Goal: Task Accomplishment & Management: Use online tool/utility

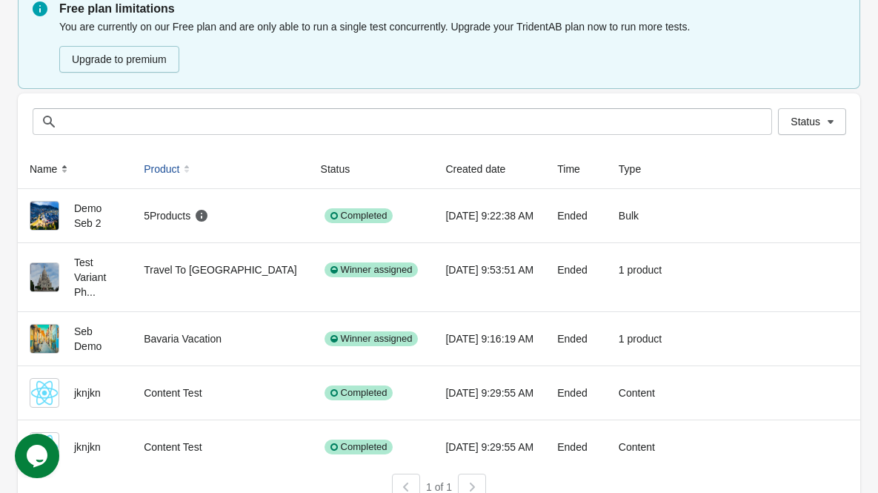
scroll to position [74, 0]
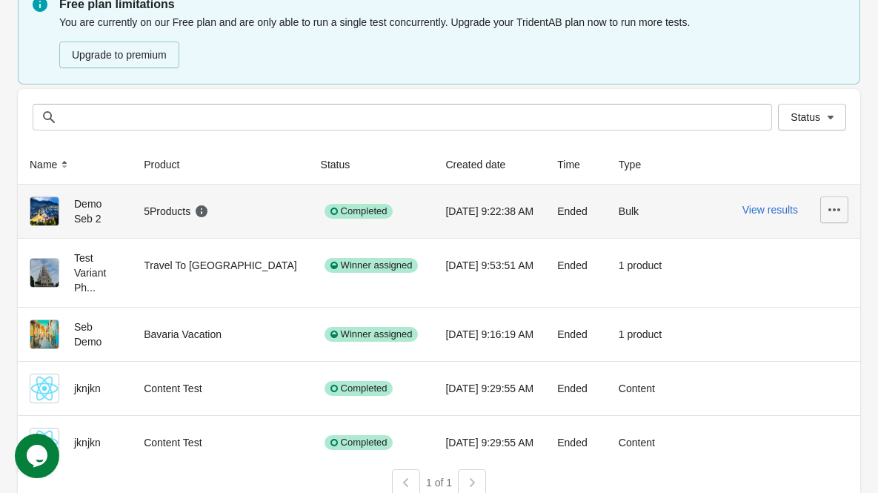
click at [831, 210] on icon "button" at bounding box center [834, 209] width 15 height 15
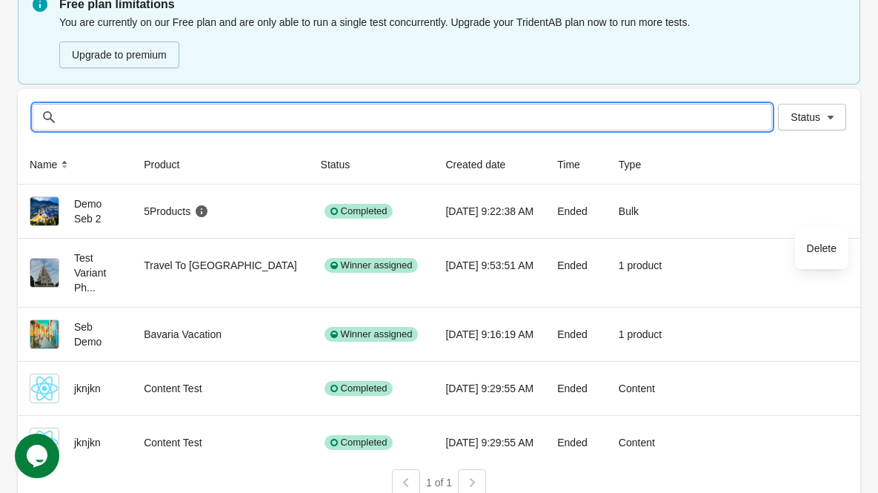
click at [653, 129] on input "text" at bounding box center [417, 117] width 710 height 27
click at [712, 158] on th at bounding box center [766, 164] width 187 height 39
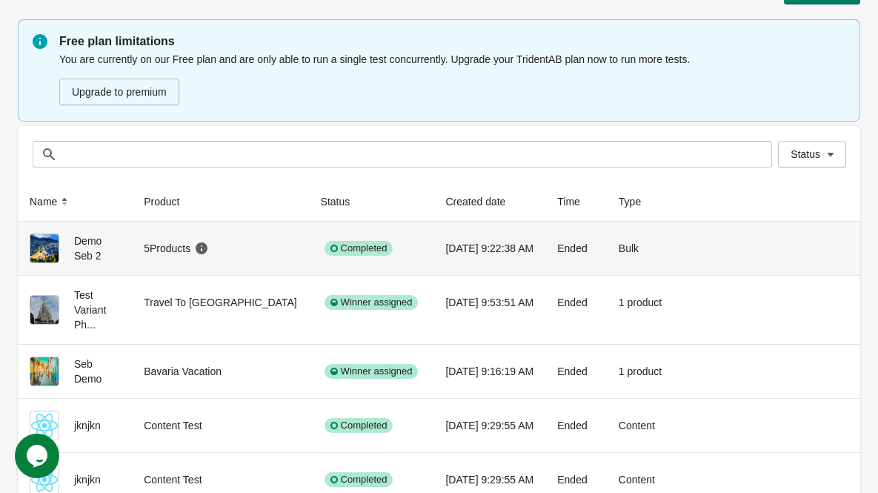
scroll to position [0, 0]
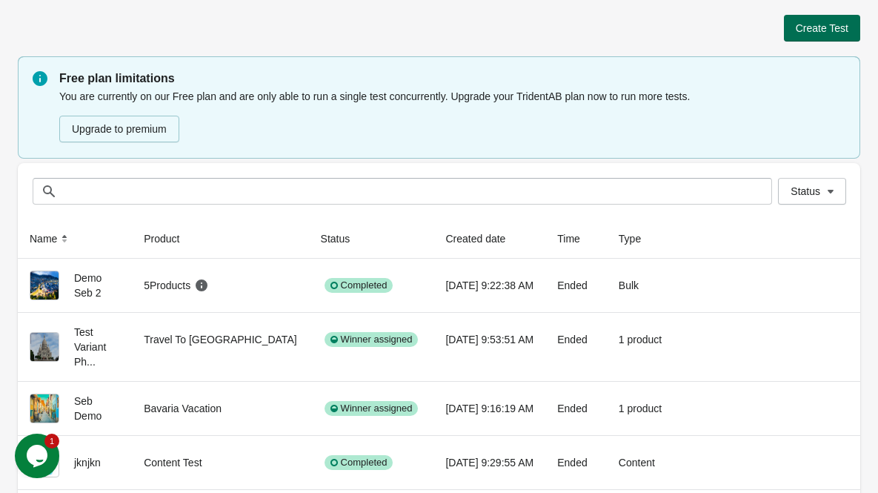
click at [828, 28] on span "Create Test" at bounding box center [822, 28] width 53 height 12
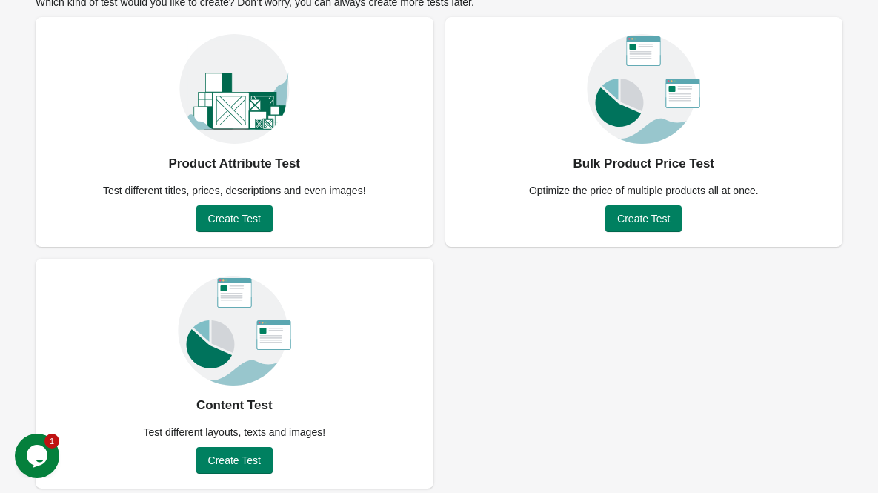
scroll to position [106, 0]
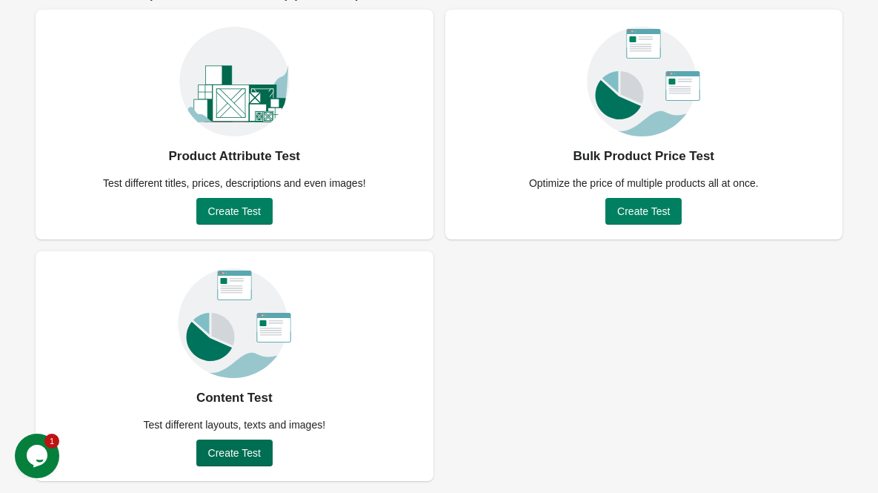
click at [242, 459] on button "Create Test" at bounding box center [234, 452] width 76 height 27
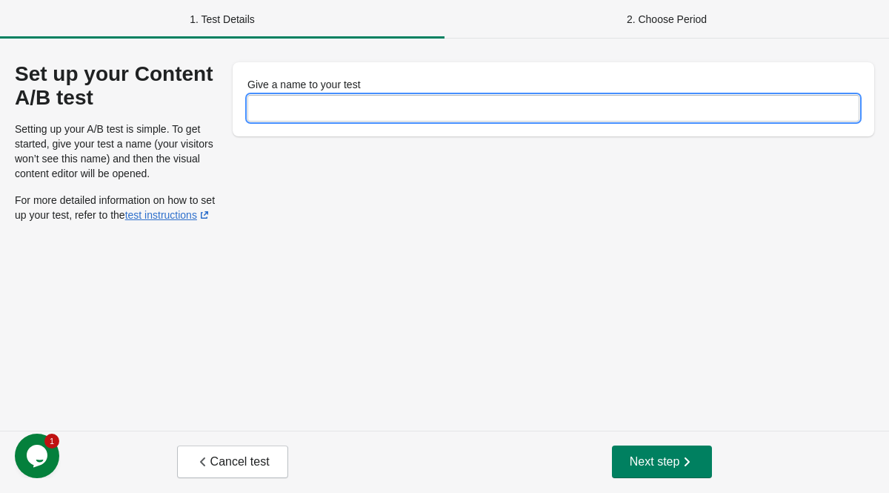
click at [328, 99] on input "Give a name to your test" at bounding box center [553, 108] width 612 height 27
type input "**********"
click at [679, 468] on span "Next step" at bounding box center [662, 461] width 65 height 15
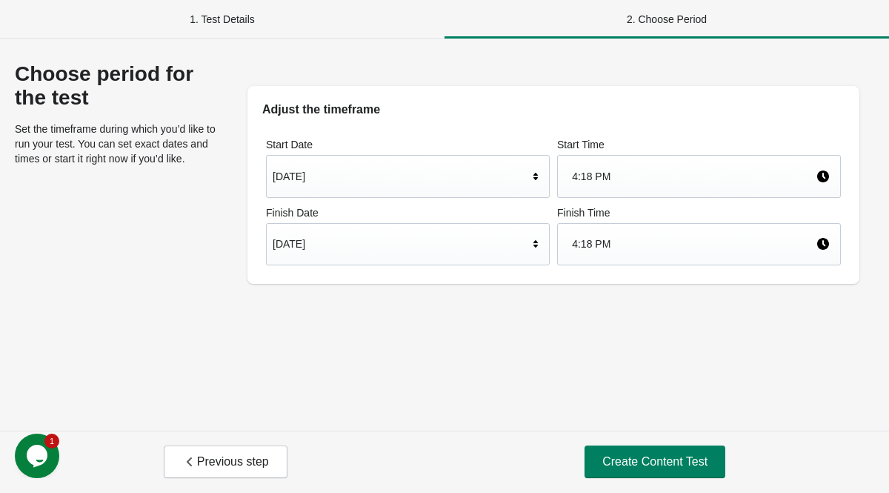
click at [370, 253] on div "Oct 14, 2025" at bounding box center [401, 244] width 256 height 28
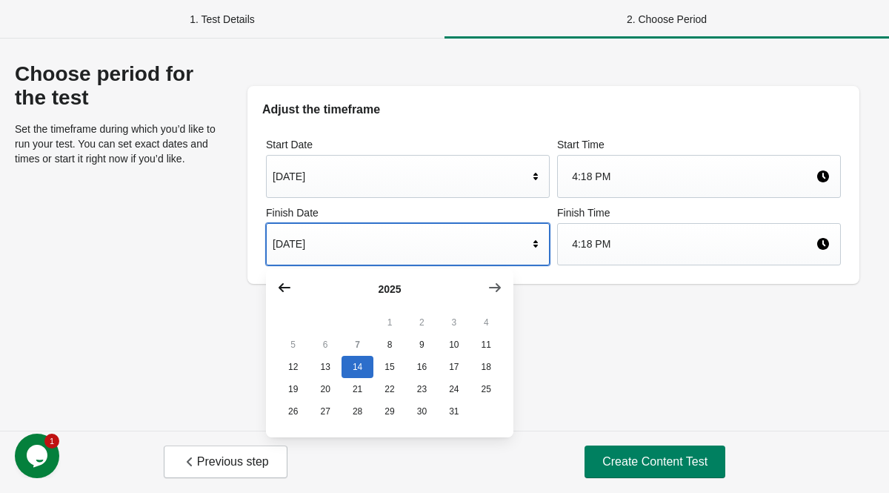
click at [283, 276] on button "button" at bounding box center [284, 287] width 27 height 27
click at [485, 290] on button "button" at bounding box center [494, 287] width 27 height 27
click at [359, 344] on button "7" at bounding box center [357, 344] width 32 height 22
click at [378, 350] on button "8" at bounding box center [389, 344] width 32 height 22
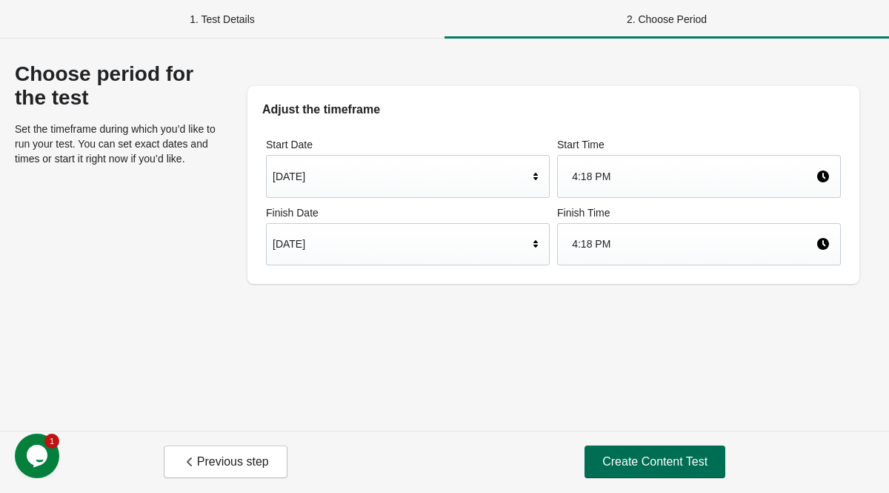
click at [676, 467] on span "Create Content Test" at bounding box center [654, 461] width 105 height 15
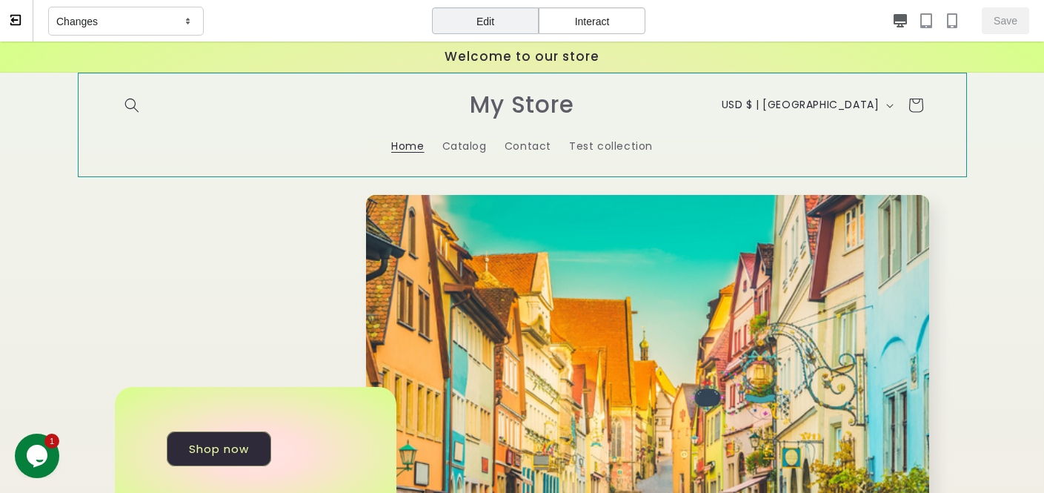
click at [245, 114] on header "Home Catalog Contact Test collection Country/region USD $ | United States CAD $…" at bounding box center [522, 125] width 889 height 104
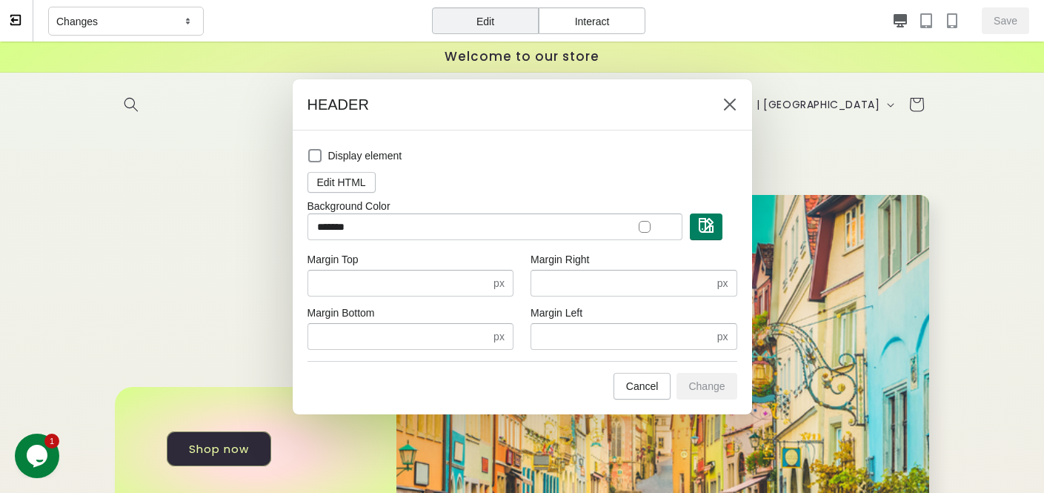
click at [207, 245] on div at bounding box center [522, 246] width 1044 height 493
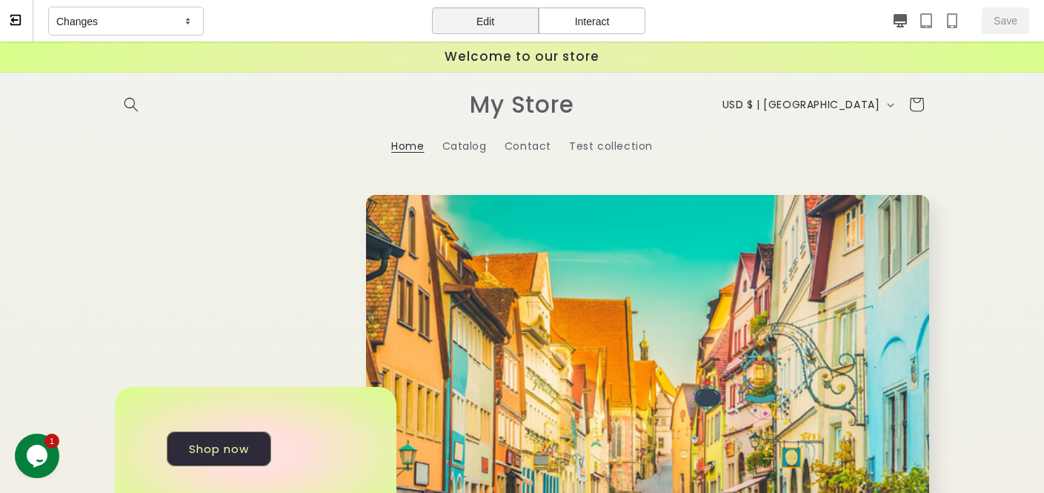
click at [145, 22] on div "Changes" at bounding box center [126, 22] width 156 height 30
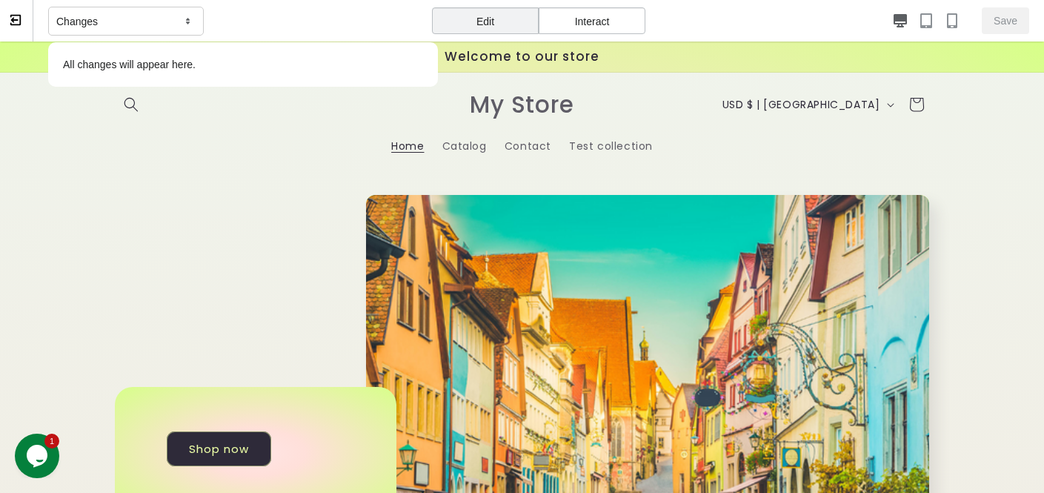
click at [145, 22] on div "Changes" at bounding box center [126, 22] width 156 height 30
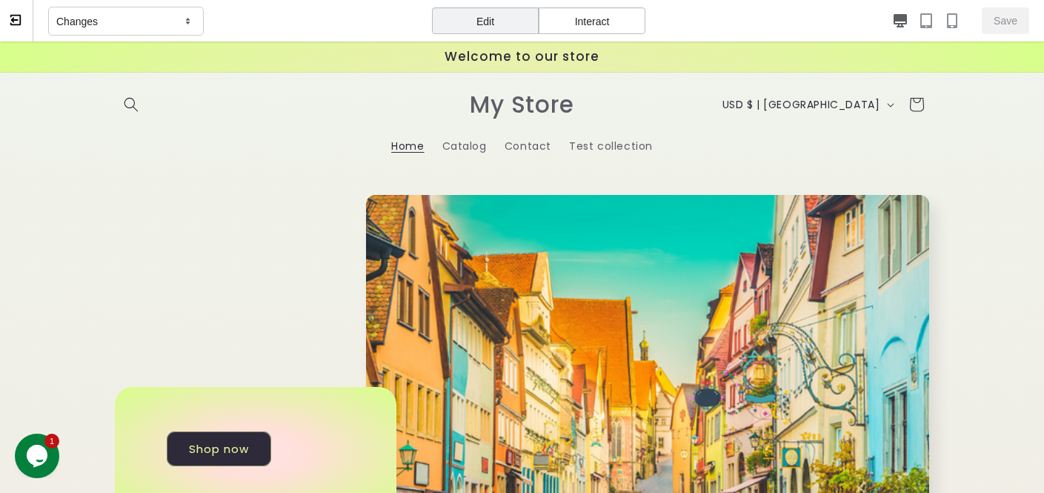
click at [620, 25] on div "Interact" at bounding box center [592, 20] width 107 height 27
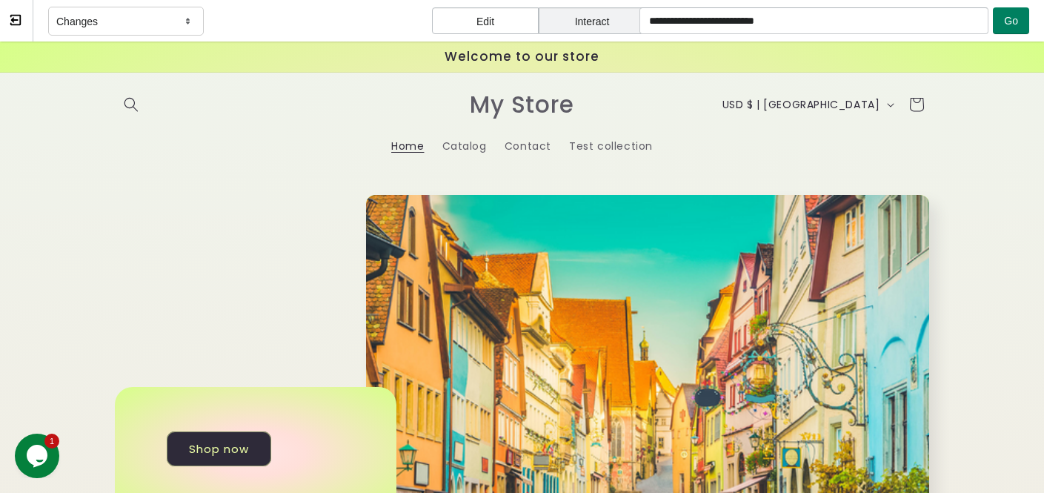
click at [504, 22] on div "Edit" at bounding box center [485, 20] width 107 height 27
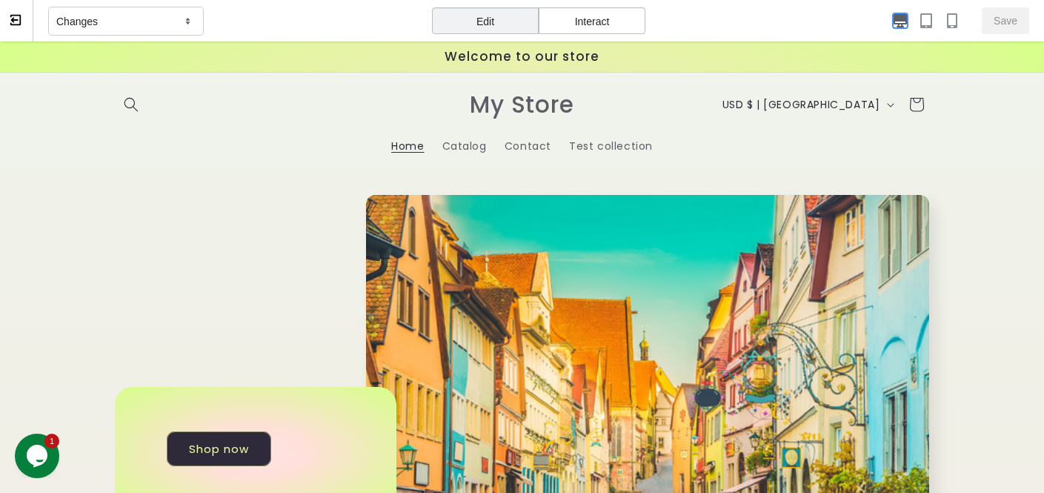
click at [888, 19] on icon "button" at bounding box center [899, 20] width 13 height 13
click at [888, 27] on icon "button" at bounding box center [926, 20] width 12 height 15
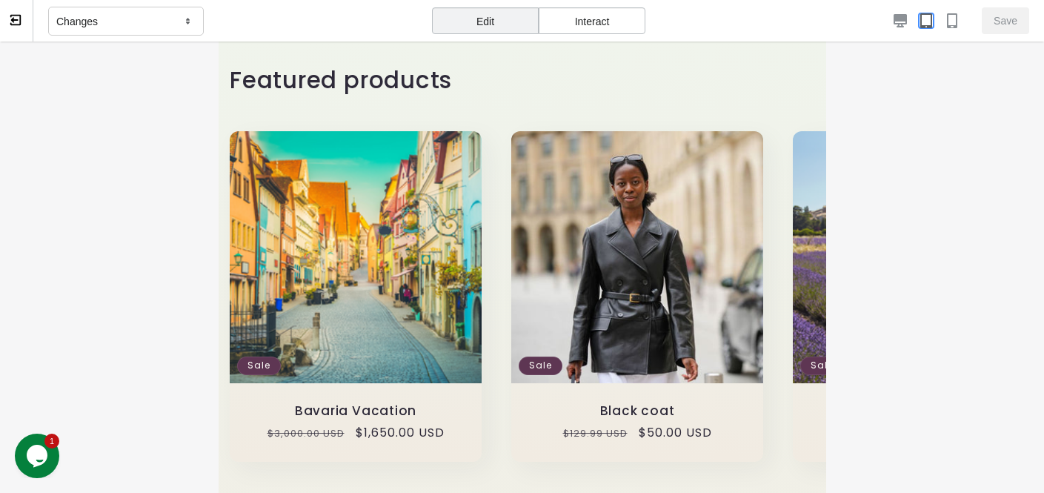
scroll to position [1679, 0]
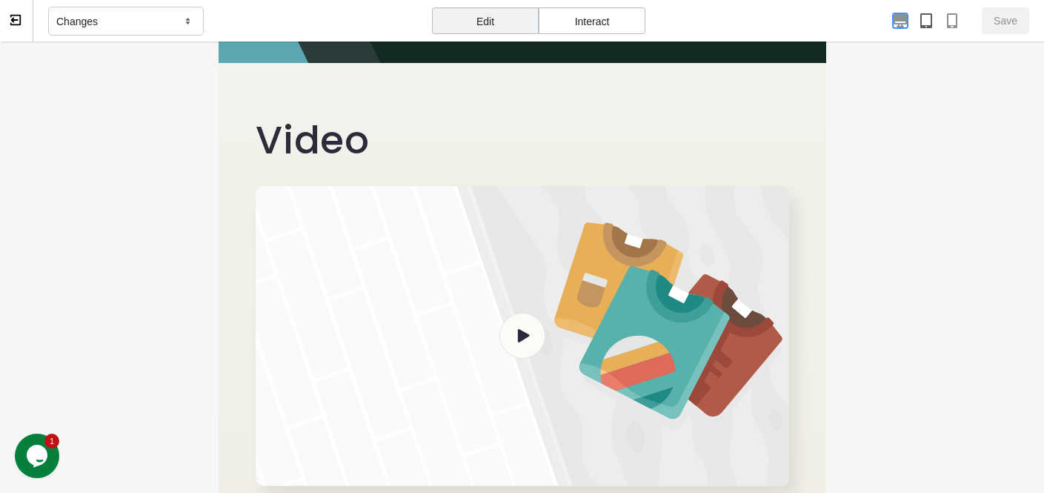
click at [888, 16] on icon "button" at bounding box center [899, 20] width 13 height 13
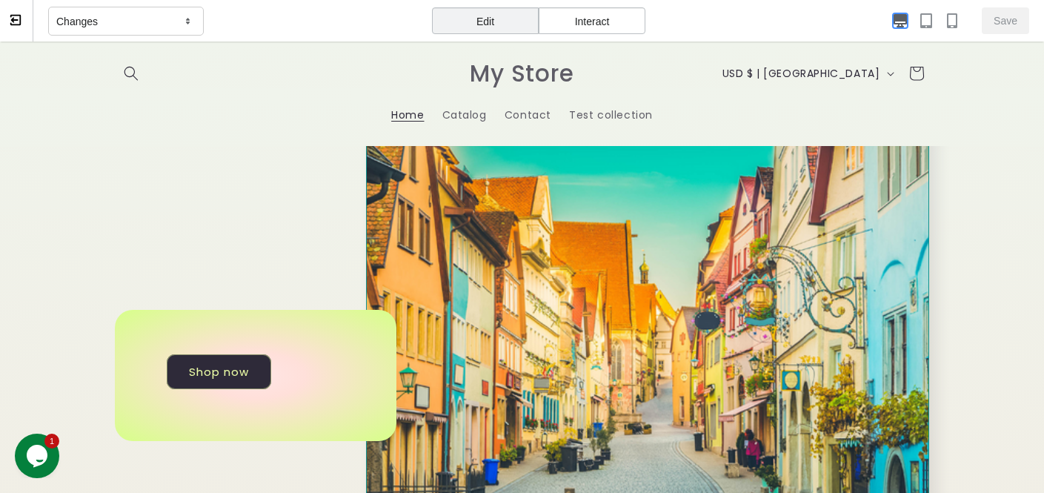
scroll to position [0, 0]
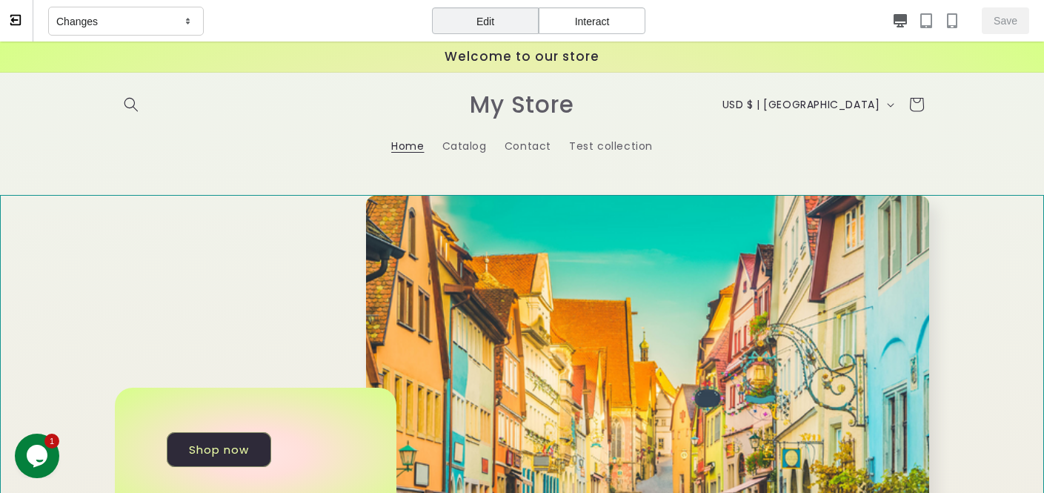
click at [48, 255] on div "Shop now" at bounding box center [522, 453] width 1044 height 516
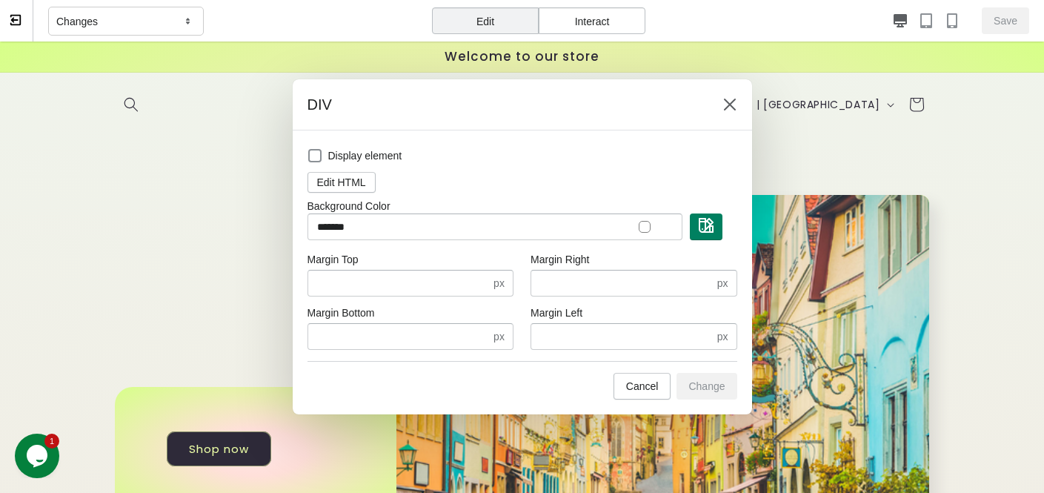
click at [643, 226] on div at bounding box center [645, 227] width 12 height 12
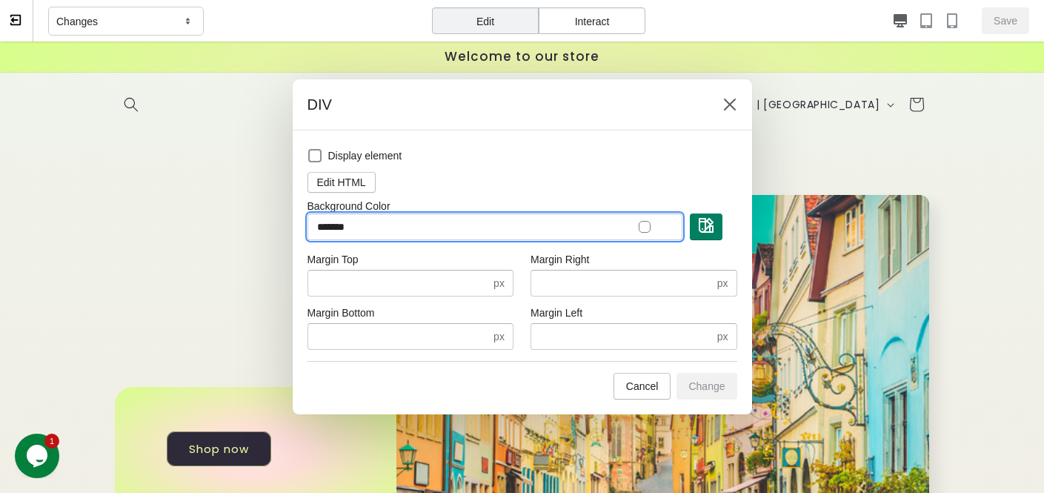
click at [644, 232] on input "*******" at bounding box center [494, 226] width 375 height 27
click at [707, 230] on img "button" at bounding box center [706, 225] width 15 height 15
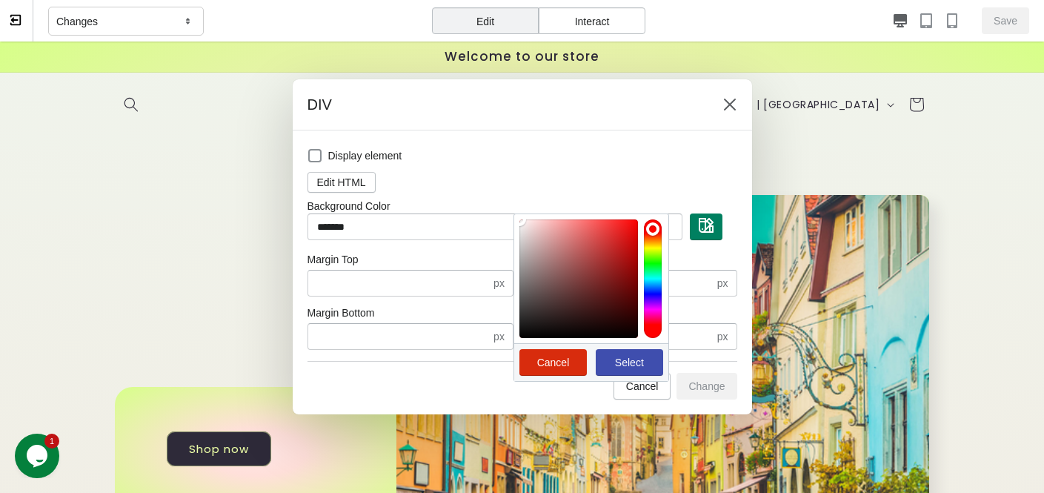
click at [655, 267] on div at bounding box center [653, 278] width 18 height 119
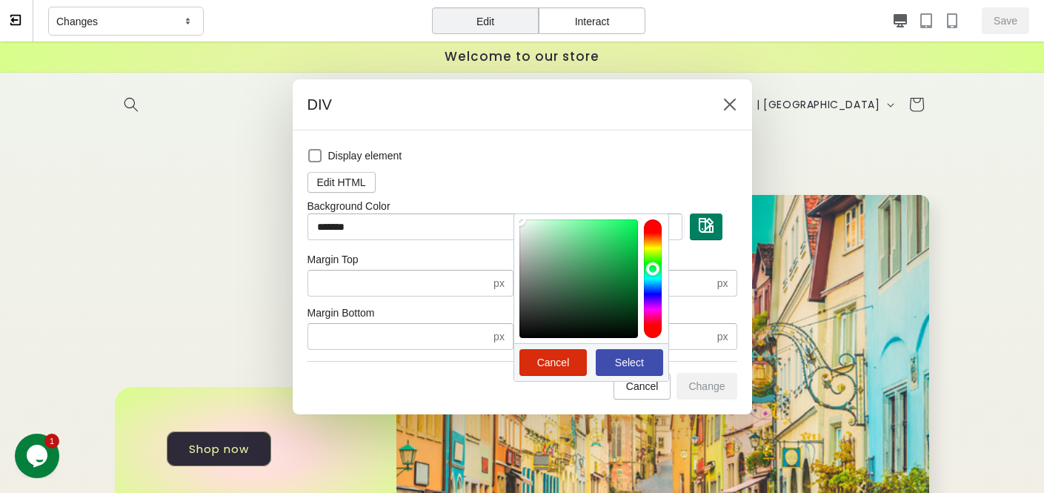
click at [658, 296] on div at bounding box center [653, 278] width 18 height 119
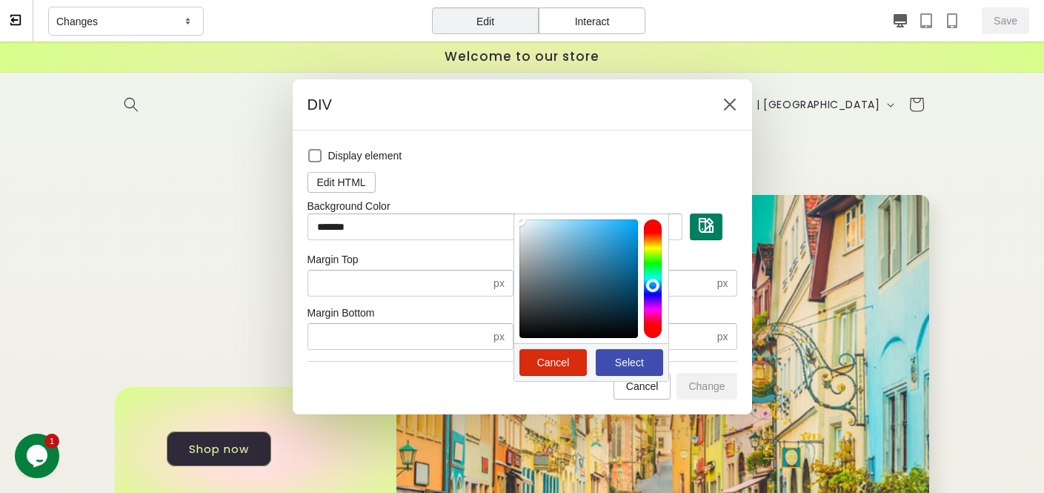
click at [653, 284] on div at bounding box center [653, 278] width 18 height 119
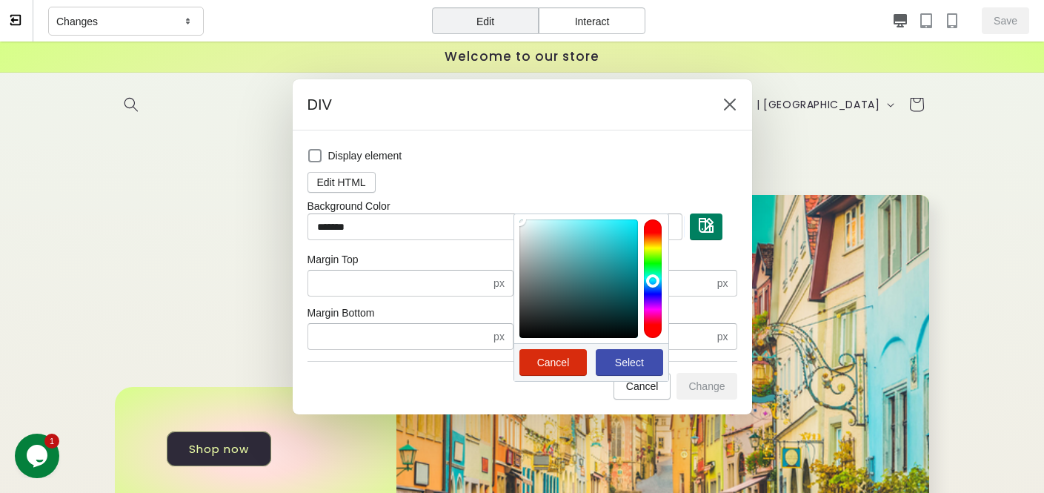
click at [651, 279] on div at bounding box center [653, 278] width 18 height 119
click at [633, 364] on span "Select" at bounding box center [629, 362] width 29 height 12
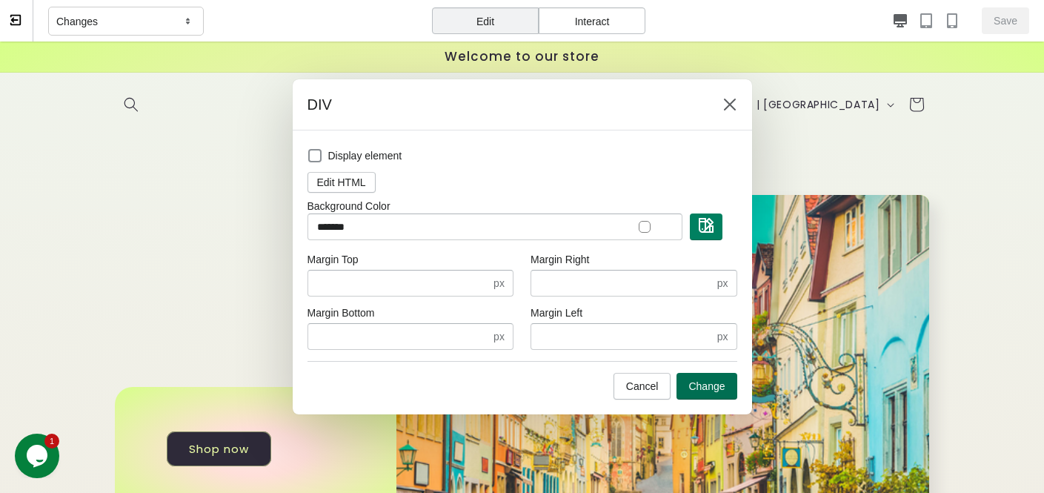
click at [699, 392] on button "Change" at bounding box center [706, 386] width 60 height 27
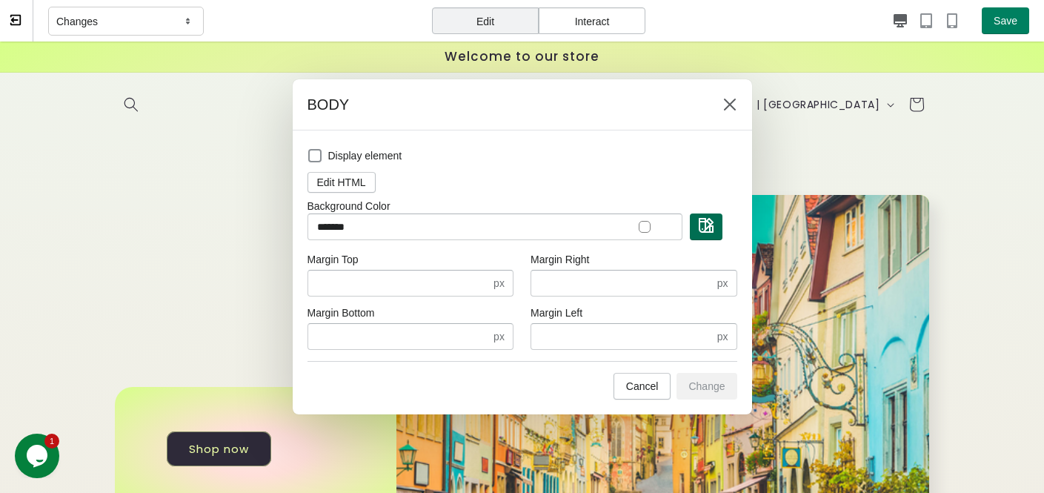
click at [707, 233] on span "button" at bounding box center [706, 226] width 15 height 17
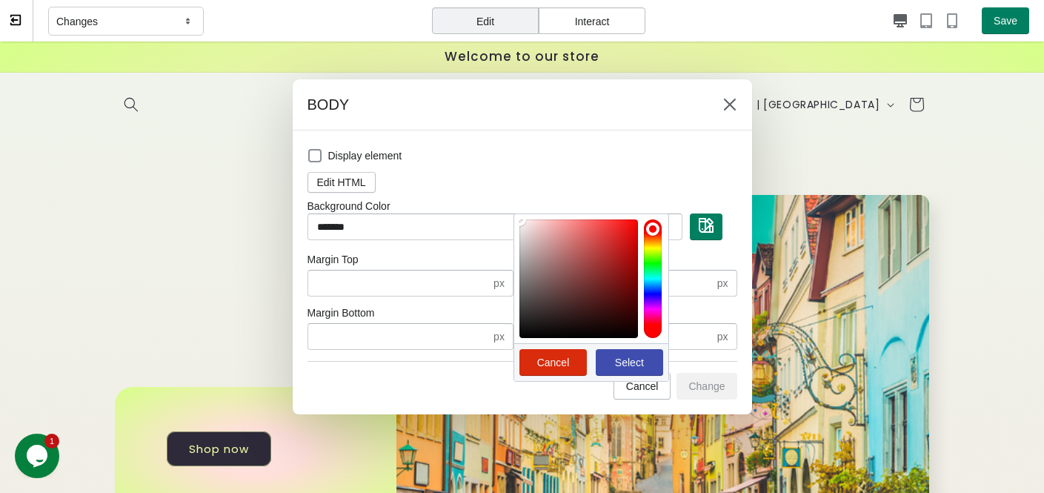
click at [654, 282] on div at bounding box center [653, 278] width 18 height 119
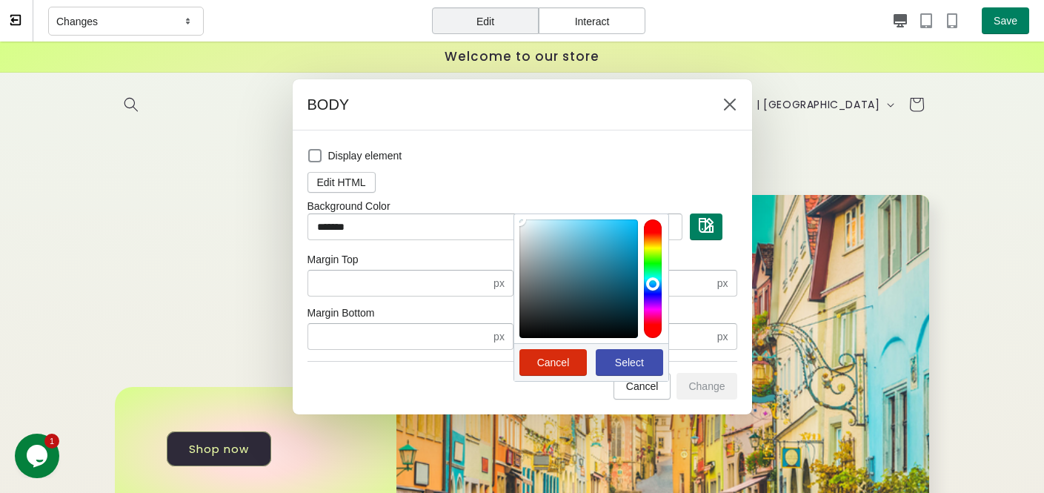
click at [654, 282] on div at bounding box center [653, 278] width 18 height 119
click at [628, 364] on span "Select" at bounding box center [629, 362] width 29 height 12
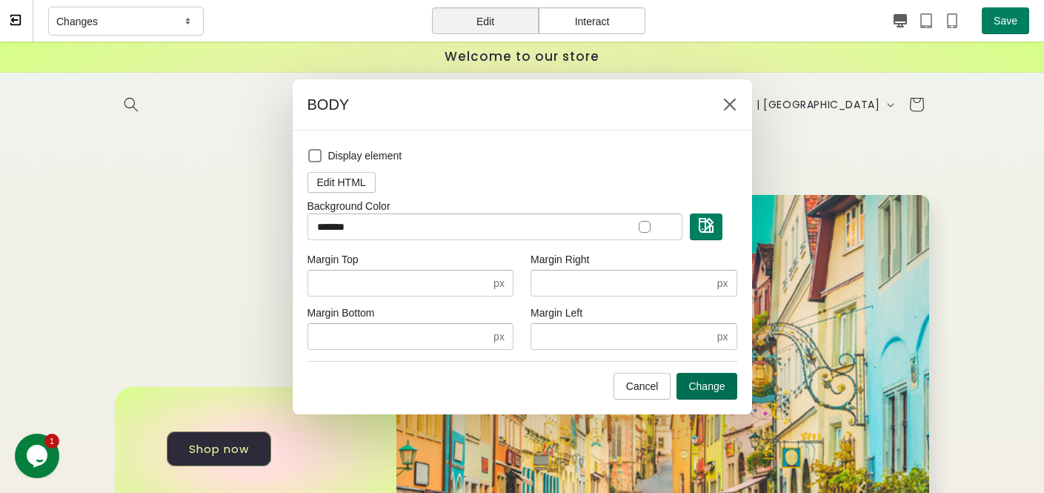
click at [697, 393] on button "Change" at bounding box center [706, 386] width 60 height 27
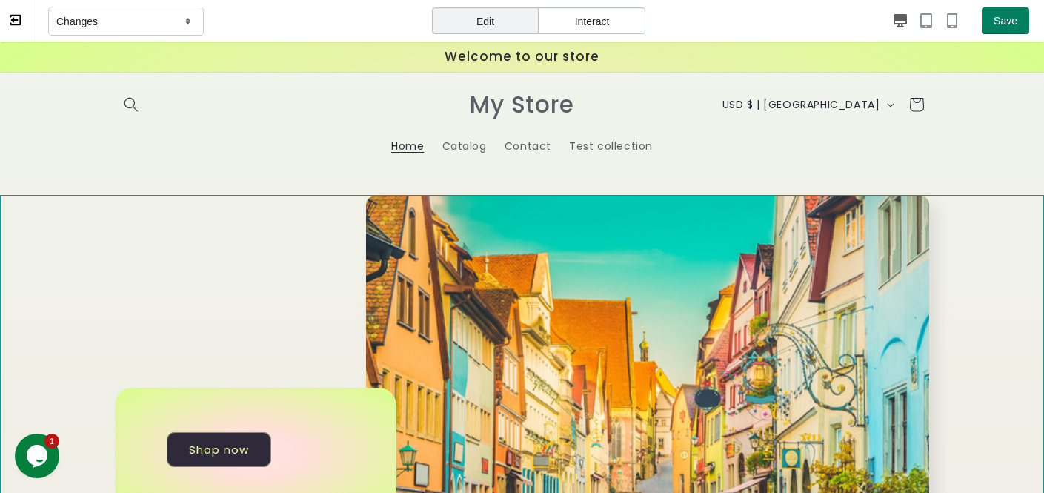
click at [28, 261] on div "Shop now" at bounding box center [522, 453] width 1044 height 516
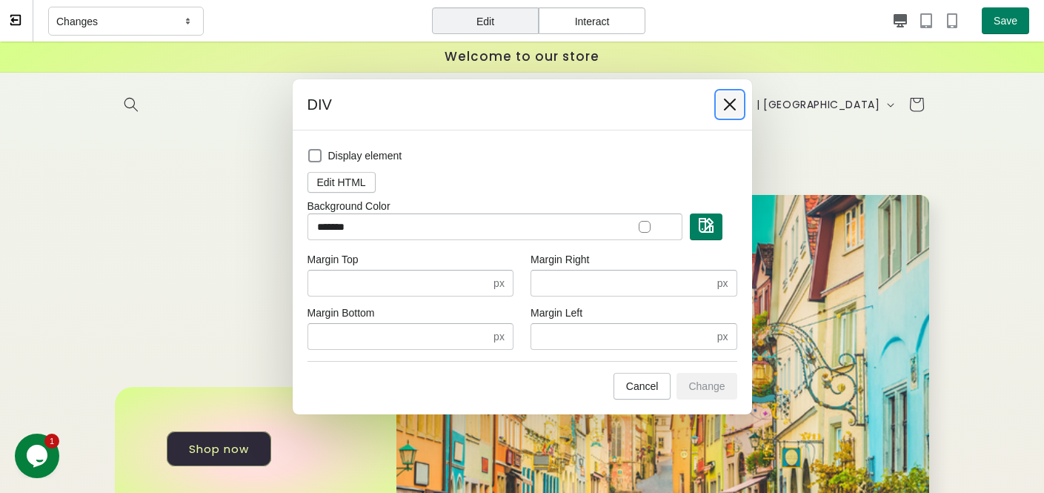
click at [723, 103] on icon at bounding box center [729, 104] width 15 height 15
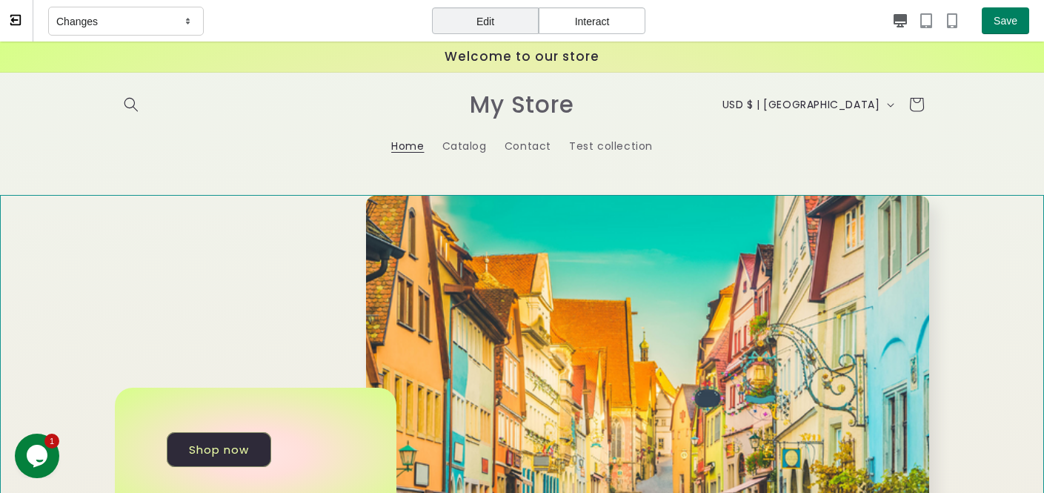
click at [43, 327] on div "Shop now" at bounding box center [522, 453] width 1044 height 516
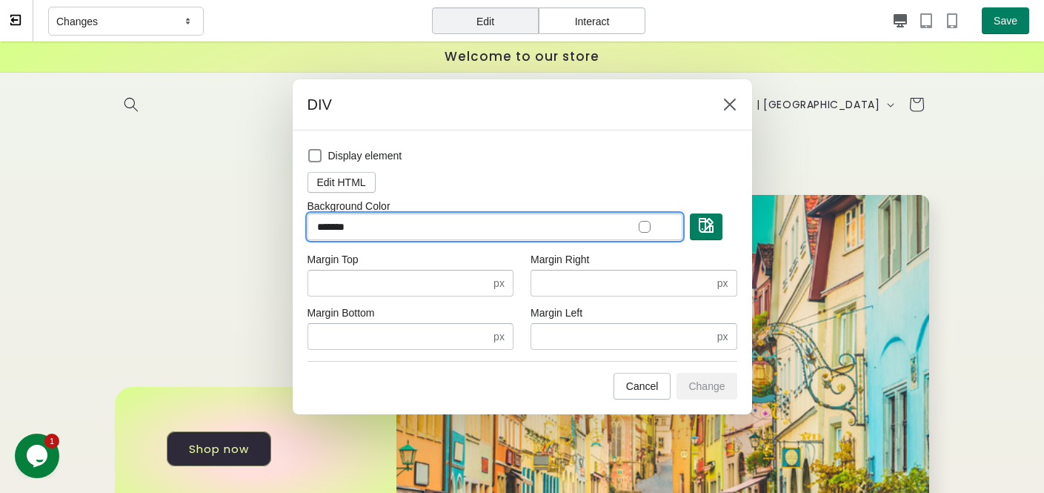
click at [612, 233] on input "*******" at bounding box center [494, 226] width 375 height 27
click at [713, 236] on button "button" at bounding box center [706, 226] width 33 height 27
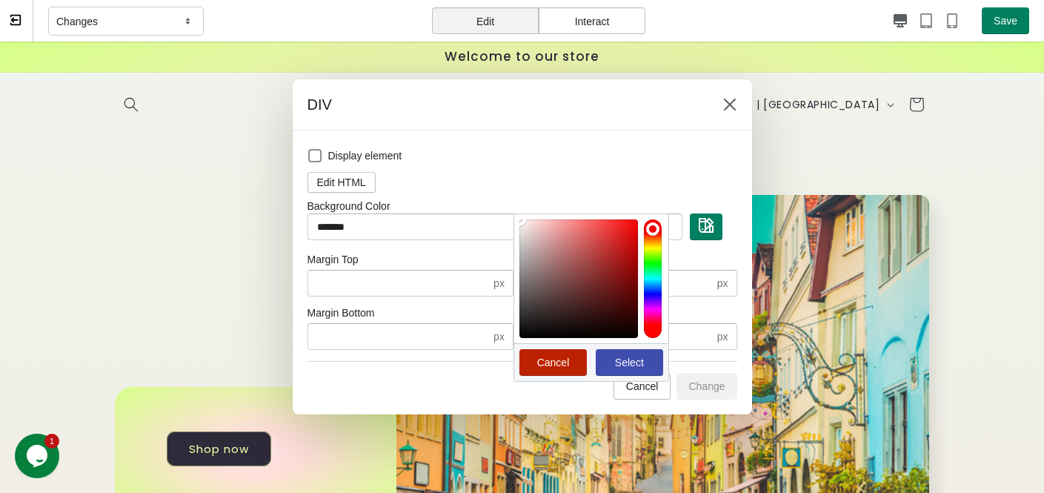
click at [554, 367] on span "Cancel" at bounding box center [553, 362] width 33 height 12
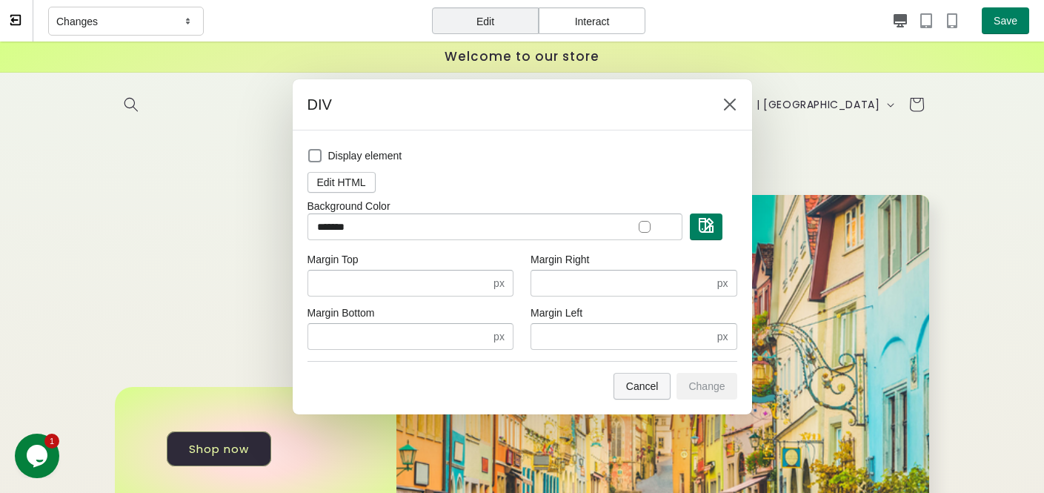
click at [638, 386] on span "Cancel" at bounding box center [642, 386] width 33 height 12
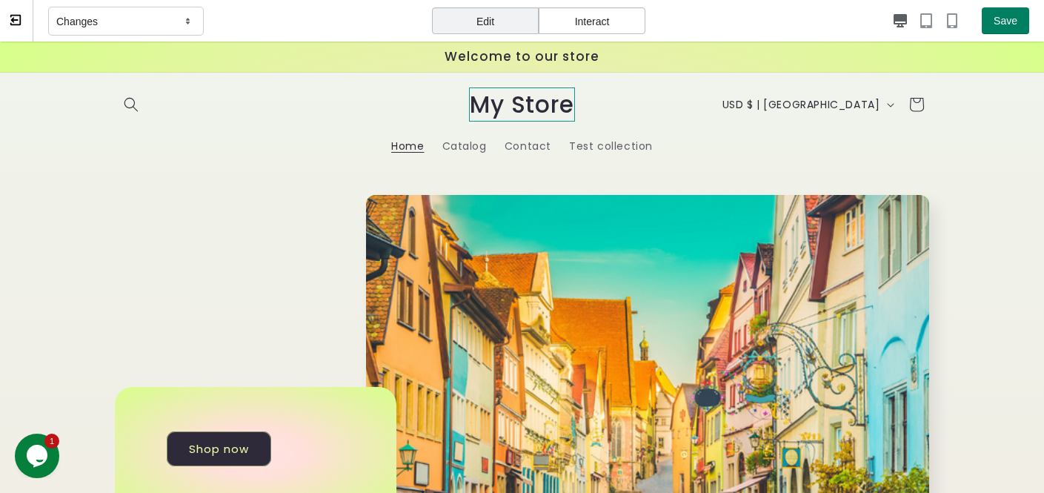
click at [533, 100] on span "My Store" at bounding box center [521, 104] width 105 height 34
select select "*******"
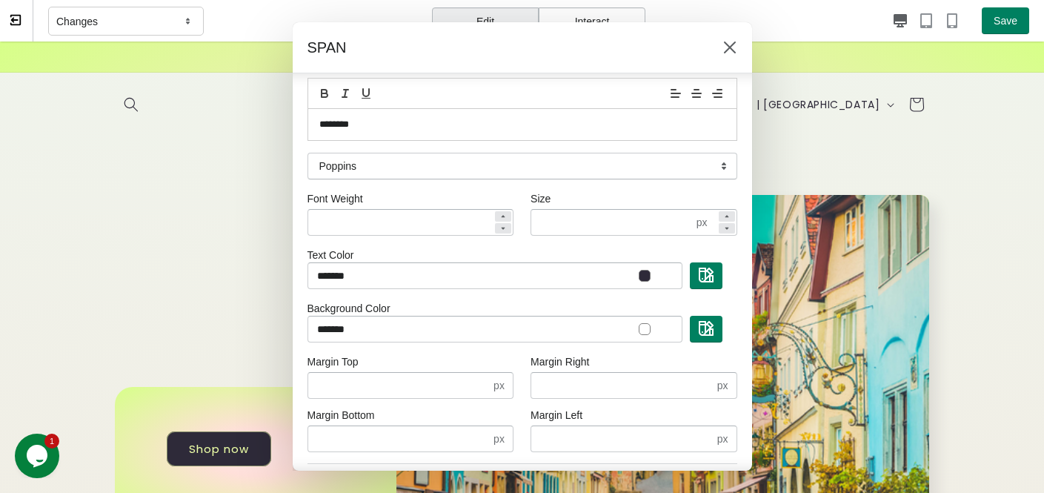
scroll to position [99, 0]
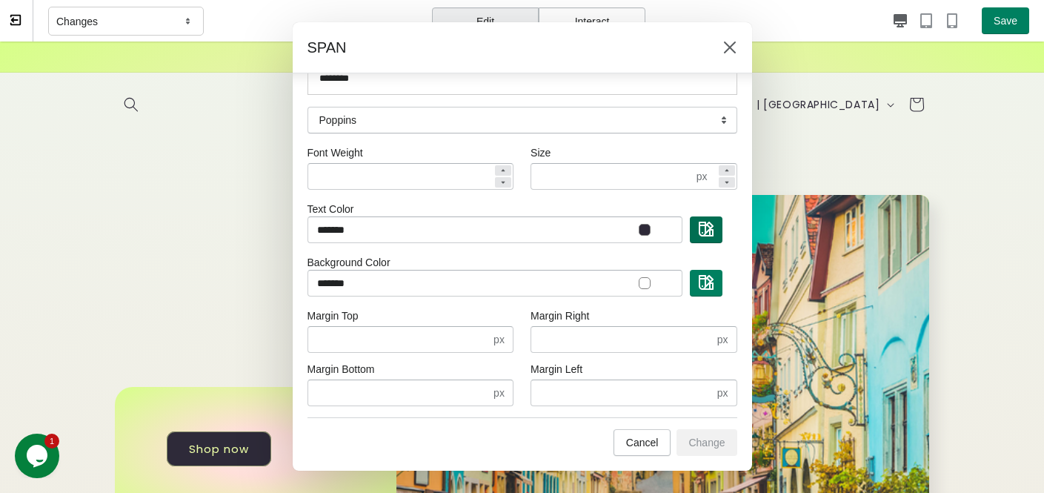
click at [699, 228] on img "button" at bounding box center [706, 228] width 15 height 15
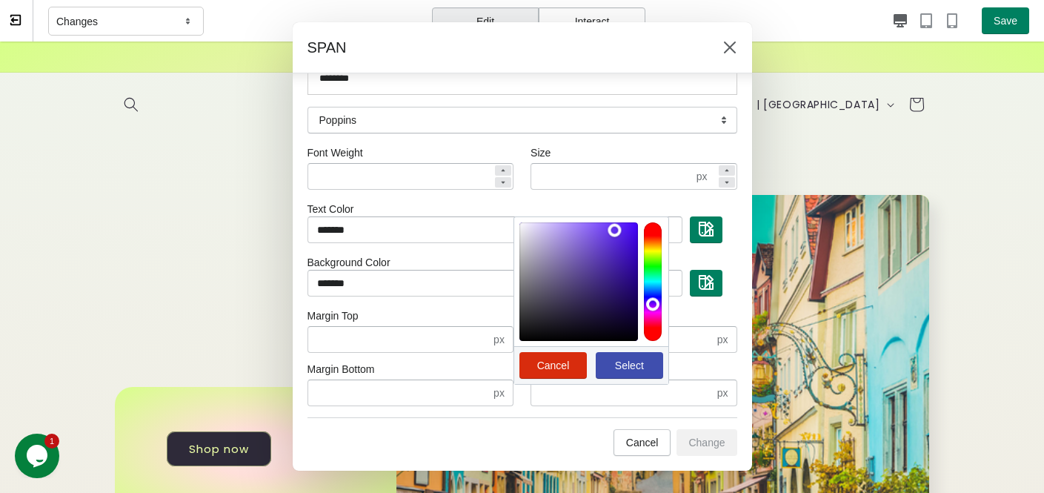
click at [605, 230] on div at bounding box center [578, 281] width 119 height 119
click at [616, 357] on button "Select" at bounding box center [629, 365] width 67 height 27
type input "*******"
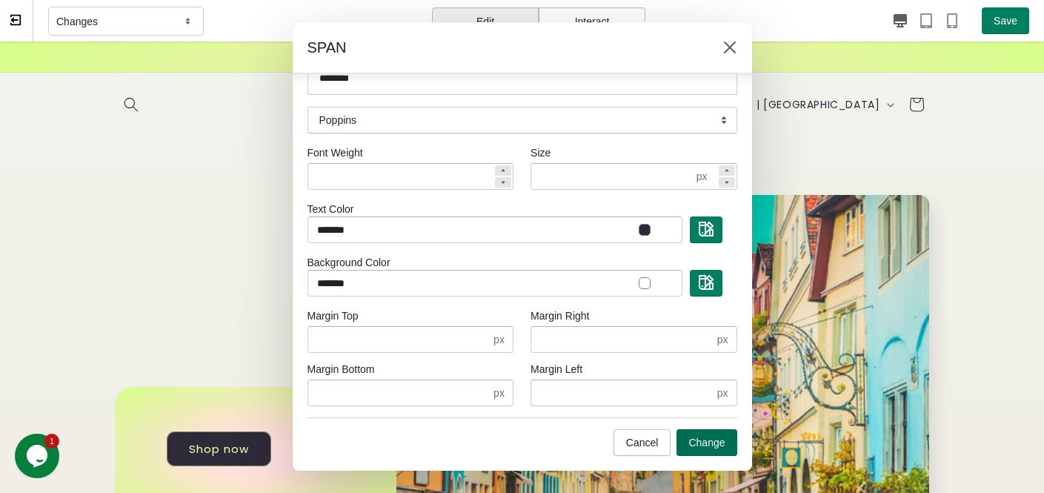
click at [690, 439] on span "Change" at bounding box center [706, 442] width 36 height 12
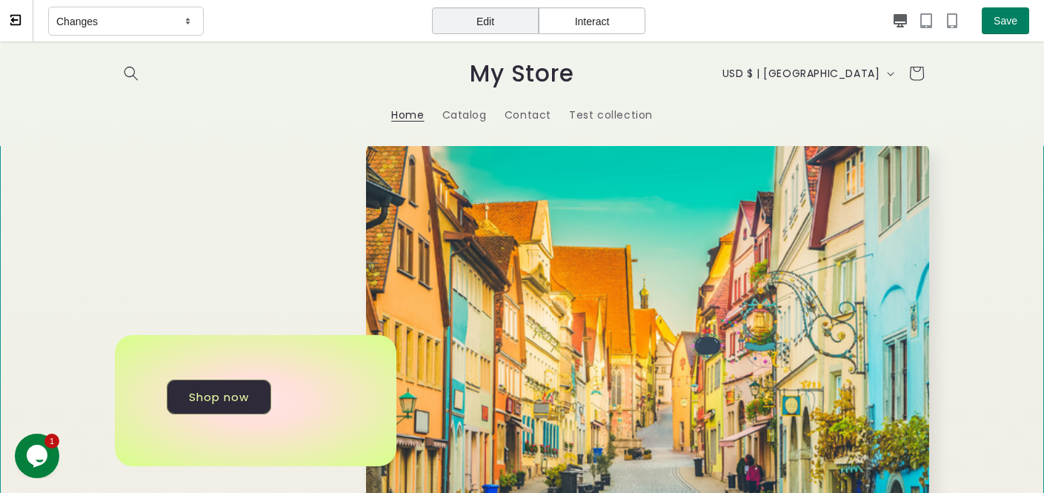
scroll to position [0, 0]
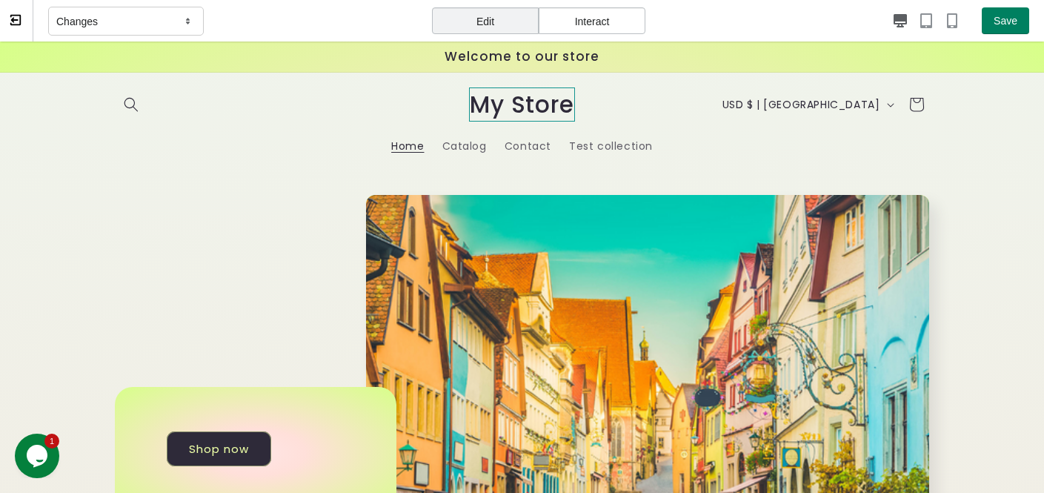
click at [539, 109] on span "My Store" at bounding box center [521, 104] width 105 height 34
select select "*******"
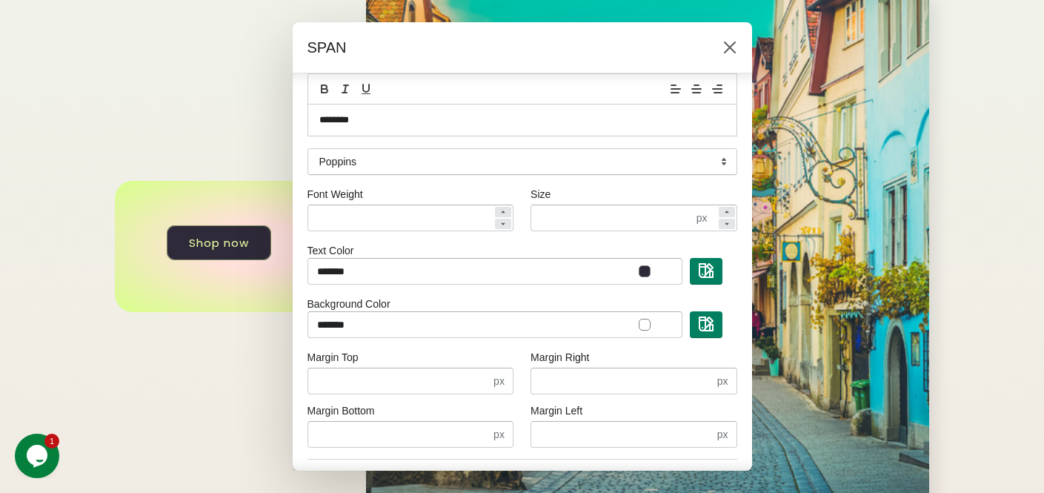
scroll to position [56, 0]
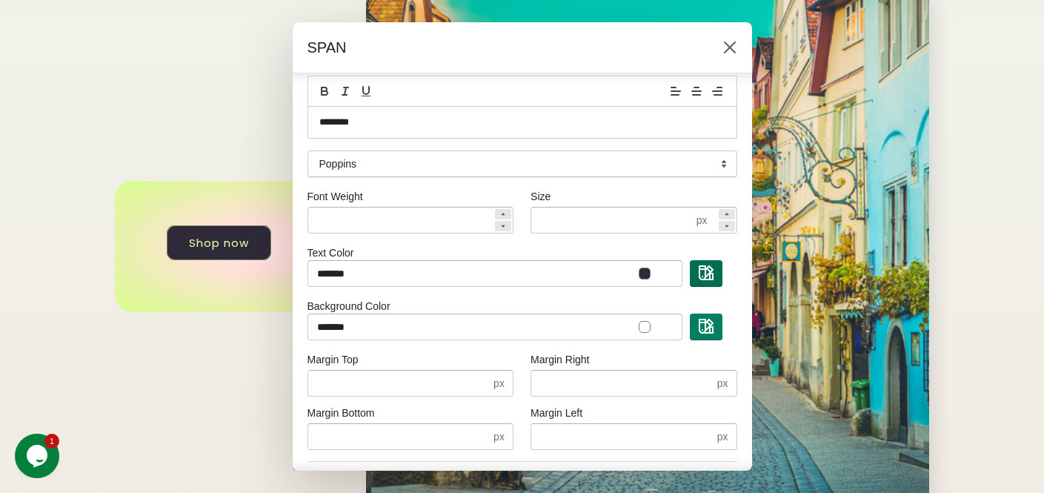
click at [701, 273] on img "button" at bounding box center [706, 272] width 15 height 15
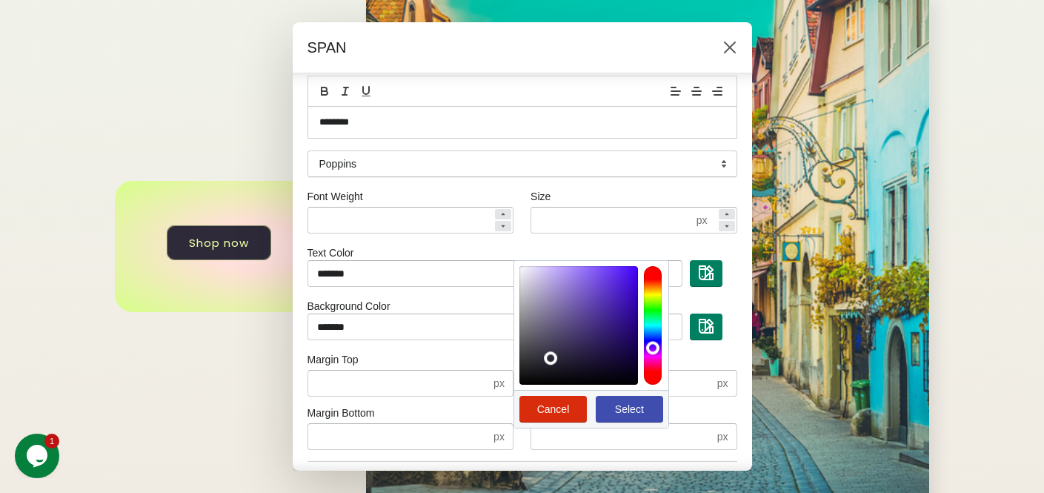
click at [621, 280] on div at bounding box center [578, 325] width 119 height 119
click at [616, 405] on span "Select" at bounding box center [629, 409] width 29 height 12
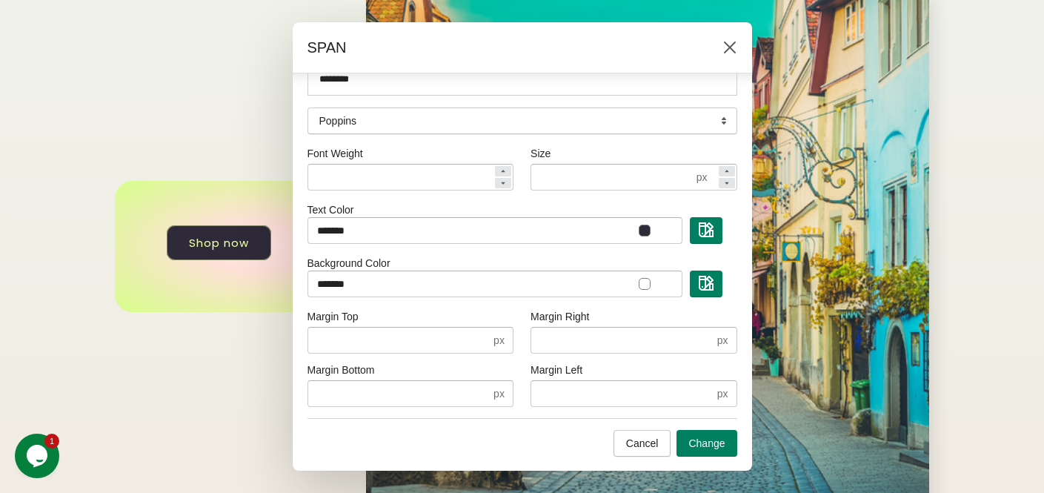
scroll to position [99, 0]
click at [699, 220] on button "button" at bounding box center [706, 229] width 33 height 27
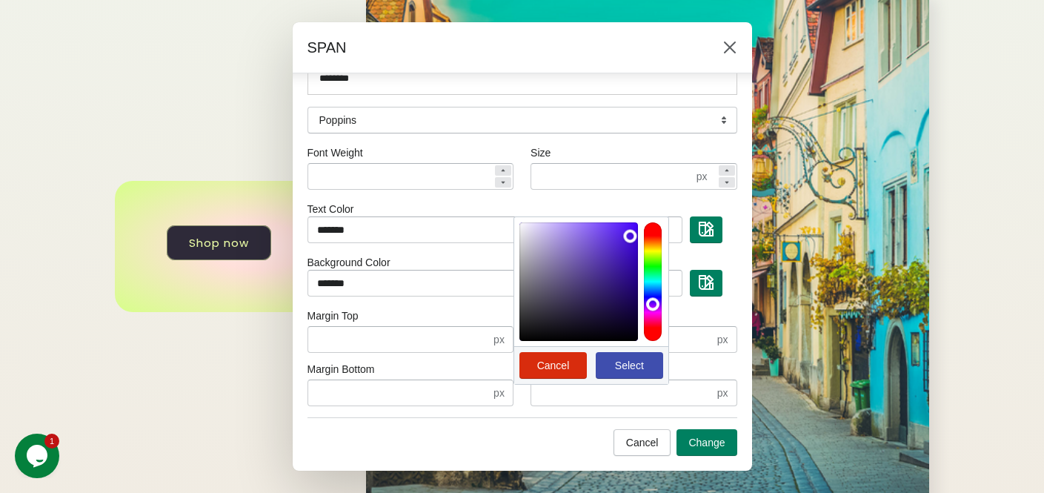
click at [630, 359] on span "Select" at bounding box center [629, 365] width 29 height 12
type input "*******"
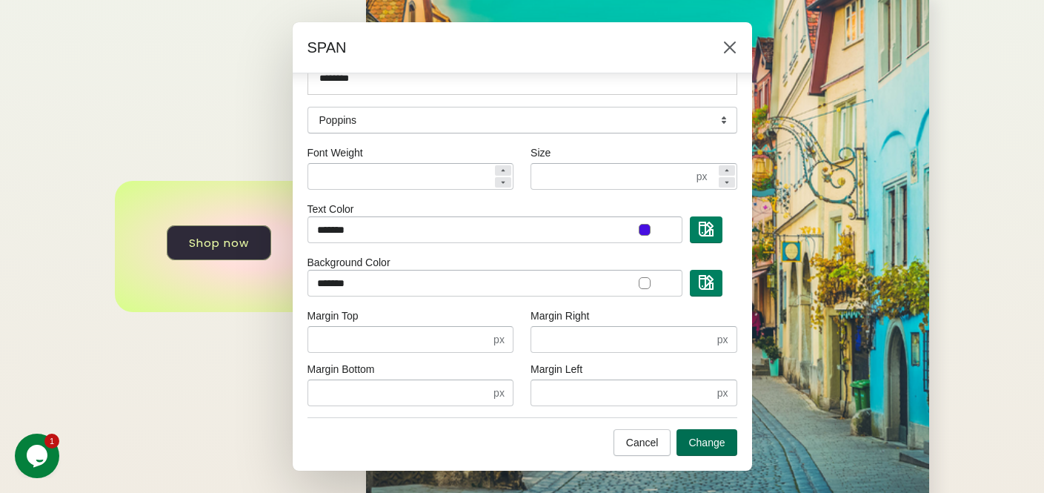
click at [695, 441] on span "Change" at bounding box center [706, 442] width 36 height 12
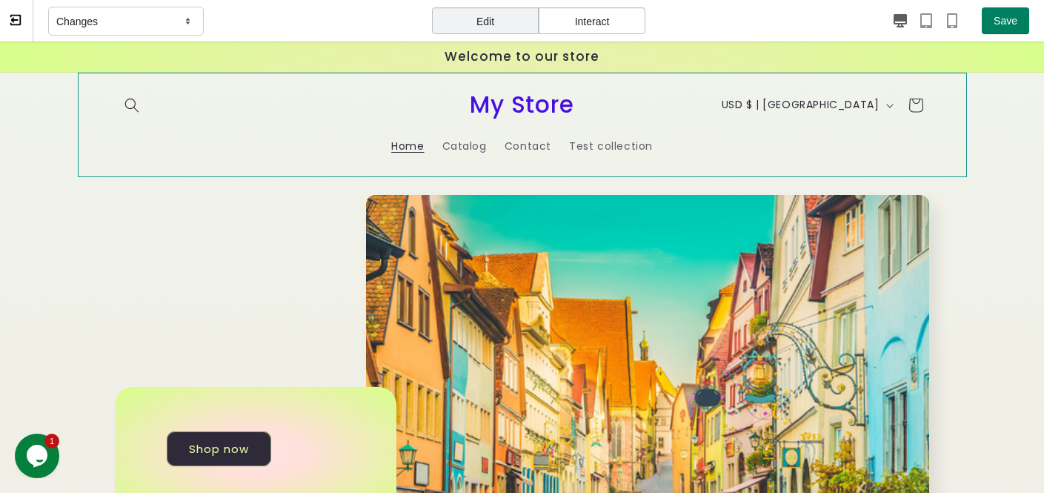
click at [110, 159] on header "Home Catalog Contact Test collection Country/region USD $ | United States CAD $…" at bounding box center [522, 125] width 889 height 104
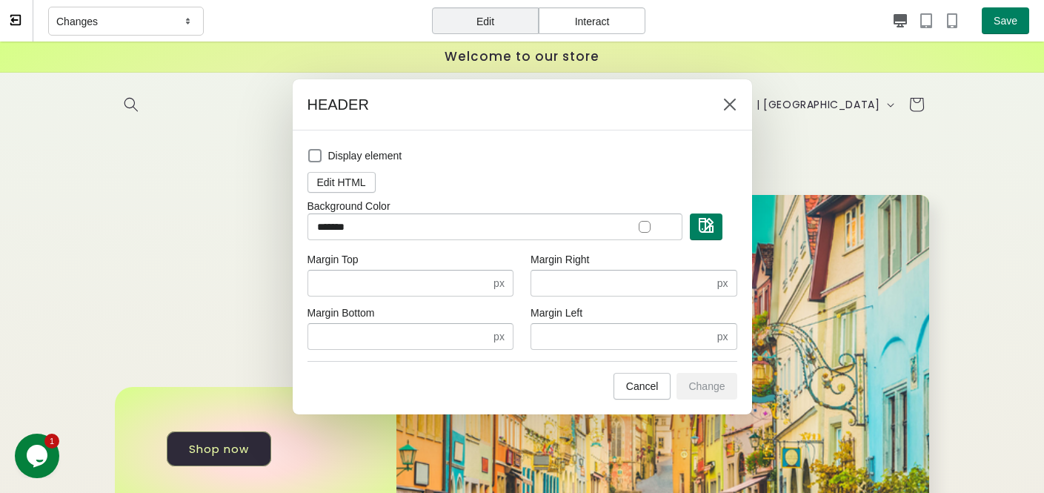
click at [33, 190] on div at bounding box center [522, 246] width 1044 height 493
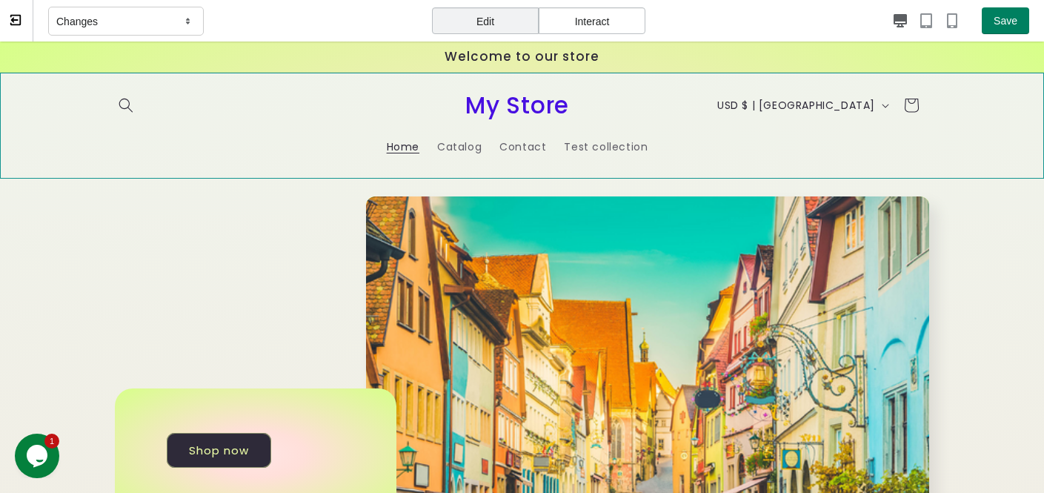
click at [24, 120] on sticky-header "Home Catalog Contact Test collection Country/region USD $ | United States CAD $…" at bounding box center [522, 126] width 1044 height 106
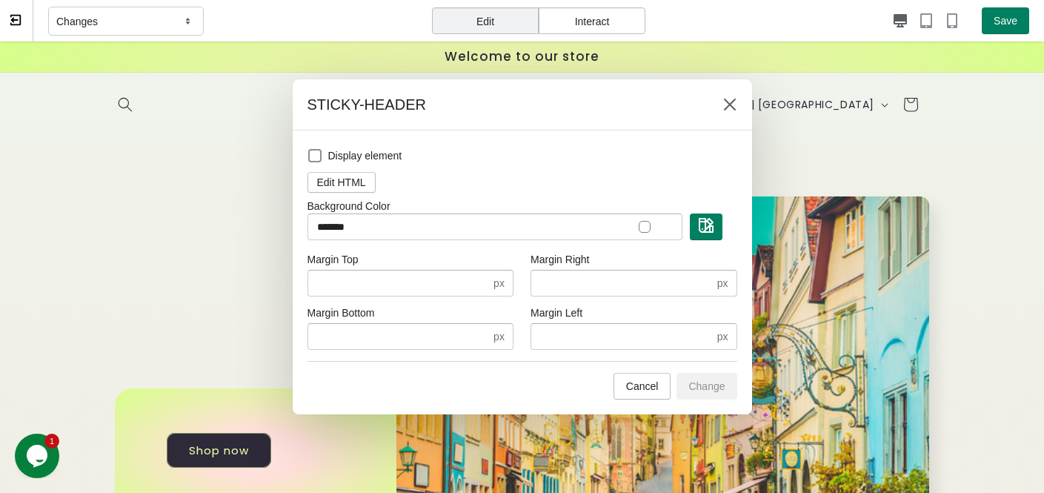
click at [649, 225] on div at bounding box center [645, 227] width 12 height 12
click at [691, 221] on button "button" at bounding box center [706, 226] width 33 height 27
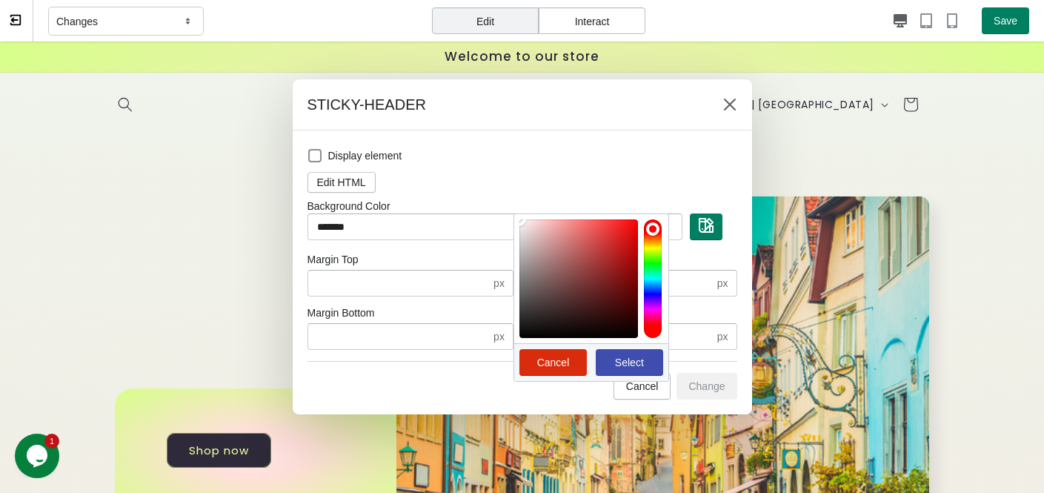
click at [653, 293] on div at bounding box center [653, 278] width 18 height 119
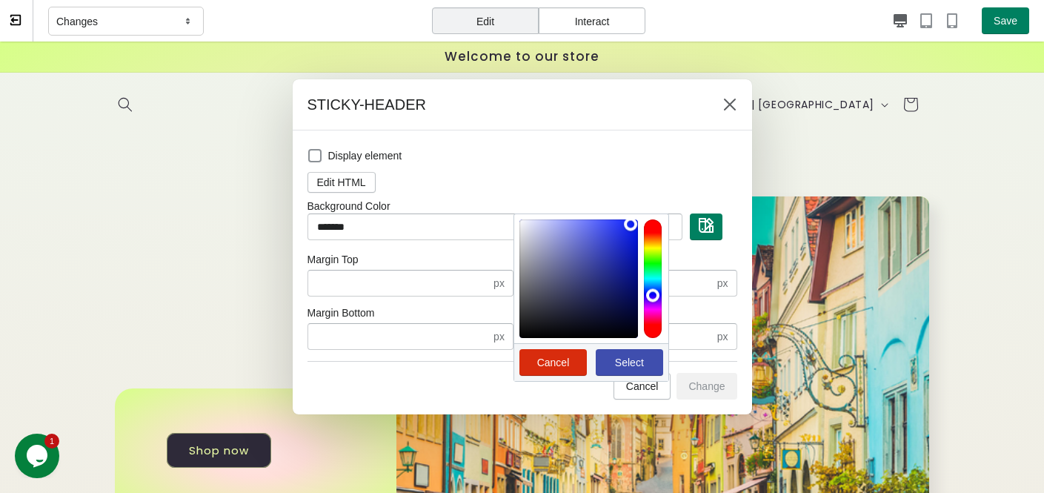
drag, startPoint x: 626, startPoint y: 257, endPoint x: 630, endPoint y: 224, distance: 33.6
click at [630, 224] on div at bounding box center [578, 278] width 119 height 119
drag, startPoint x: 656, startPoint y: 269, endPoint x: 654, endPoint y: 276, distance: 7.6
click at [655, 270] on div at bounding box center [653, 278] width 18 height 119
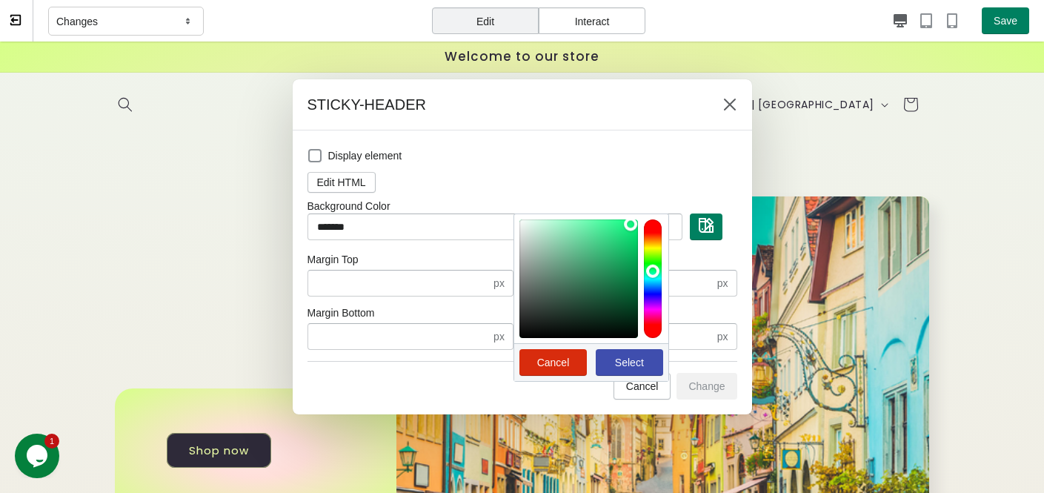
click at [652, 281] on div at bounding box center [653, 278] width 18 height 119
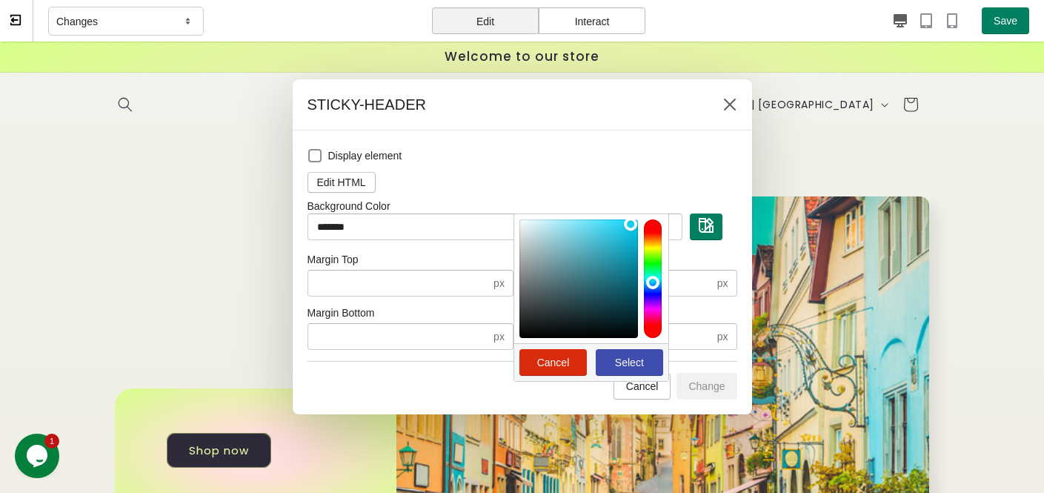
click at [638, 356] on span "Select" at bounding box center [629, 362] width 29 height 12
type input "*******"
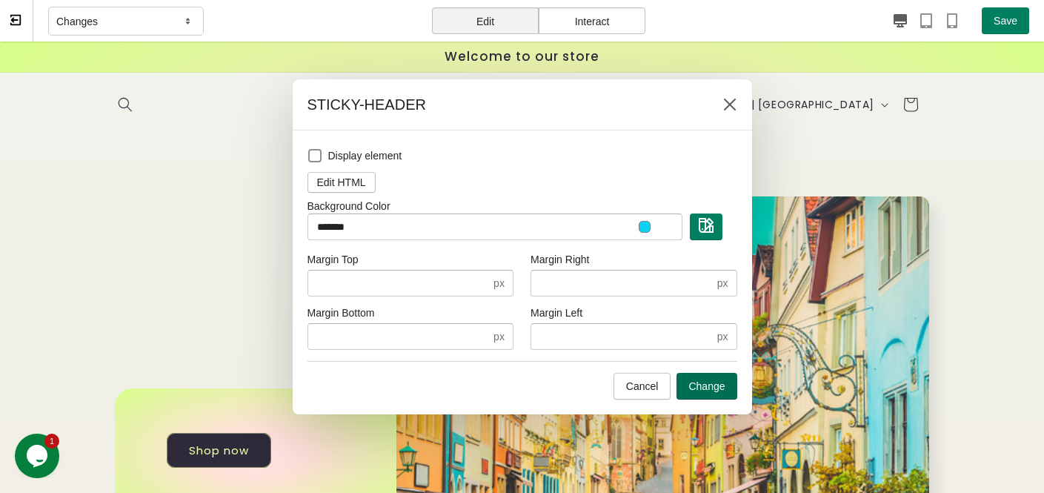
click at [721, 390] on span "Change" at bounding box center [706, 386] width 36 height 12
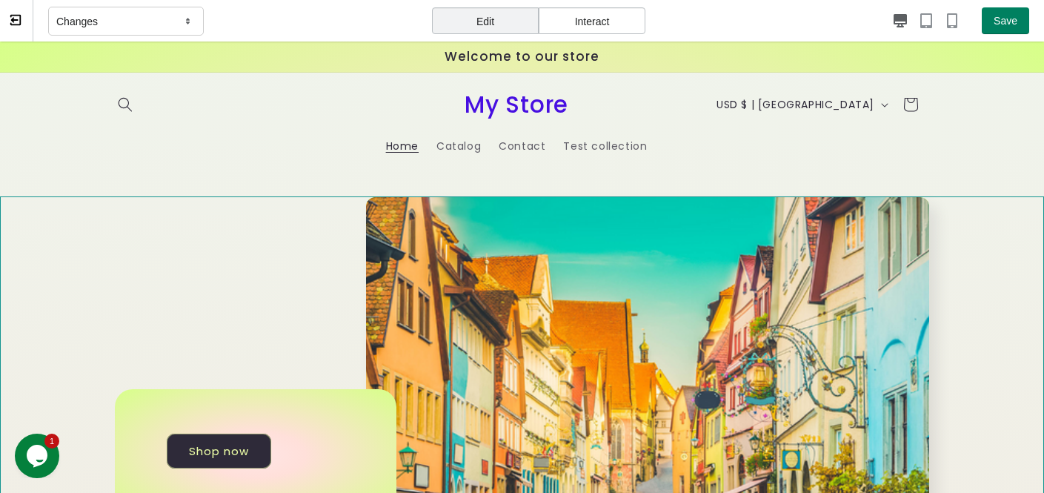
click at [35, 257] on div "Shop now" at bounding box center [522, 454] width 1044 height 516
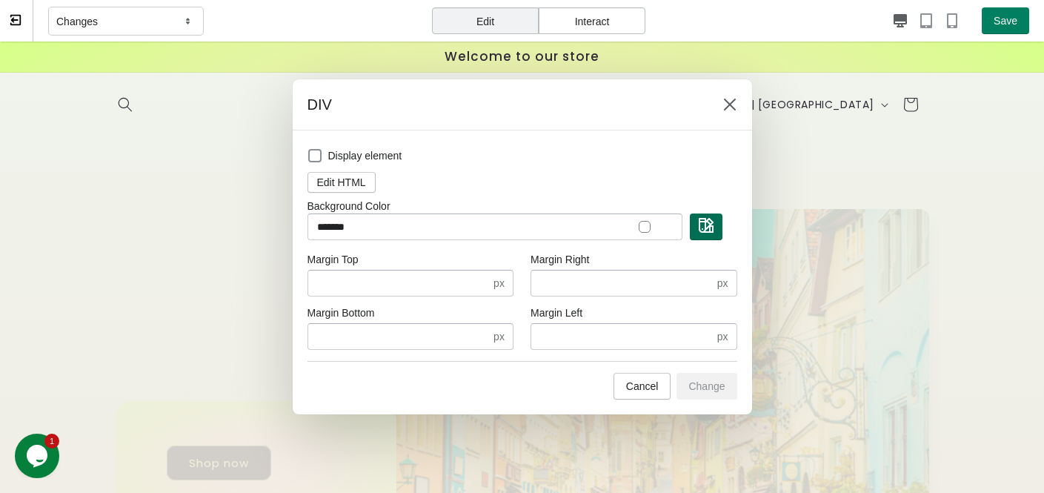
click at [704, 236] on button "button" at bounding box center [706, 226] width 33 height 27
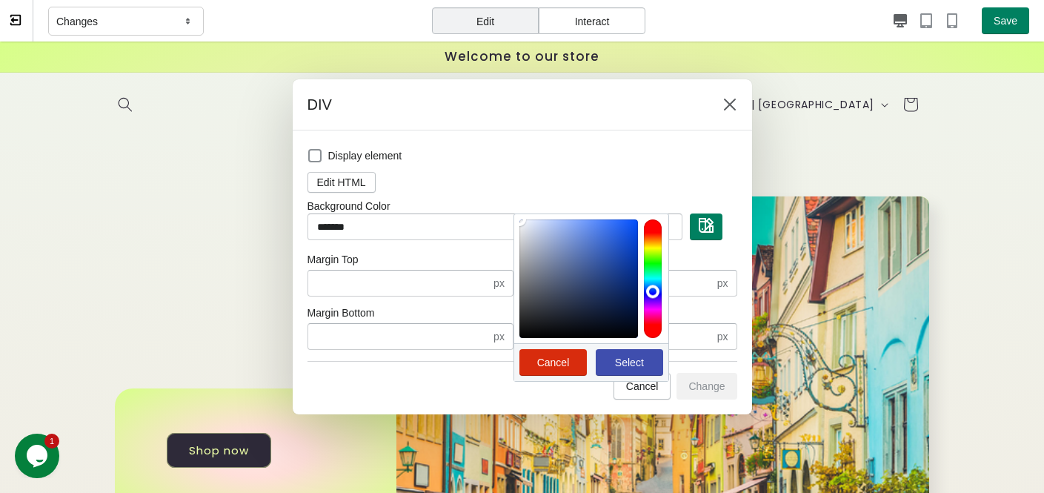
click at [657, 290] on div at bounding box center [653, 278] width 18 height 119
drag, startPoint x: 631, startPoint y: 247, endPoint x: 629, endPoint y: 227, distance: 20.1
click at [629, 227] on div at bounding box center [578, 278] width 119 height 119
click at [563, 179] on div "Edit HTML" at bounding box center [522, 182] width 430 height 33
click at [630, 356] on span "Select" at bounding box center [629, 362] width 29 height 12
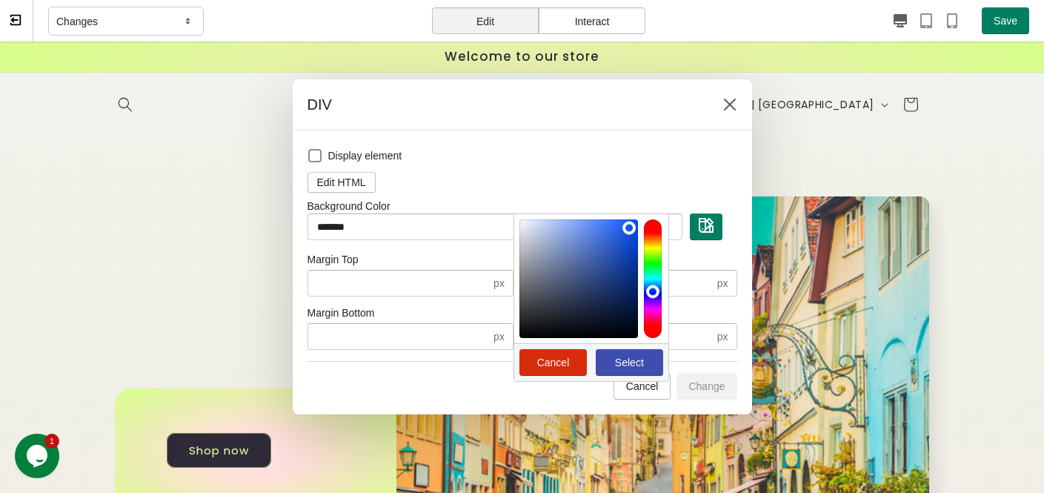
type input "*******"
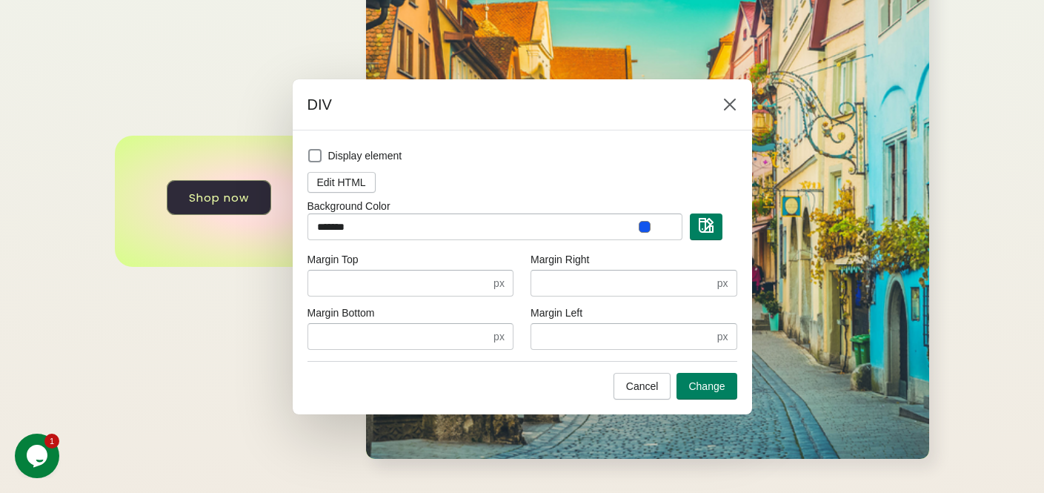
scroll to position [290, 0]
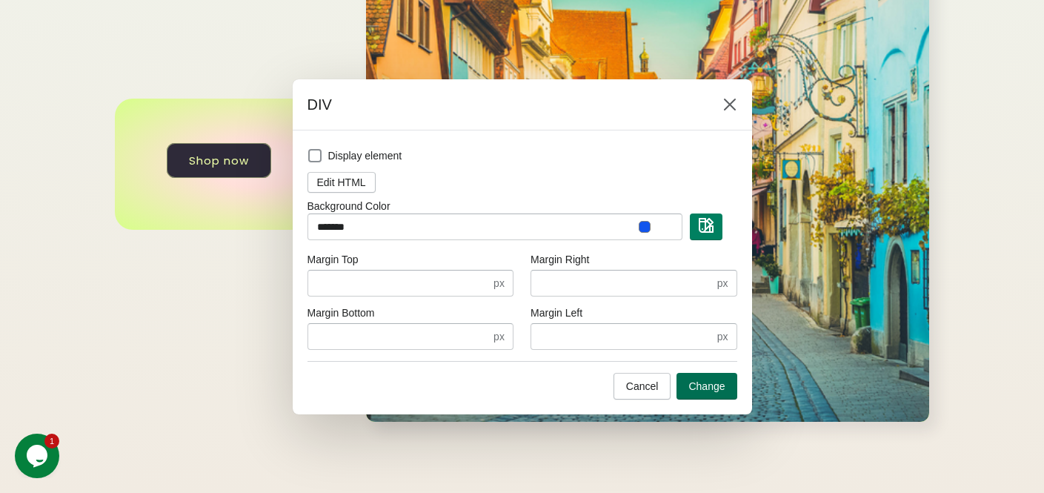
click at [715, 394] on button "Change" at bounding box center [706, 386] width 60 height 27
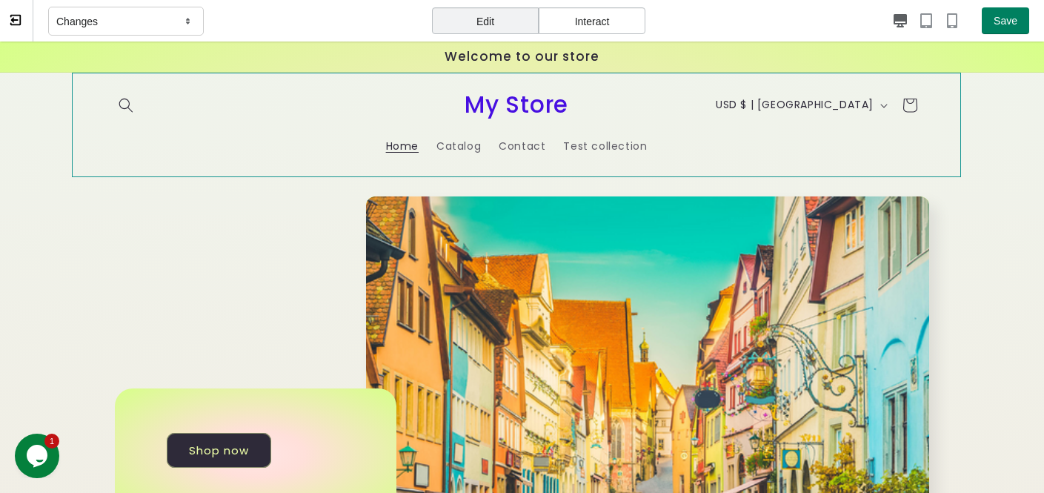
click at [236, 132] on header "Home Catalog Contact Test collection Country/region USD $ | United States CAD $…" at bounding box center [516, 125] width 889 height 104
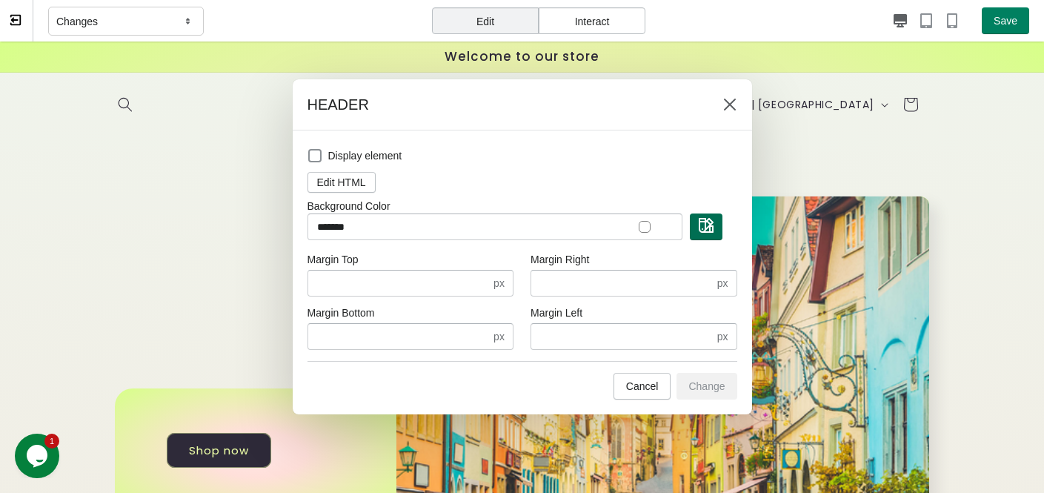
click at [703, 227] on img "button" at bounding box center [706, 225] width 15 height 15
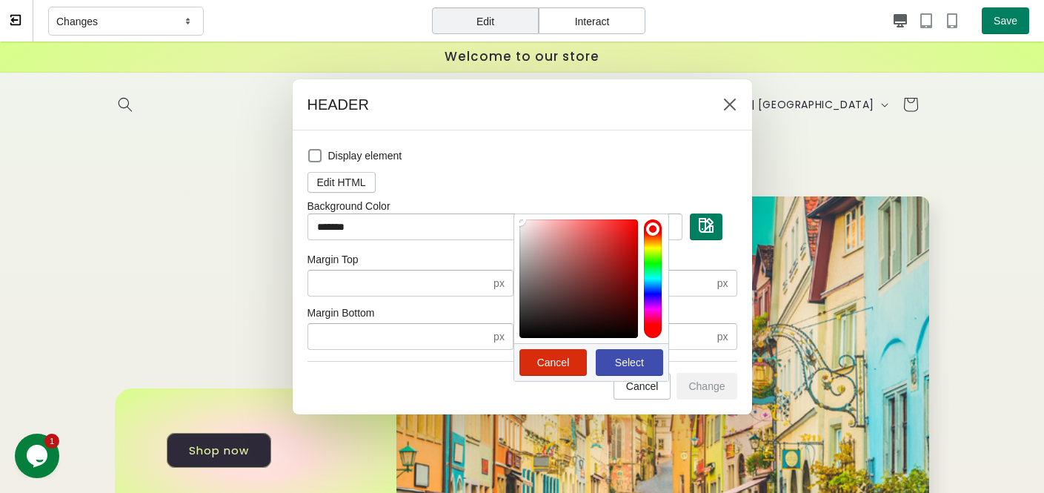
click at [657, 300] on div at bounding box center [653, 278] width 18 height 119
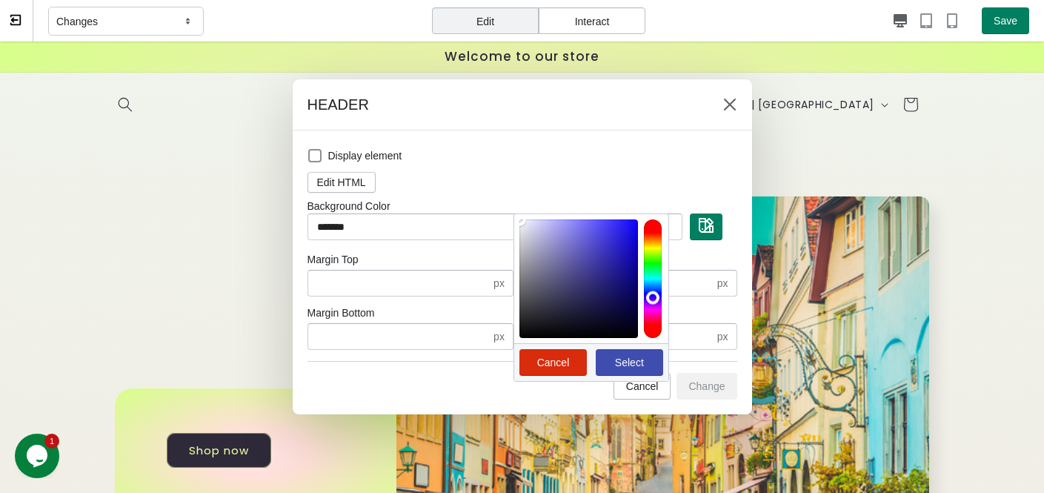
click at [656, 296] on div at bounding box center [653, 278] width 18 height 119
click at [621, 264] on div at bounding box center [578, 278] width 119 height 119
click at [629, 231] on div at bounding box center [578, 278] width 119 height 119
click at [642, 366] on span "Select" at bounding box center [629, 362] width 29 height 12
type input "*******"
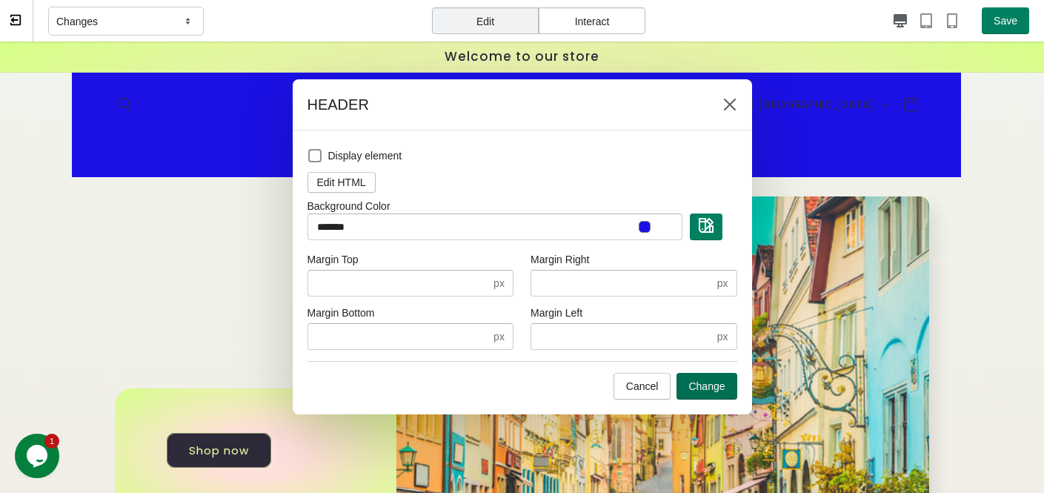
click at [724, 392] on button "Change" at bounding box center [706, 386] width 60 height 27
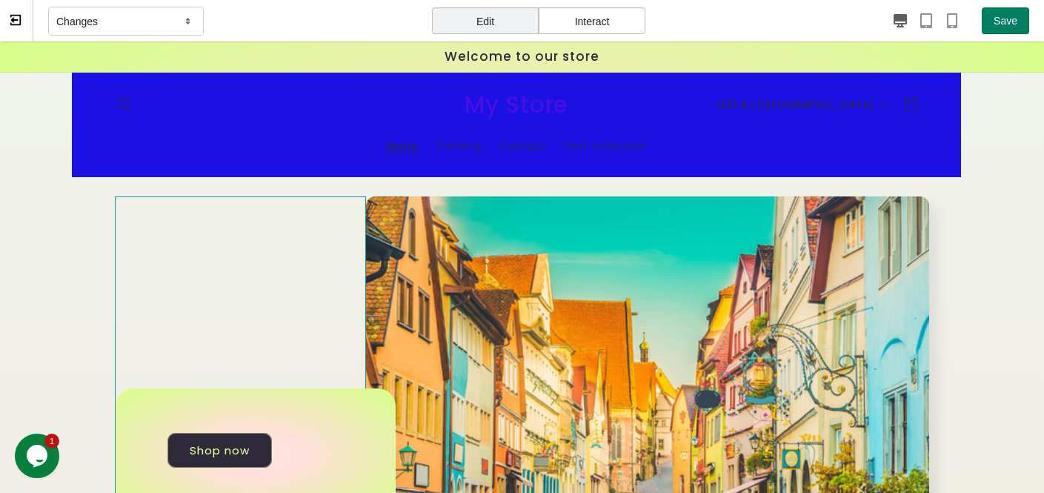
click at [196, 272] on div "Shop now" at bounding box center [241, 453] width 252 height 515
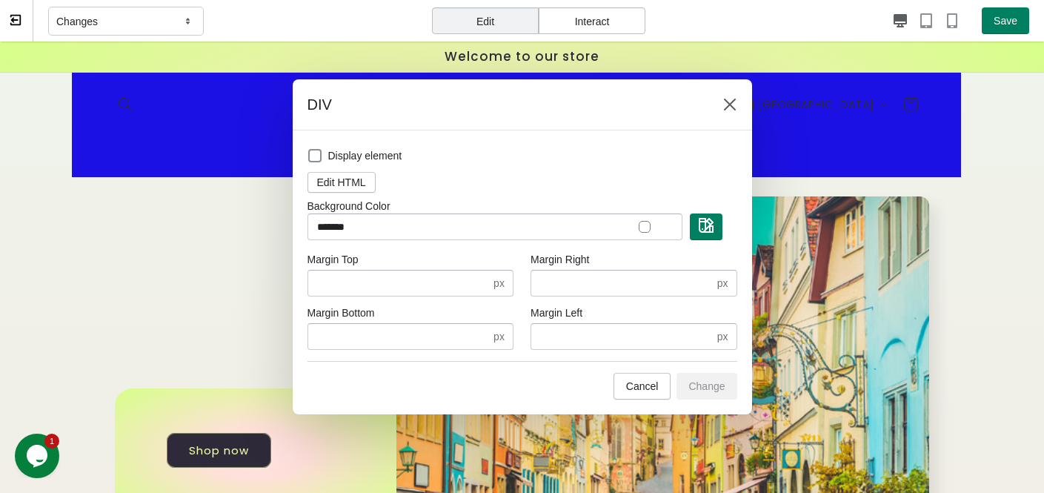
click at [641, 230] on div at bounding box center [645, 227] width 12 height 12
click at [716, 241] on div "Display element Edit HTML Background Color ******* Margin Top * px Margin Botto…" at bounding box center [522, 247] width 430 height 204
click at [706, 230] on img "button" at bounding box center [706, 225] width 15 height 15
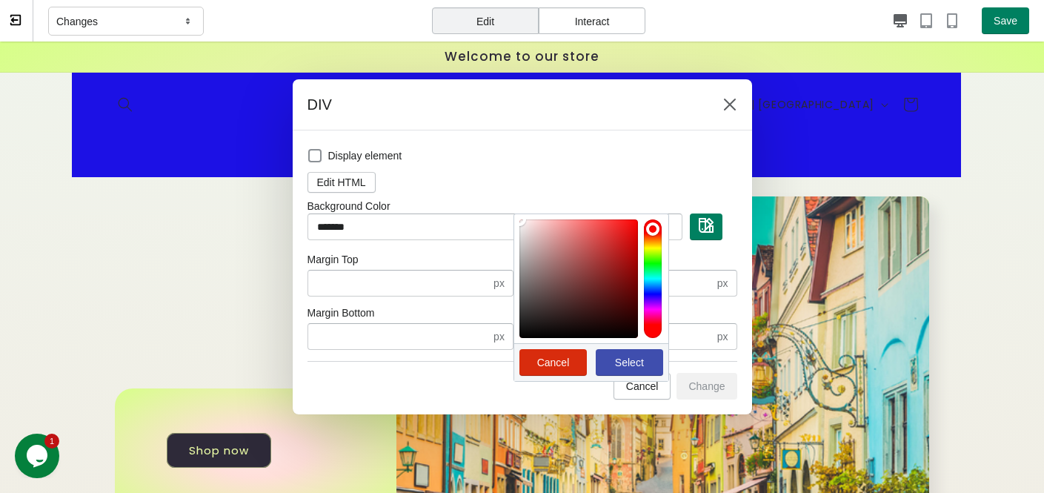
click at [653, 264] on div at bounding box center [653, 278] width 18 height 119
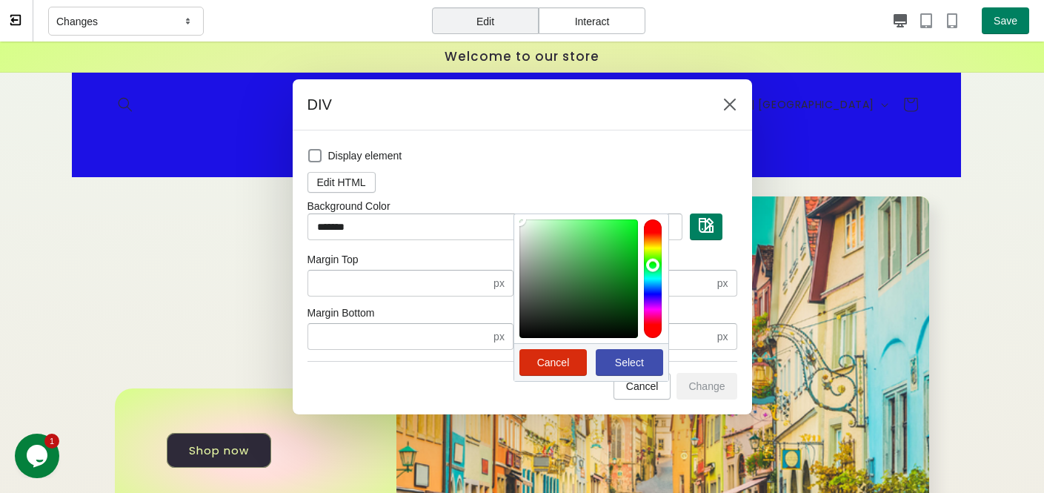
click at [633, 236] on div at bounding box center [578, 278] width 119 height 119
drag, startPoint x: 626, startPoint y: 277, endPoint x: 633, endPoint y: 229, distance: 48.7
click at [633, 229] on div at bounding box center [578, 278] width 119 height 119
click at [624, 364] on span "Select" at bounding box center [629, 362] width 29 height 12
type input "*******"
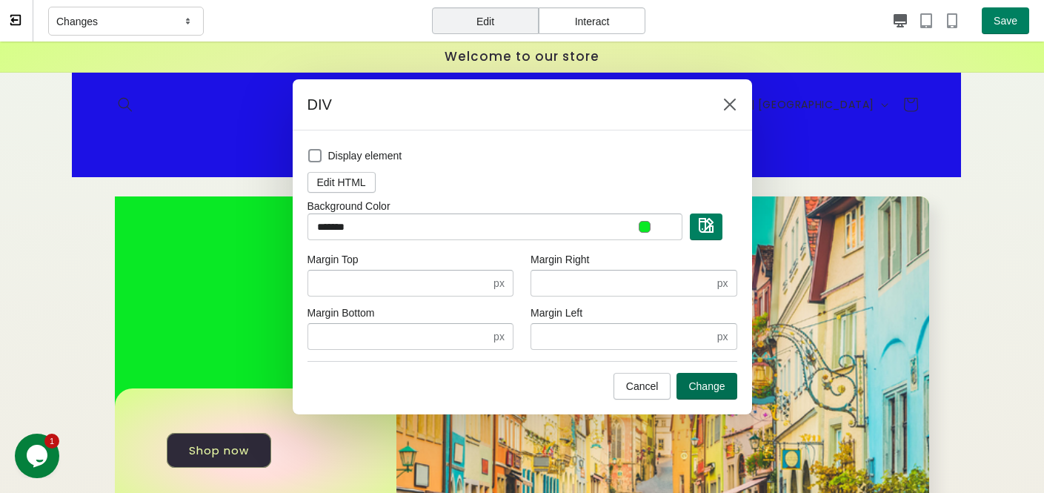
click at [713, 388] on span "Change" at bounding box center [706, 386] width 36 height 12
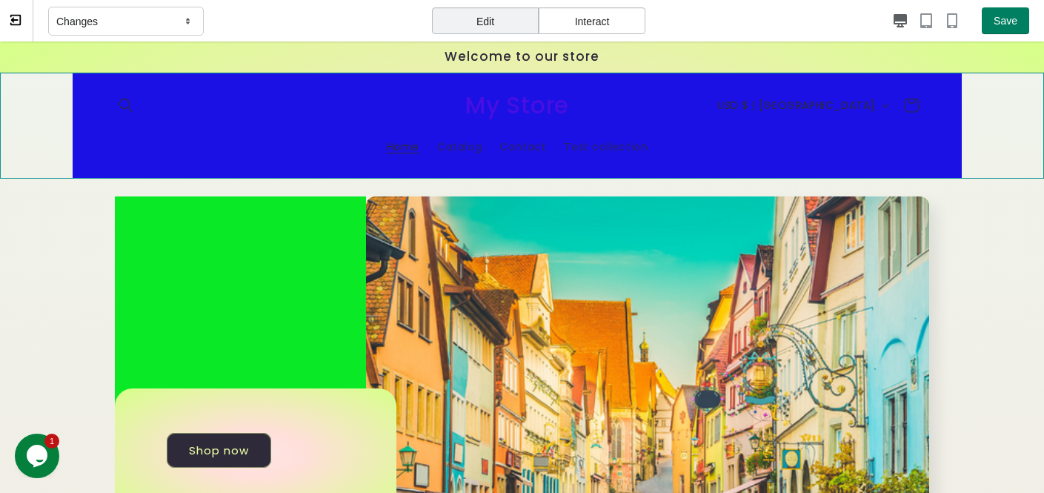
click at [24, 128] on sticky-header "Home Catalog Contact Test collection Country/region USD $ | United States CAD $…" at bounding box center [522, 126] width 1044 height 106
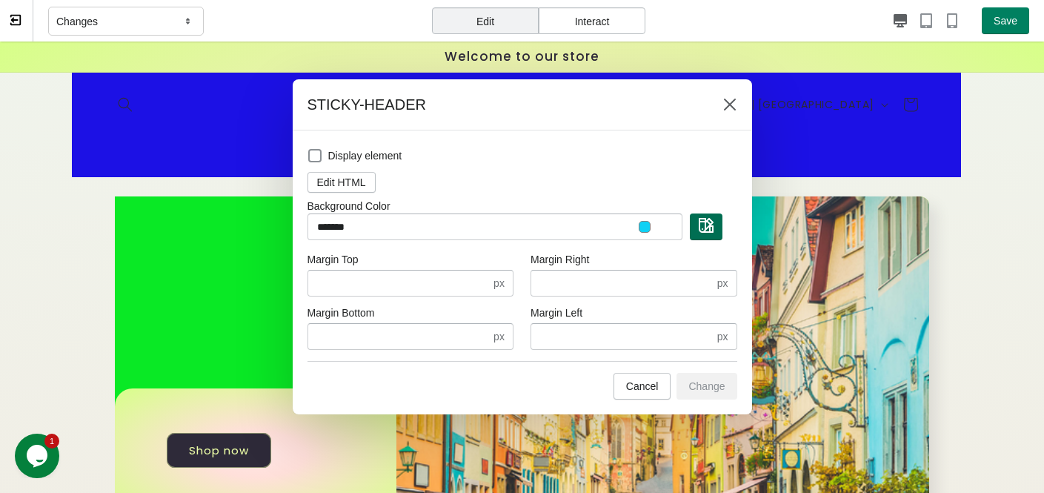
click at [710, 230] on img "button" at bounding box center [706, 225] width 15 height 15
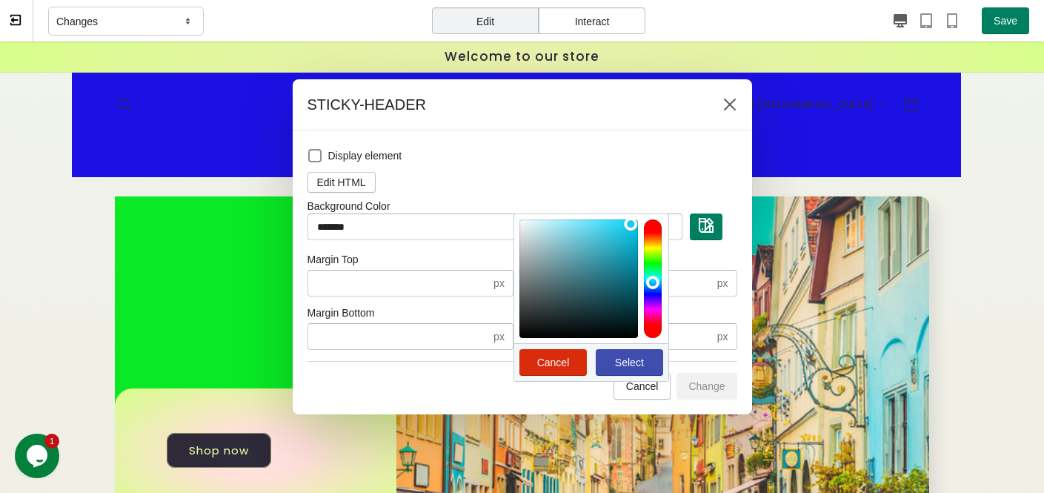
click at [630, 224] on div at bounding box center [578, 278] width 119 height 119
click at [641, 367] on span "Select" at bounding box center [629, 362] width 29 height 12
type input "*******"
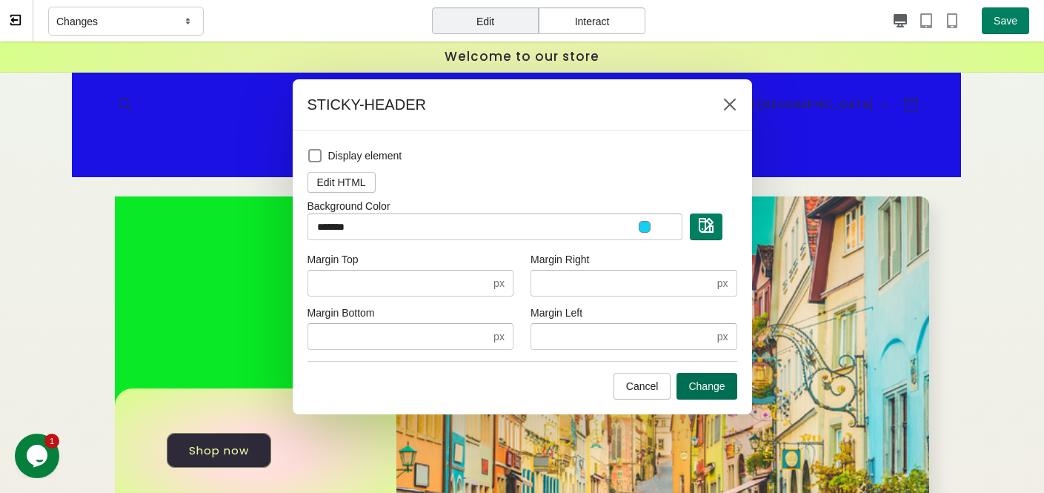
click at [724, 387] on span "Change" at bounding box center [706, 386] width 36 height 12
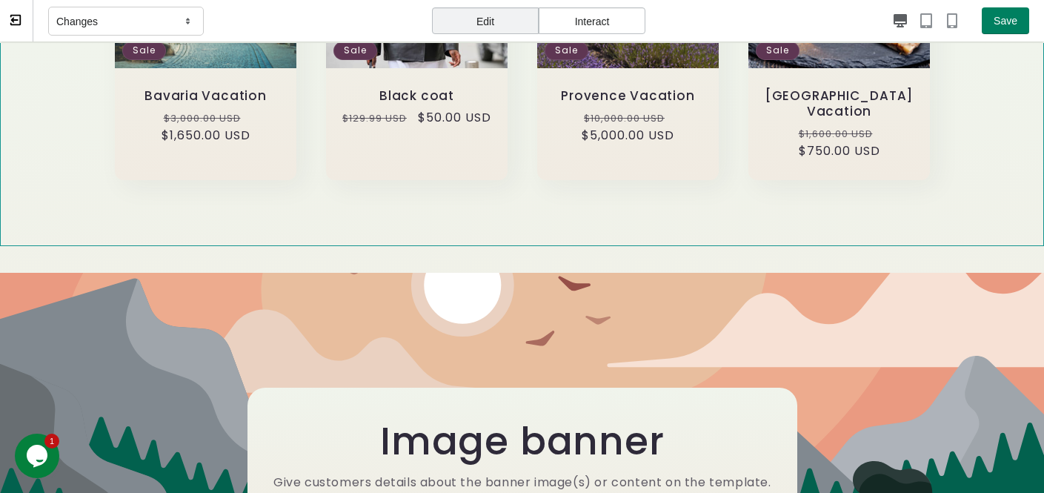
click at [72, 191] on div "Featured products Bavaria Vacation Sale Bavaria Vacation Regular price $1,650.0…" at bounding box center [522, 20] width 1044 height 452
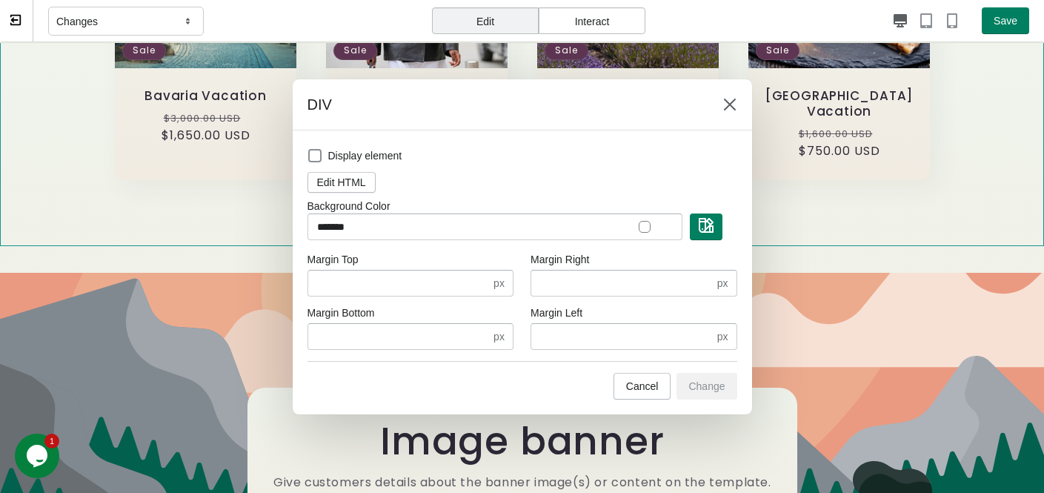
scroll to position [944, 0]
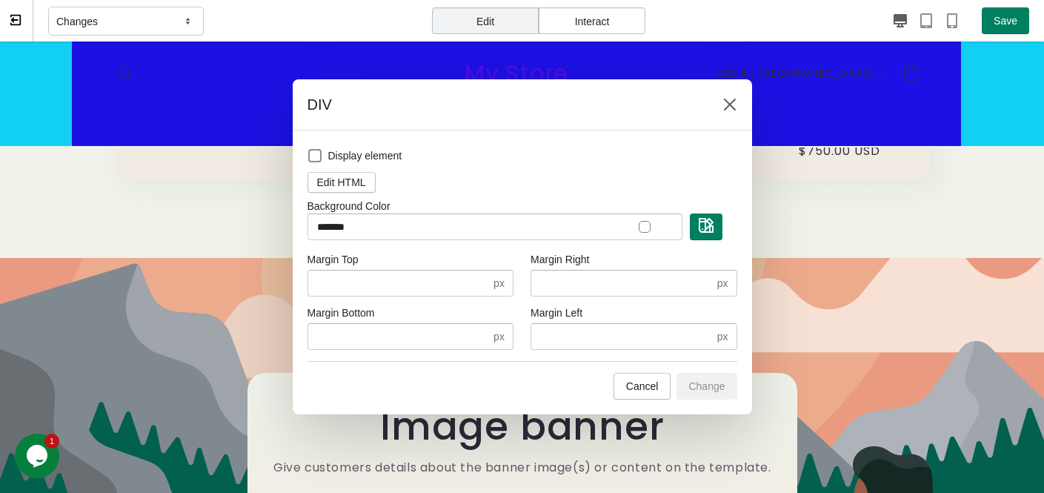
click at [639, 230] on div at bounding box center [645, 227] width 12 height 12
click at [645, 228] on div at bounding box center [645, 227] width 12 height 12
click at [724, 229] on div "*******" at bounding box center [522, 226] width 430 height 27
click at [716, 225] on button "button" at bounding box center [706, 226] width 33 height 27
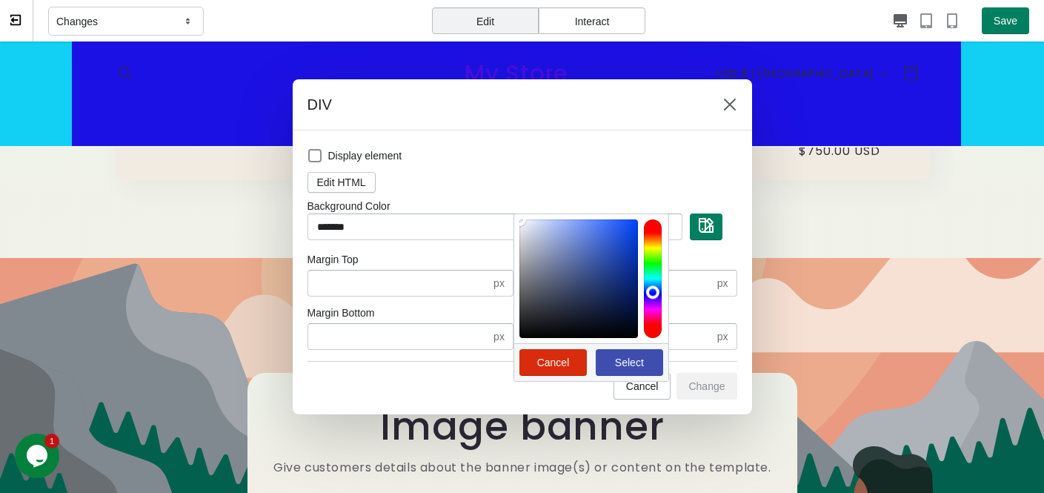
click at [659, 290] on div at bounding box center [653, 278] width 18 height 119
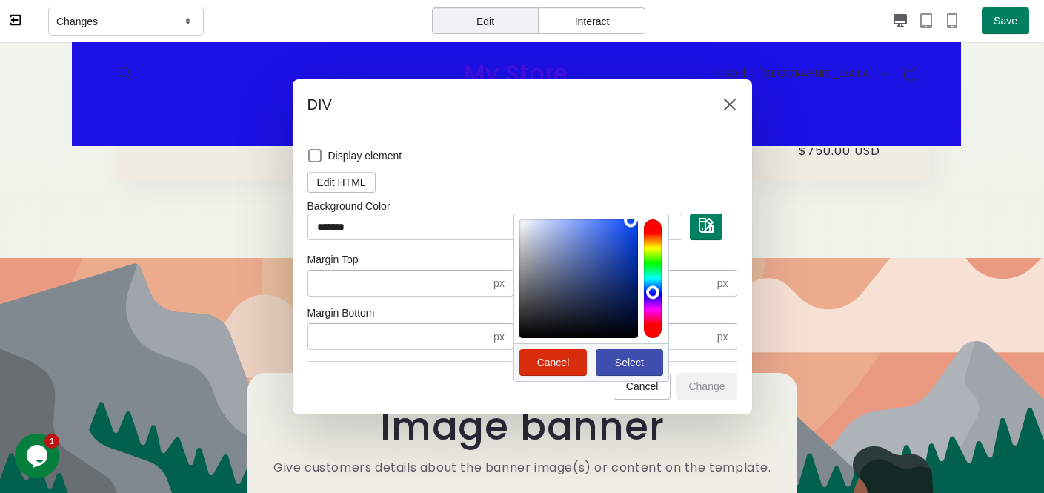
drag, startPoint x: 626, startPoint y: 250, endPoint x: 630, endPoint y: 220, distance: 30.0
click at [630, 220] on div at bounding box center [578, 278] width 119 height 119
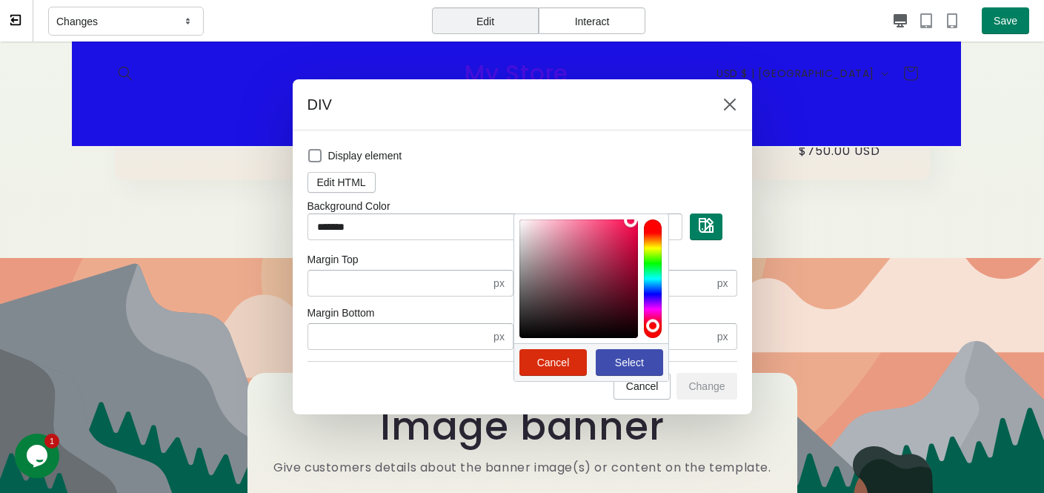
click at [653, 323] on div at bounding box center [653, 278] width 18 height 119
click at [630, 363] on span "Select" at bounding box center [629, 362] width 29 height 12
type input "*******"
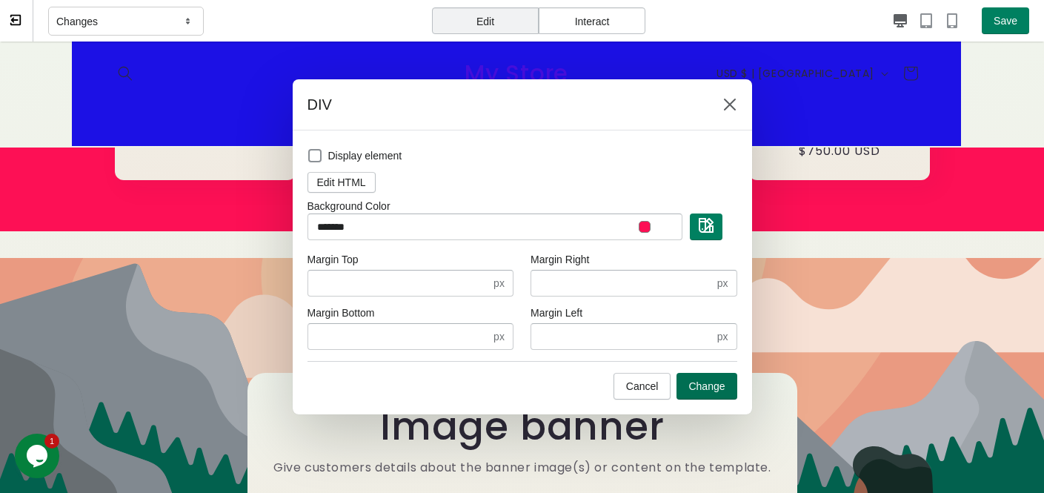
click at [697, 390] on span "Change" at bounding box center [706, 386] width 36 height 12
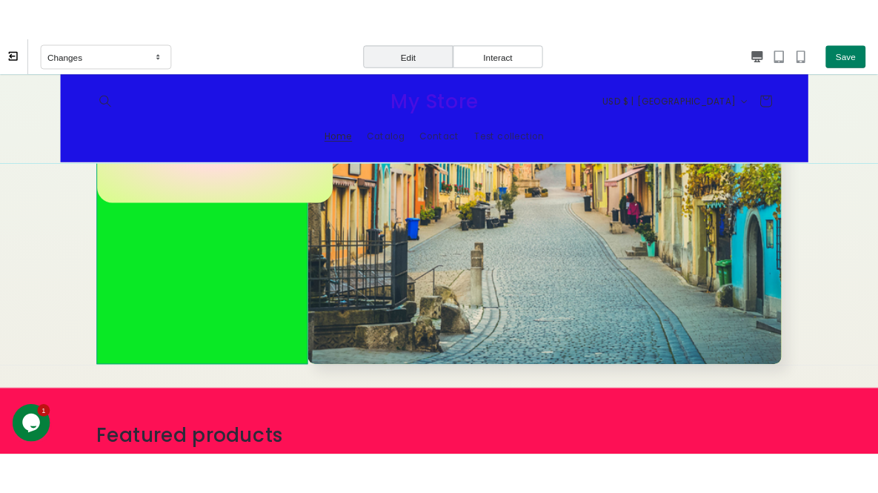
scroll to position [0, 0]
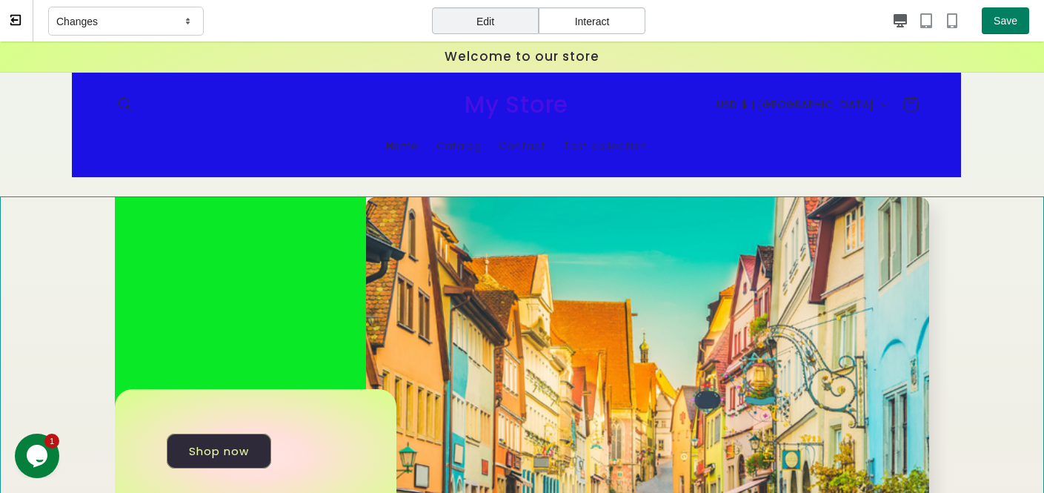
click at [47, 233] on div "Shop now" at bounding box center [522, 454] width 1044 height 516
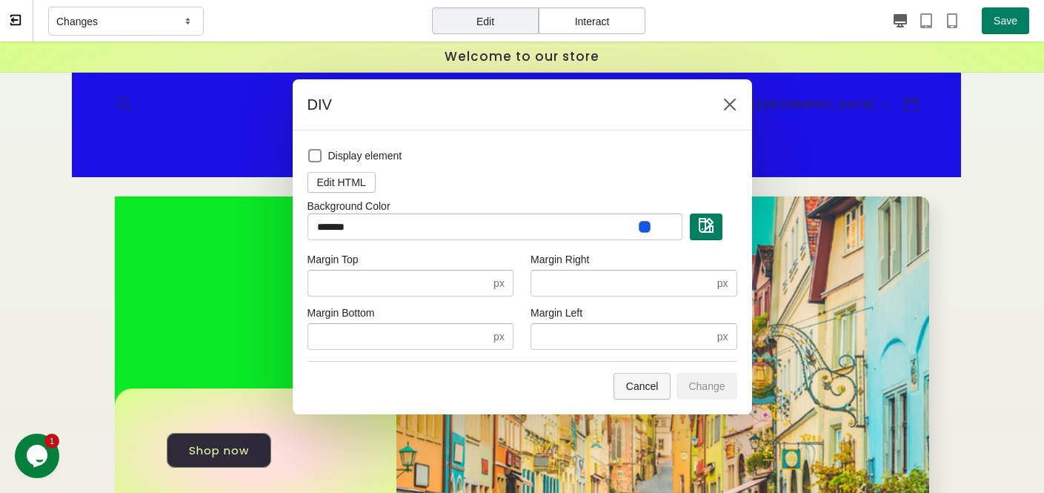
click at [644, 387] on span "Cancel" at bounding box center [642, 386] width 33 height 12
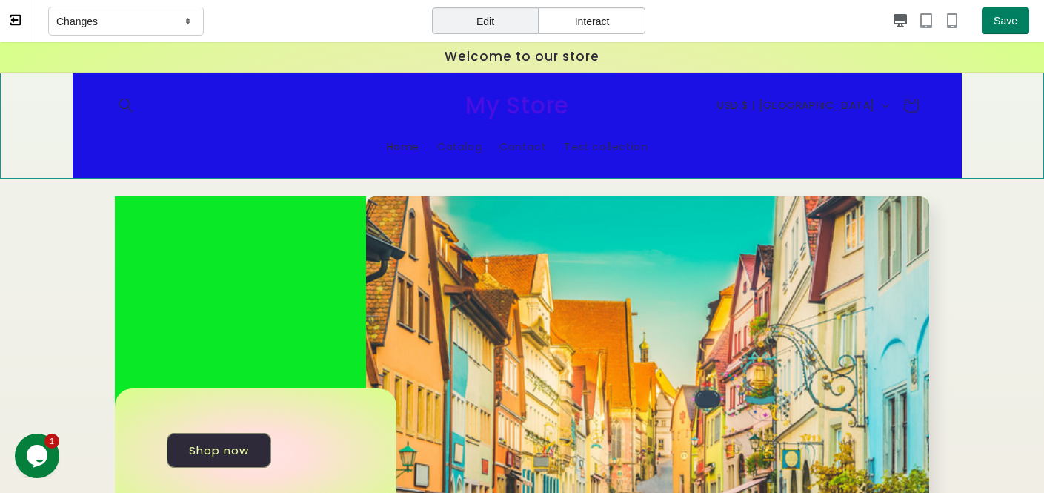
click at [23, 130] on sticky-header "Home Catalog Contact Test collection Country/region USD $ | United States CAD $…" at bounding box center [522, 126] width 1044 height 106
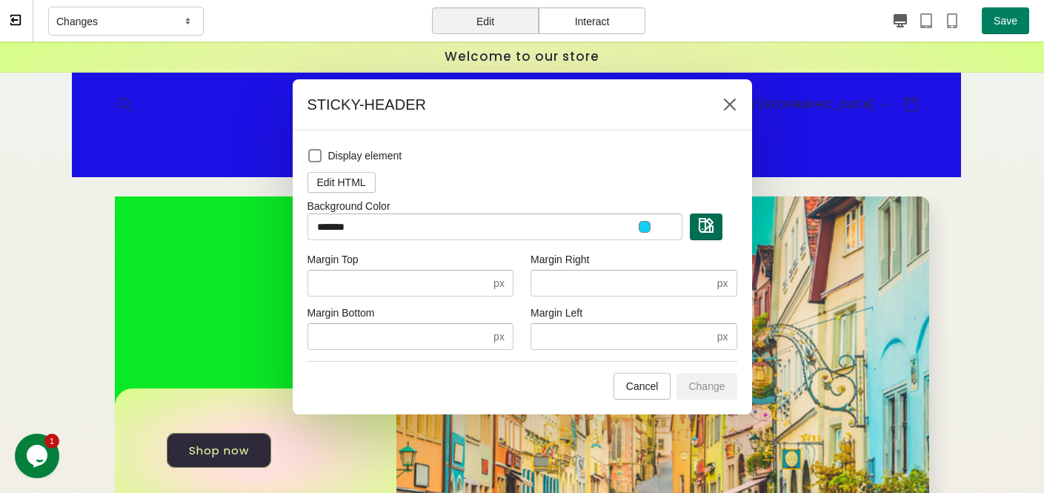
click at [711, 231] on img "button" at bounding box center [706, 225] width 15 height 15
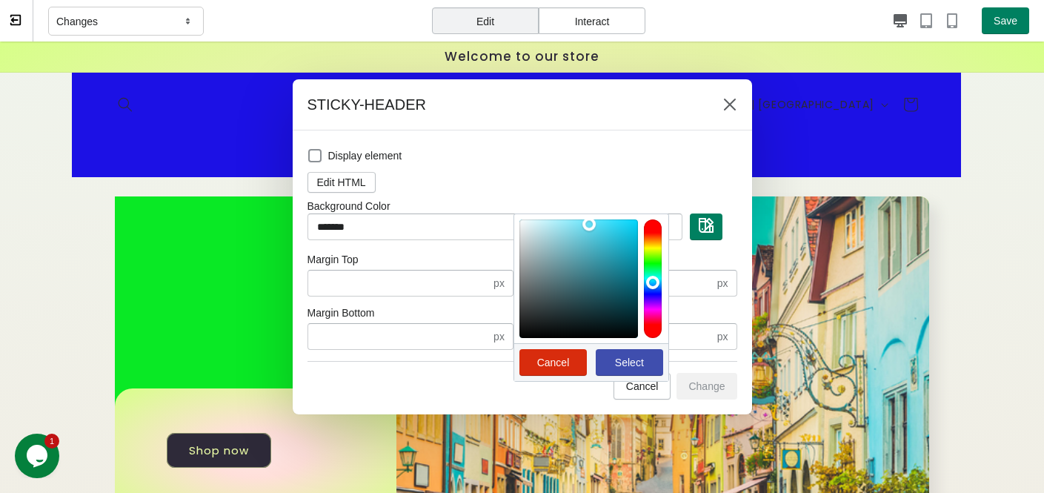
drag, startPoint x: 601, startPoint y: 253, endPoint x: 590, endPoint y: 225, distance: 30.3
click at [590, 224] on div at bounding box center [578, 278] width 119 height 119
click at [647, 264] on div at bounding box center [653, 278] width 18 height 119
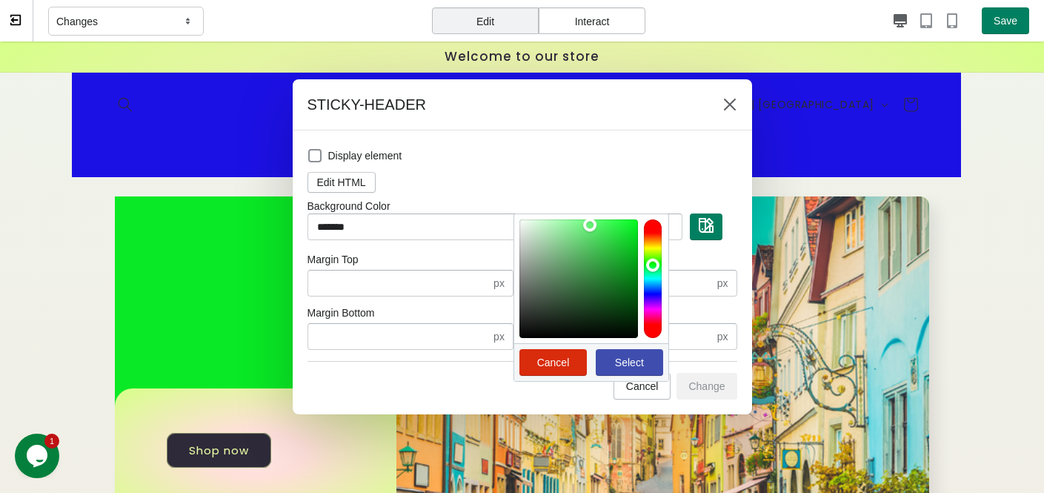
click at [650, 243] on div at bounding box center [653, 278] width 18 height 119
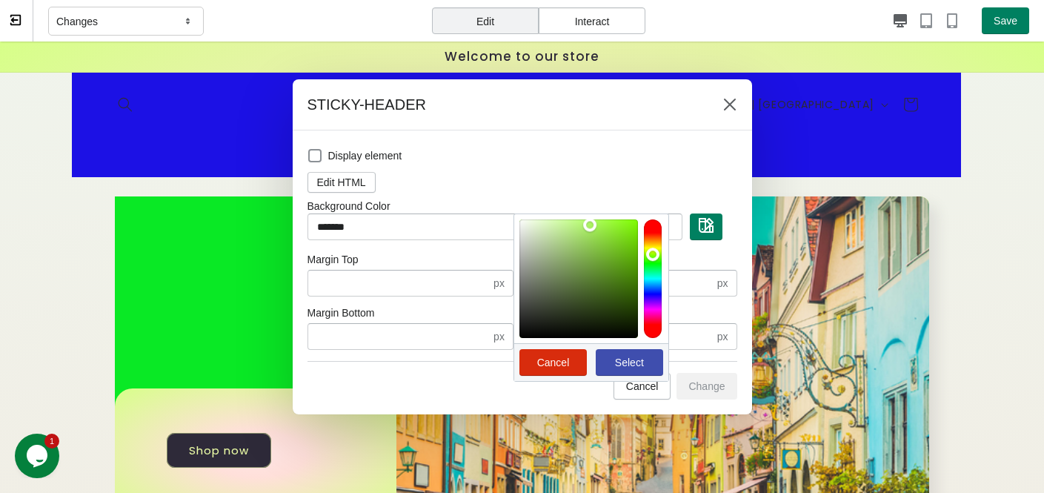
click at [651, 253] on div at bounding box center [653, 278] width 18 height 119
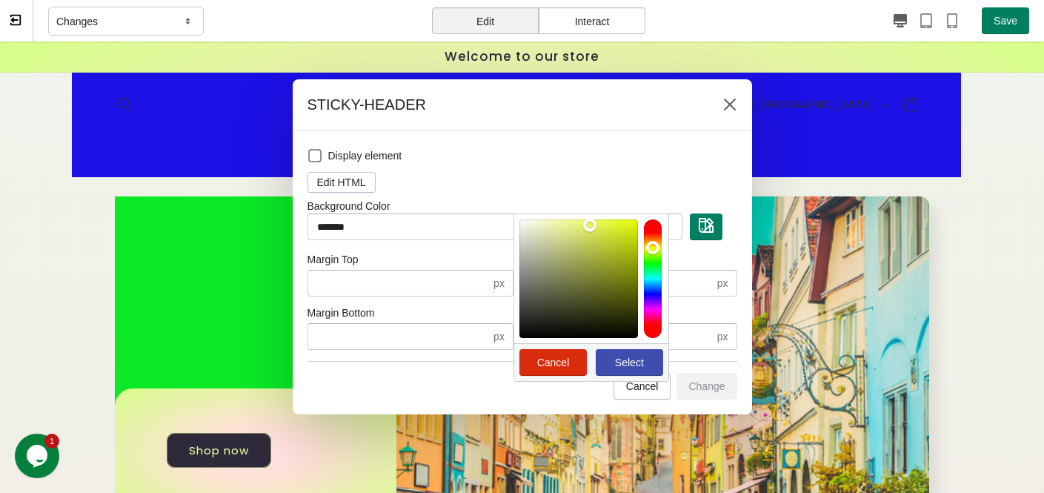
click at [650, 247] on div at bounding box center [653, 278] width 18 height 119
click at [627, 361] on span "Select" at bounding box center [629, 362] width 29 height 12
type input "*******"
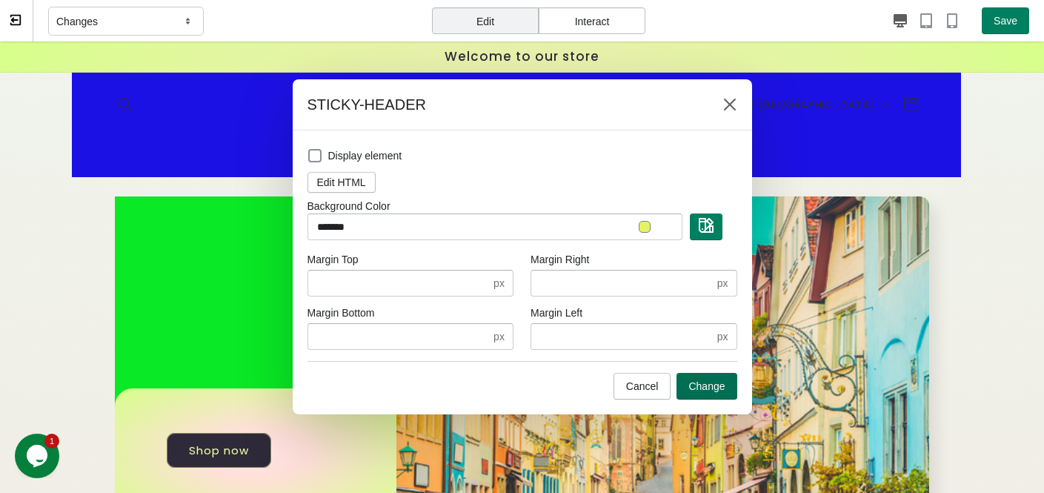
click at [709, 385] on span "Change" at bounding box center [706, 386] width 36 height 12
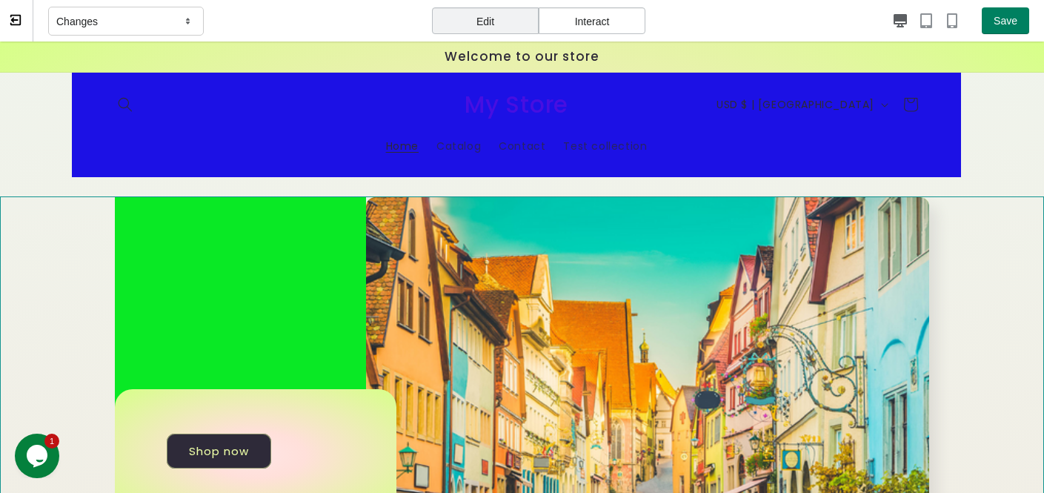
click at [39, 266] on div "Shop now" at bounding box center [522, 454] width 1044 height 516
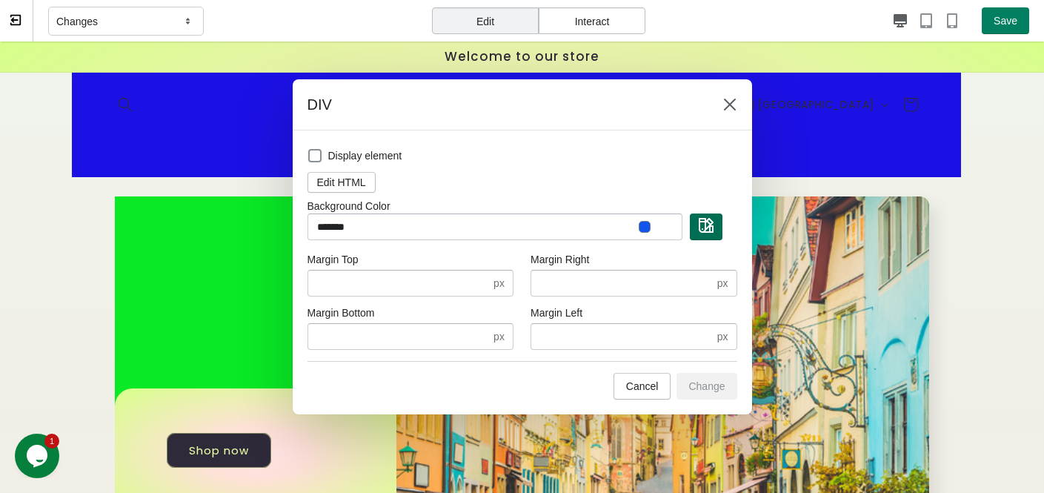
click at [710, 224] on img "button" at bounding box center [706, 225] width 15 height 15
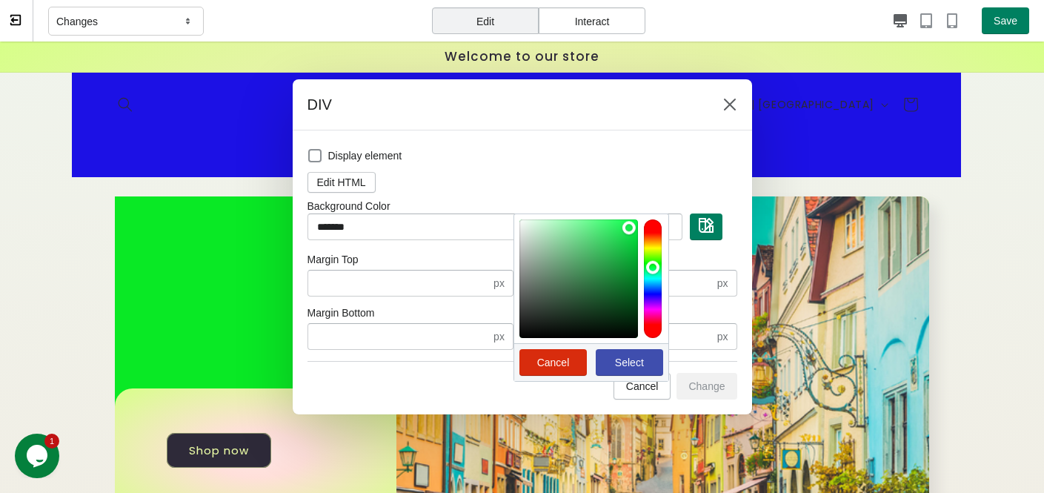
click at [650, 266] on div at bounding box center [653, 278] width 18 height 119
click at [653, 308] on div at bounding box center [653, 278] width 18 height 119
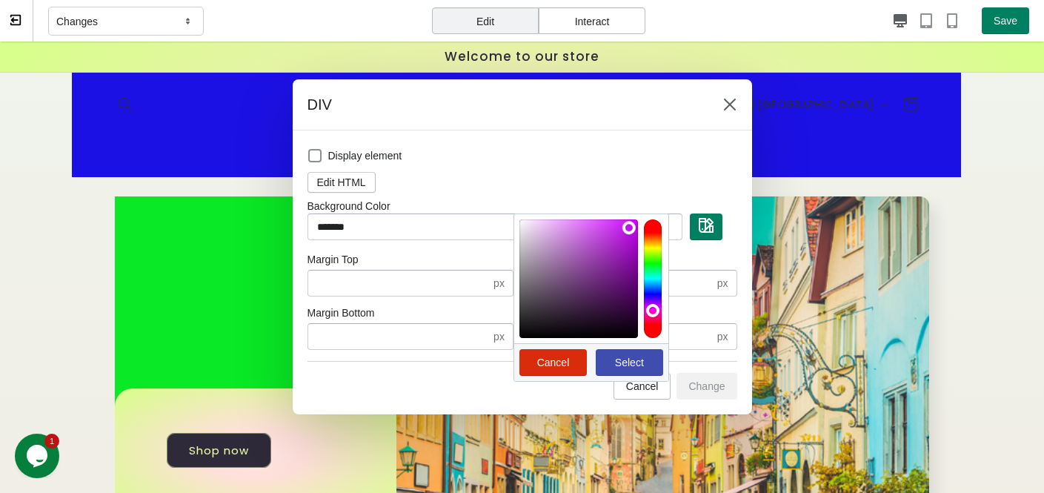
click at [641, 365] on span "Select" at bounding box center [629, 362] width 29 height 12
type input "*******"
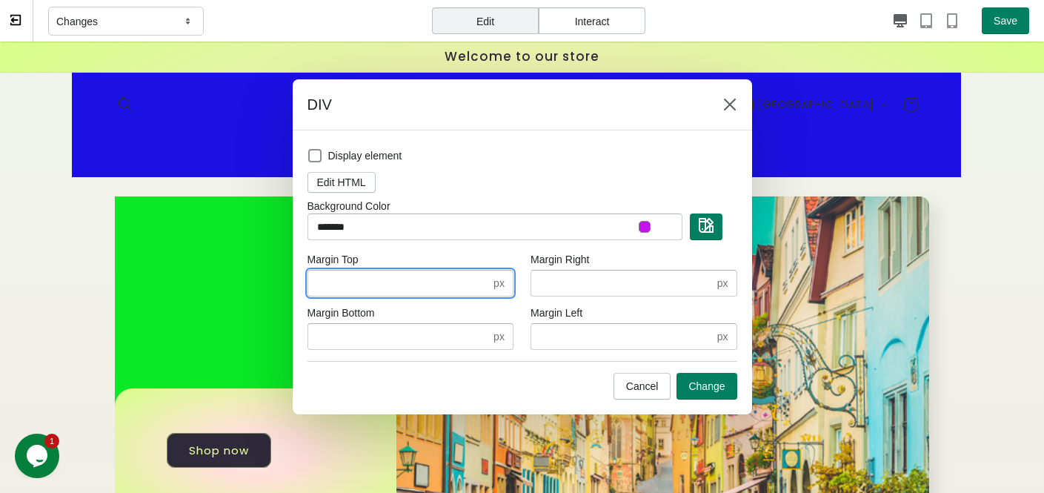
click at [423, 283] on input "*" at bounding box center [399, 283] width 184 height 27
type input "*"
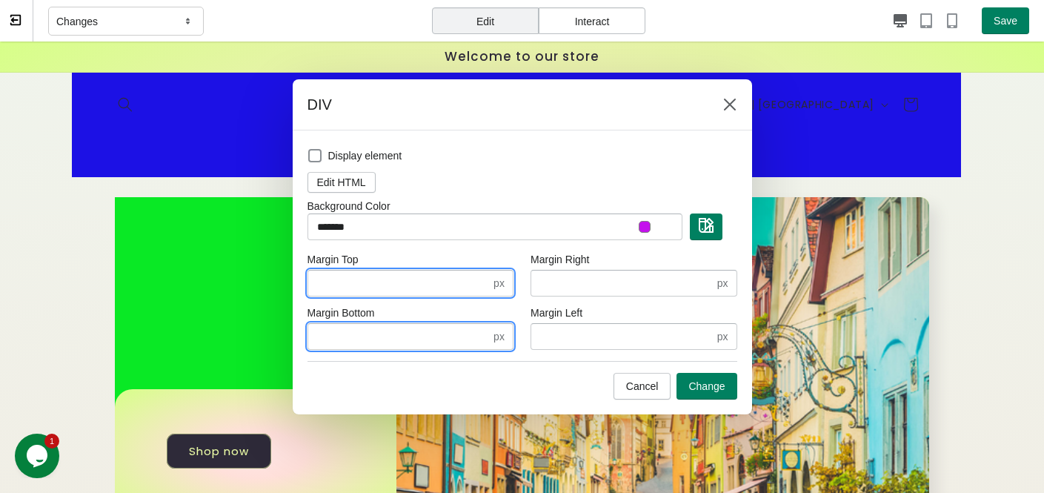
click at [359, 337] on input "*" at bounding box center [399, 336] width 184 height 27
type input "*"
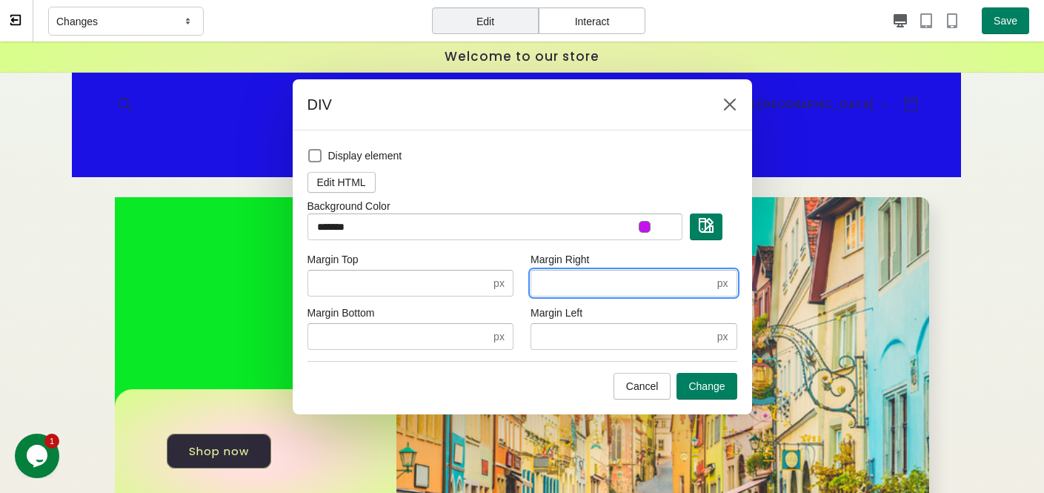
click at [588, 282] on input "*" at bounding box center [622, 283] width 184 height 27
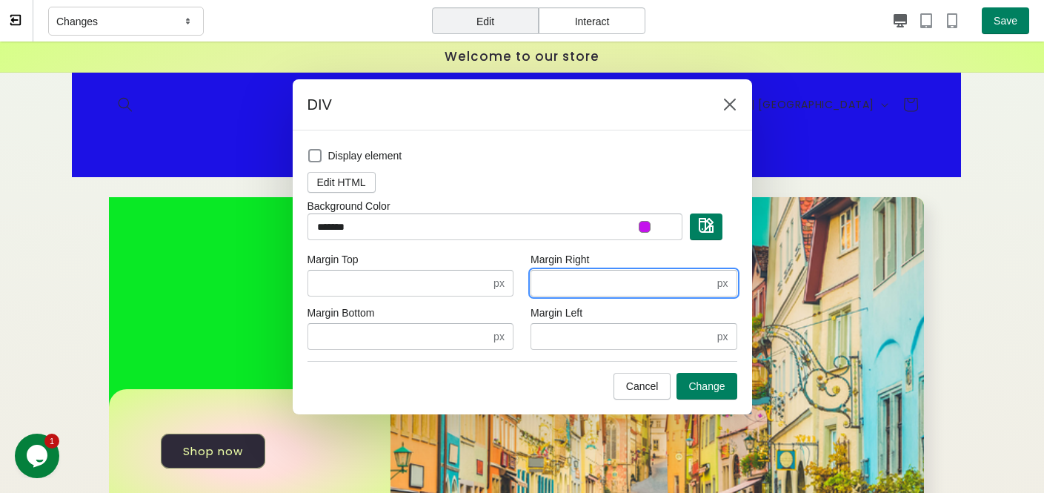
type input "*"
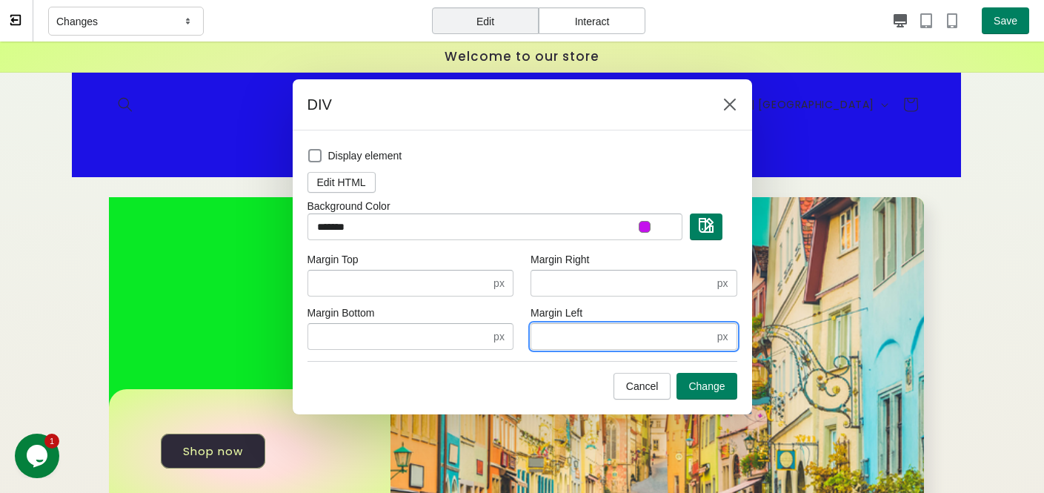
click at [630, 342] on input "*" at bounding box center [622, 336] width 184 height 27
type input "*"
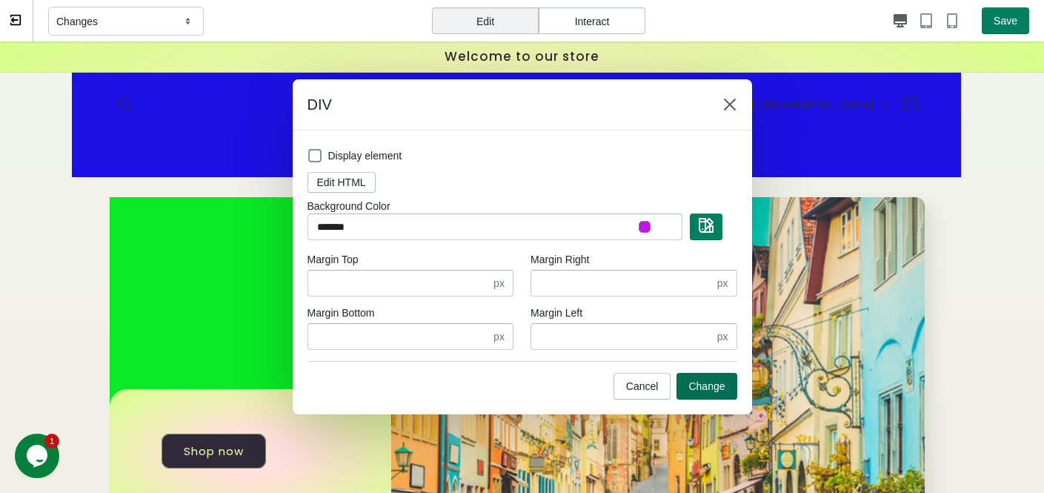
click at [724, 383] on span "Change" at bounding box center [706, 386] width 36 height 12
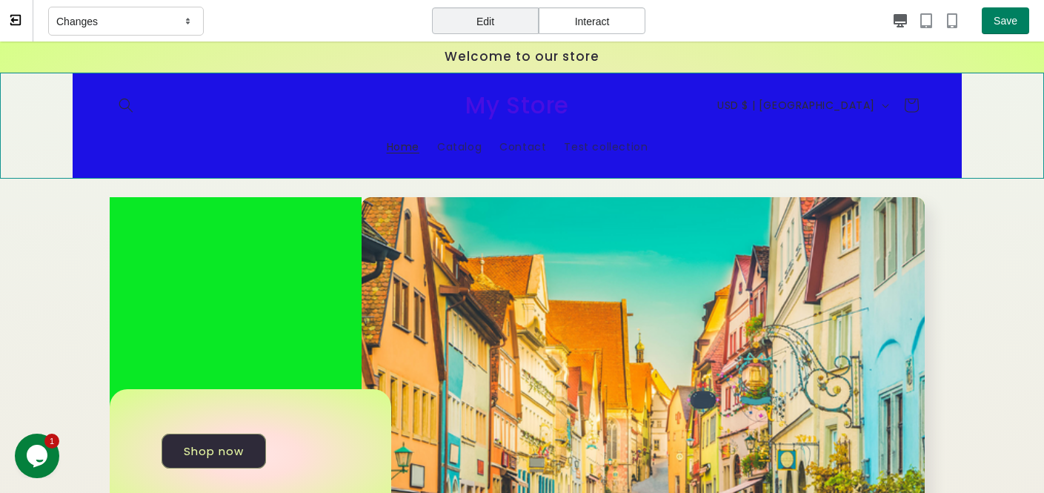
click at [42, 132] on sticky-header "Home Catalog Contact Test collection Country/region USD $ | United States CAD $…" at bounding box center [522, 126] width 1044 height 106
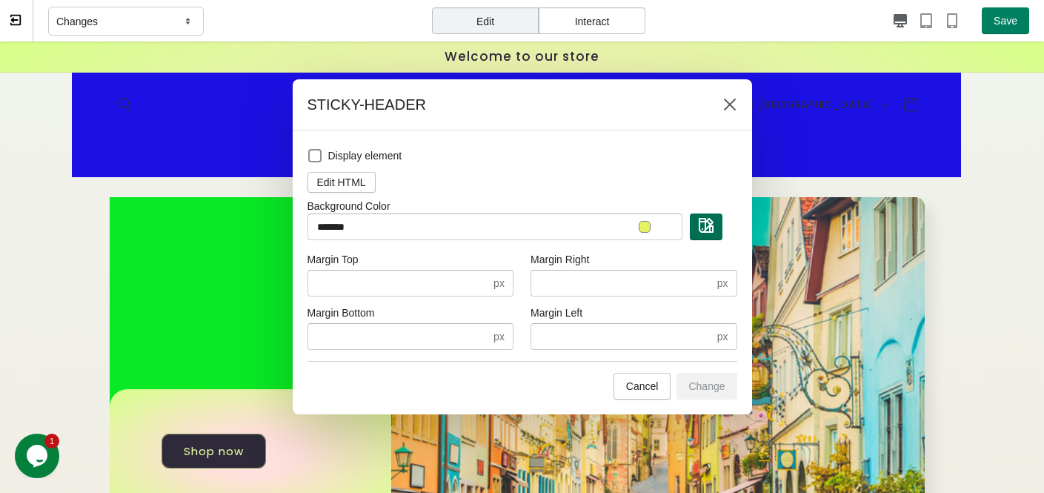
click at [715, 230] on button "button" at bounding box center [706, 226] width 33 height 27
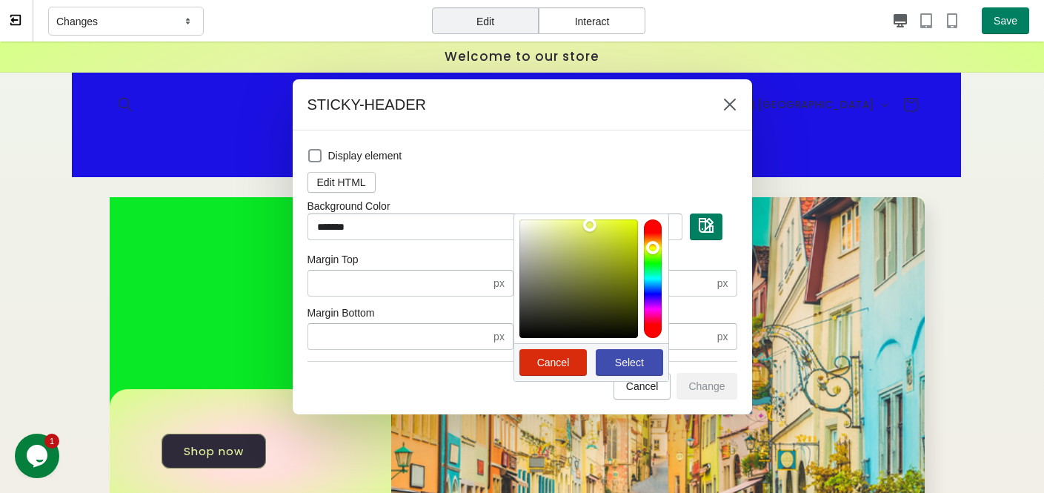
click at [656, 293] on div at bounding box center [653, 278] width 18 height 119
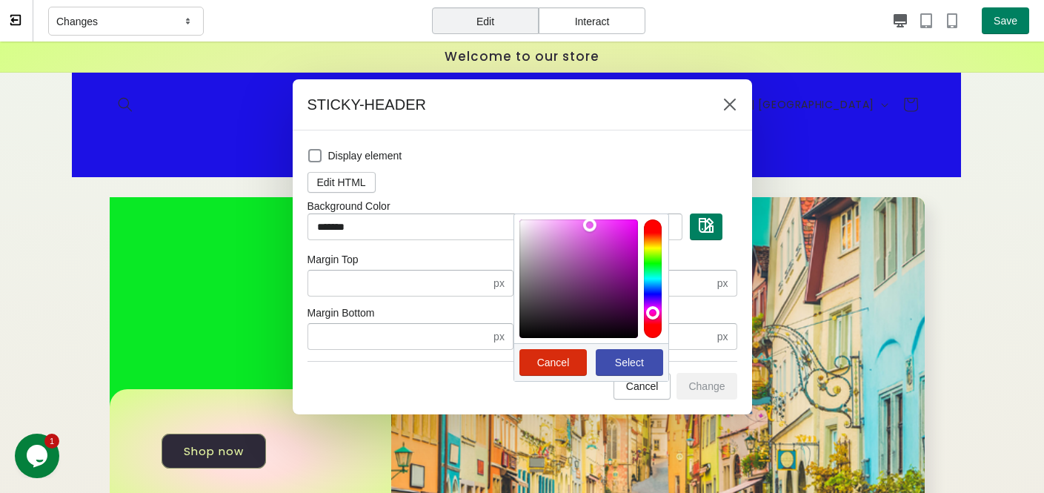
click at [656, 310] on div at bounding box center [653, 278] width 18 height 119
click at [654, 329] on div at bounding box center [653, 278] width 18 height 119
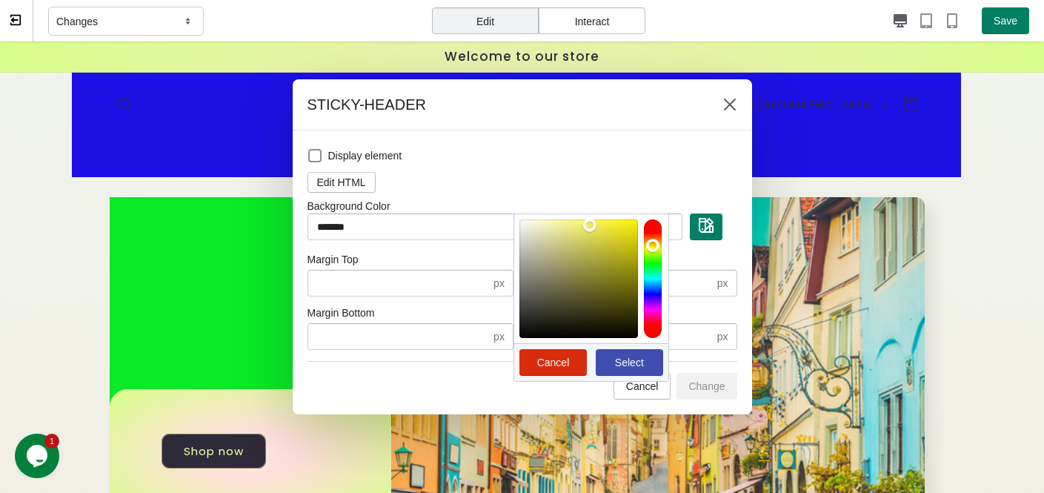
click at [650, 244] on div at bounding box center [653, 278] width 18 height 119
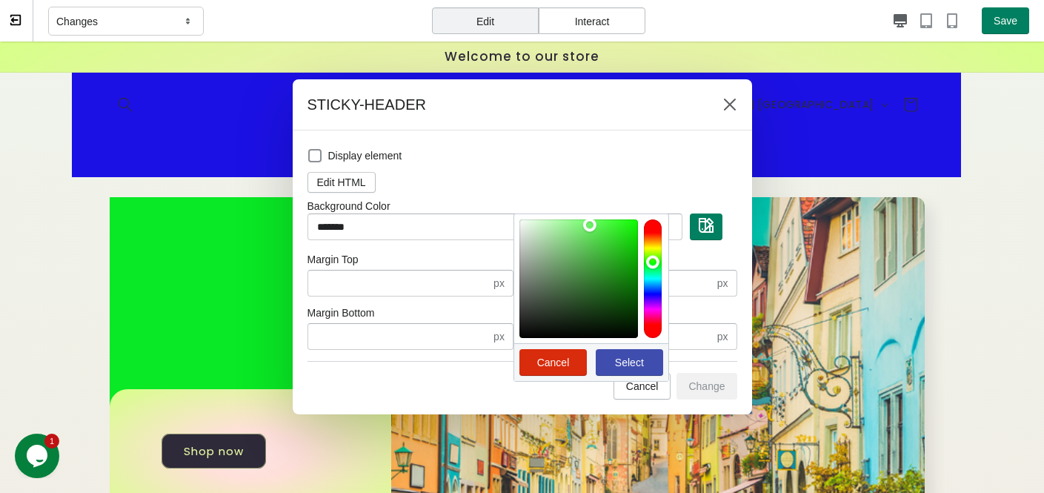
click at [656, 261] on div at bounding box center [653, 278] width 18 height 119
drag, startPoint x: 588, startPoint y: 224, endPoint x: 641, endPoint y: 222, distance: 53.4
click at [641, 222] on div at bounding box center [593, 278] width 149 height 119
click at [627, 350] on button "Select" at bounding box center [629, 362] width 67 height 27
type input "*******"
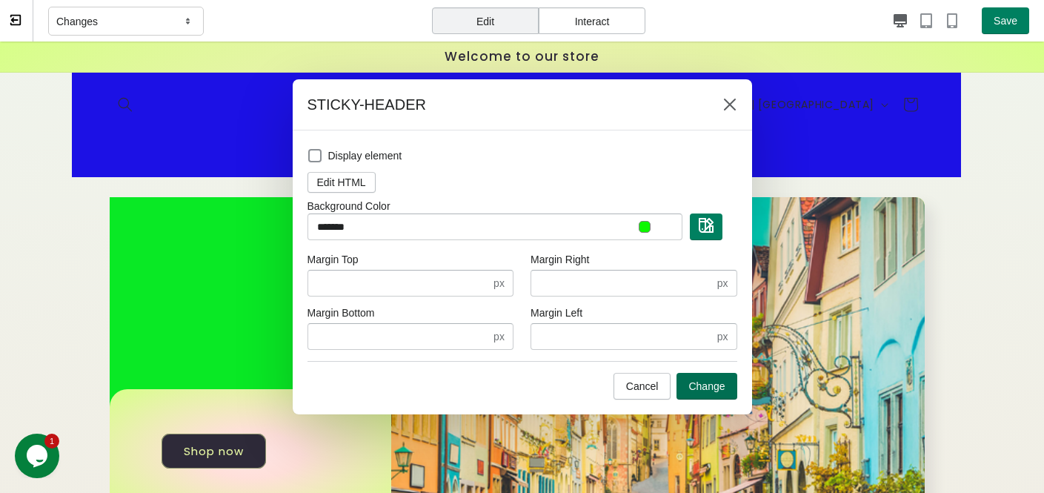
click at [704, 388] on span "Change" at bounding box center [706, 386] width 36 height 12
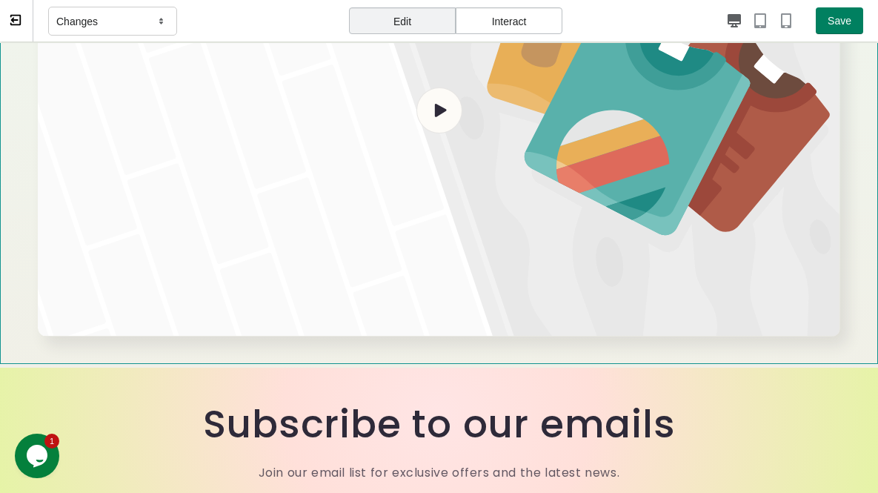
click at [519, 332] on div "Video" at bounding box center [439, 76] width 878 height 576
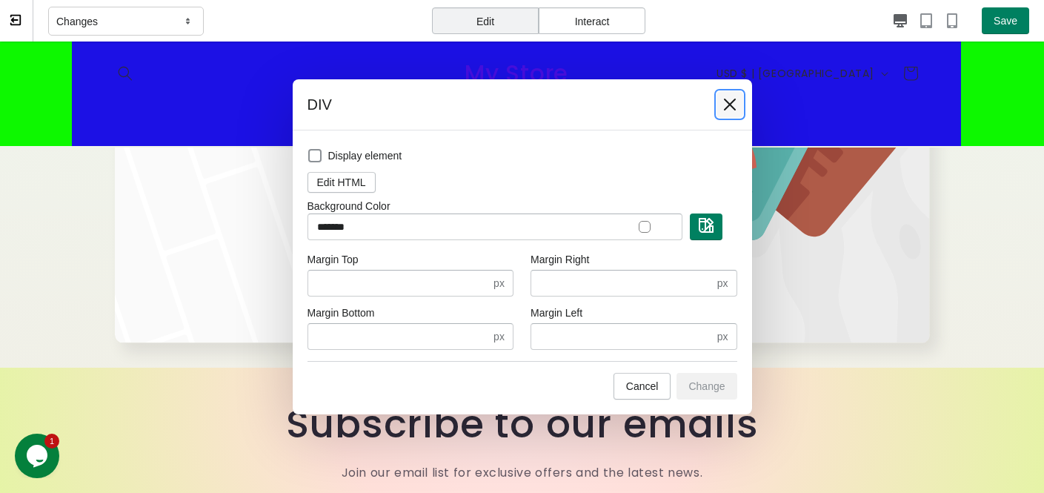
click at [730, 98] on icon at bounding box center [729, 104] width 15 height 15
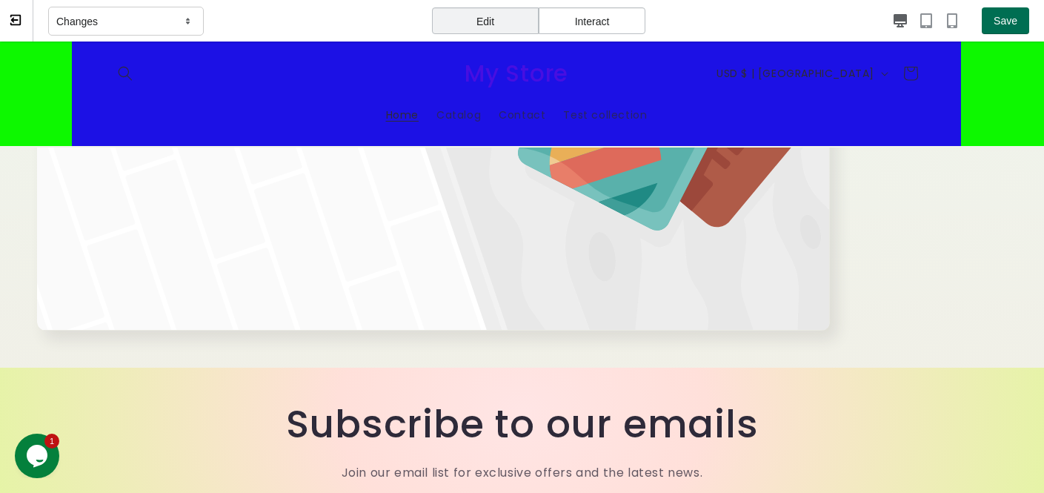
click at [888, 24] on span "Save" at bounding box center [1005, 21] width 24 height 12
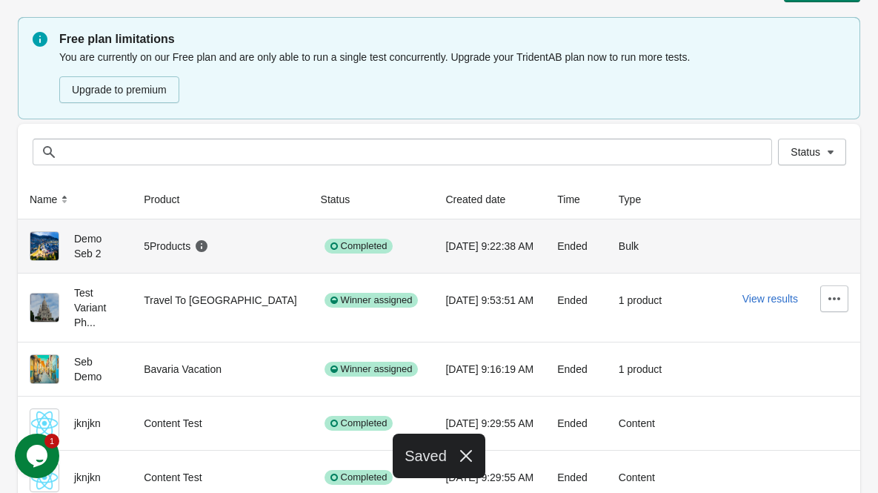
scroll to position [74, 0]
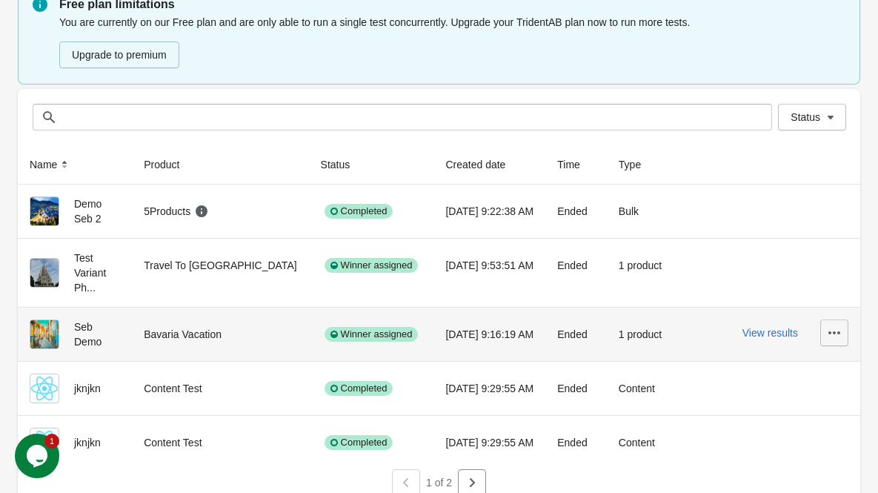
click at [837, 331] on icon "button" at bounding box center [834, 332] width 12 height 3
click at [806, 359] on span "Delete" at bounding box center [792, 356] width 88 height 15
click at [776, 359] on span "Delete" at bounding box center [792, 356] width 88 height 15
click at [761, 353] on span "Delete" at bounding box center [792, 356] width 88 height 15
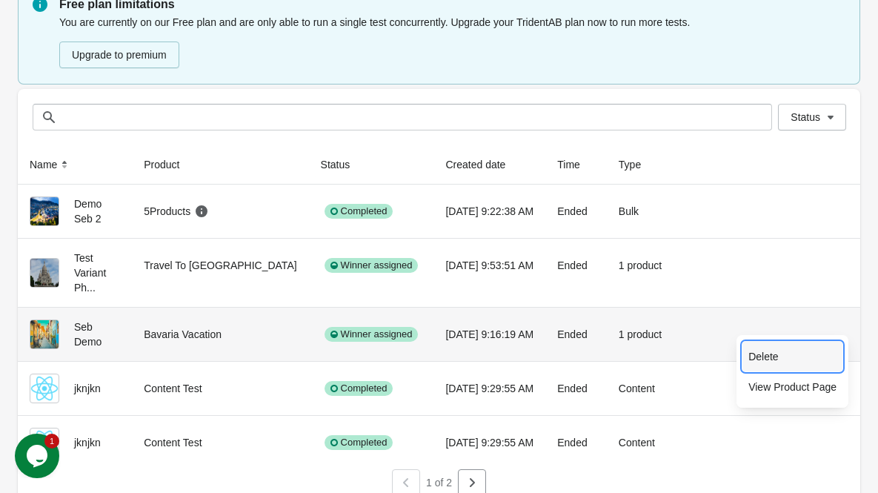
click at [757, 361] on div "Create Test Free plan limitations You are currently on our Free plan and are on…" at bounding box center [439, 216] width 878 height 581
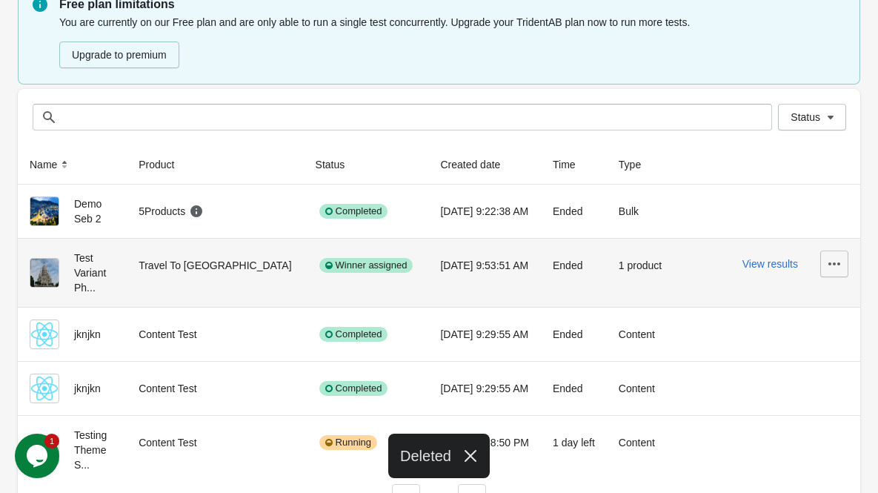
click at [836, 274] on button "button" at bounding box center [834, 263] width 28 height 27
click at [782, 304] on span "Delete" at bounding box center [792, 302] width 88 height 15
click at [763, 301] on span "Delete" at bounding box center [792, 302] width 88 height 15
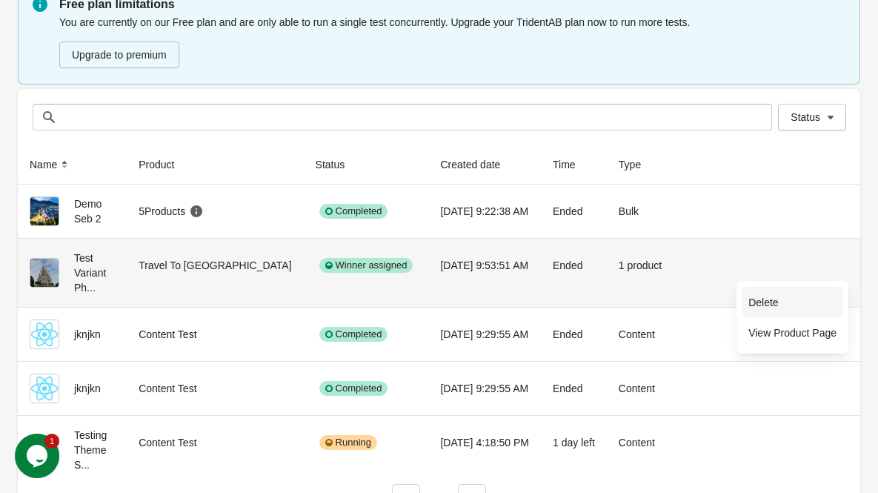
click at [766, 300] on span "Delete" at bounding box center [792, 302] width 88 height 15
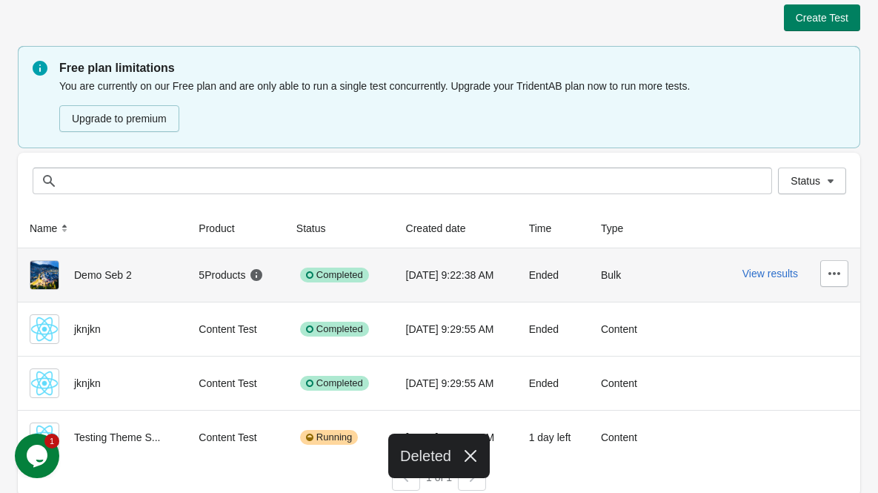
scroll to position [20, 0]
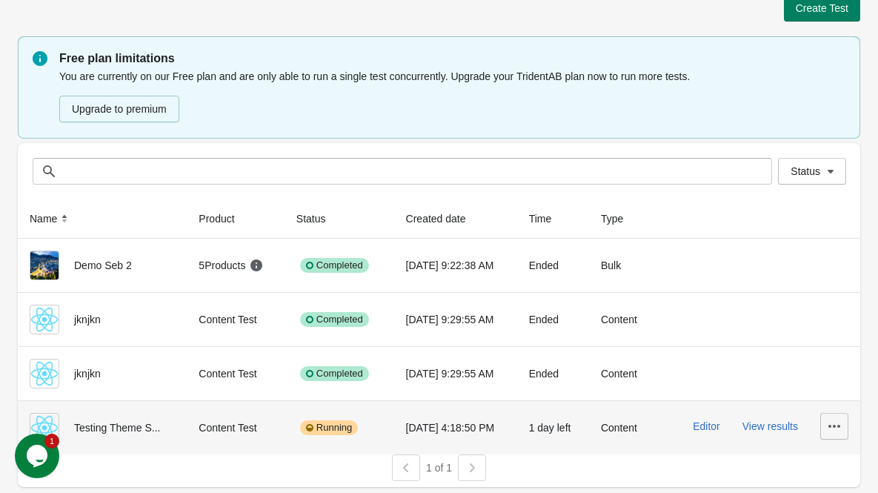
click at [841, 427] on icon "button" at bounding box center [834, 426] width 15 height 15
click at [832, 392] on span "Finish" at bounding box center [822, 388] width 30 height 15
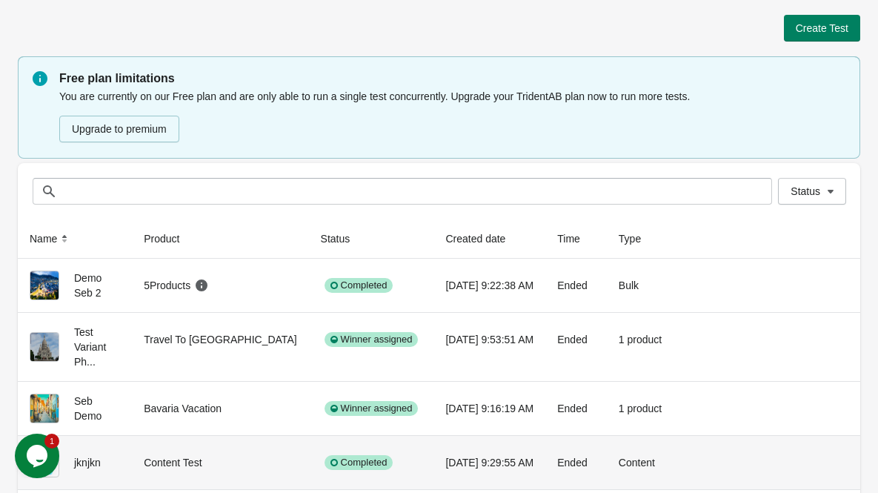
scroll to position [74, 0]
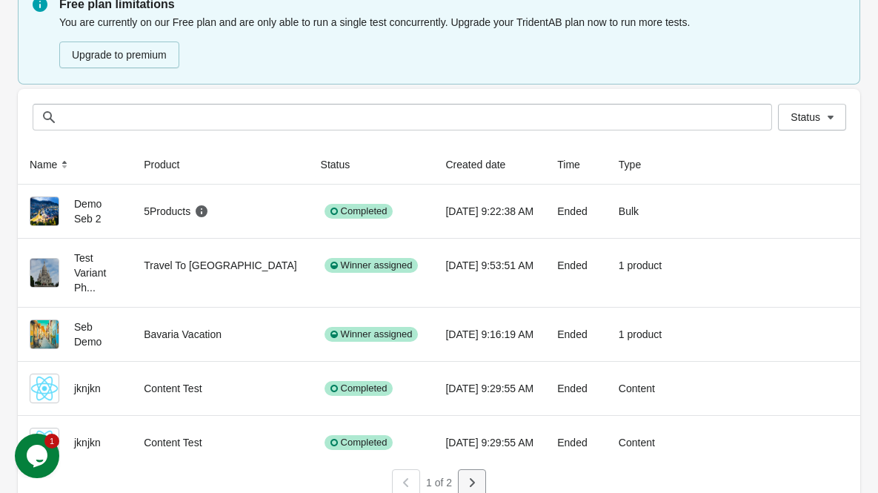
click at [474, 476] on button "button" at bounding box center [472, 482] width 28 height 27
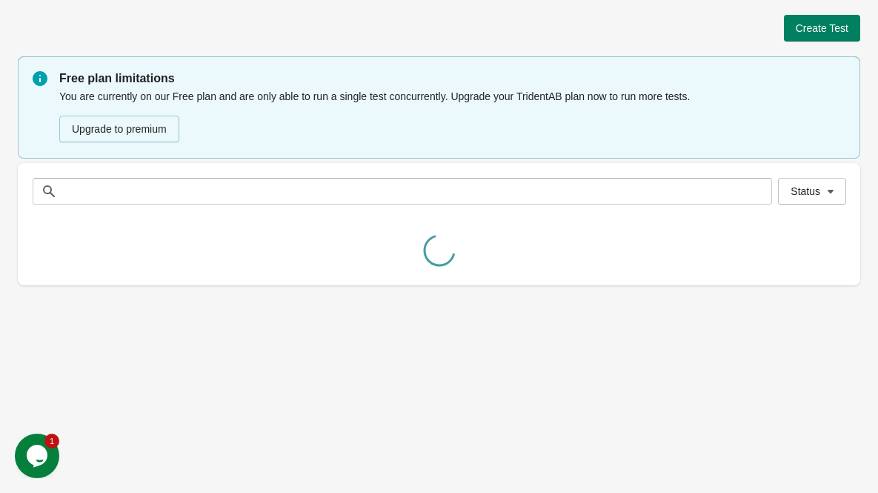
scroll to position [0, 0]
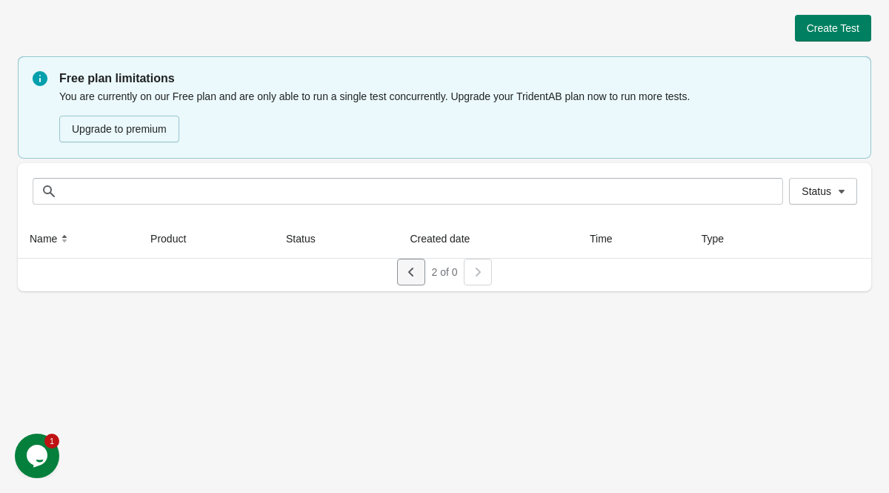
click at [405, 273] on icon "button" at bounding box center [411, 271] width 15 height 15
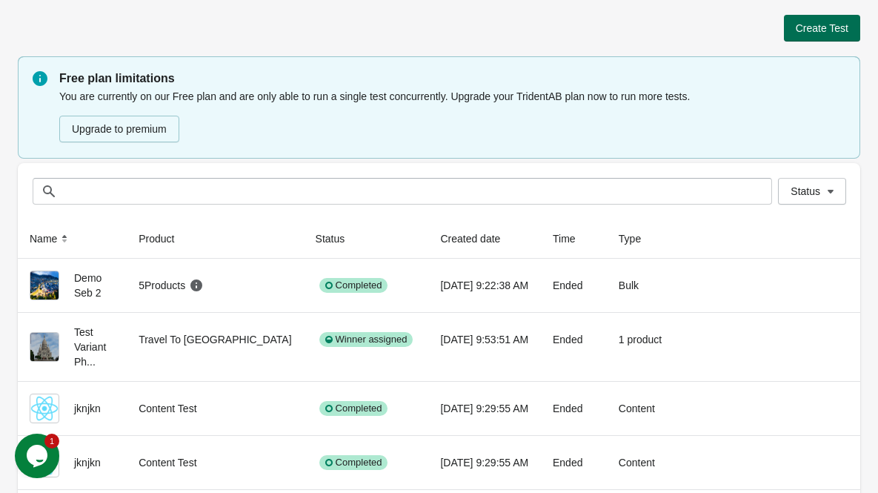
click at [830, 31] on span "Create Test" at bounding box center [822, 28] width 53 height 12
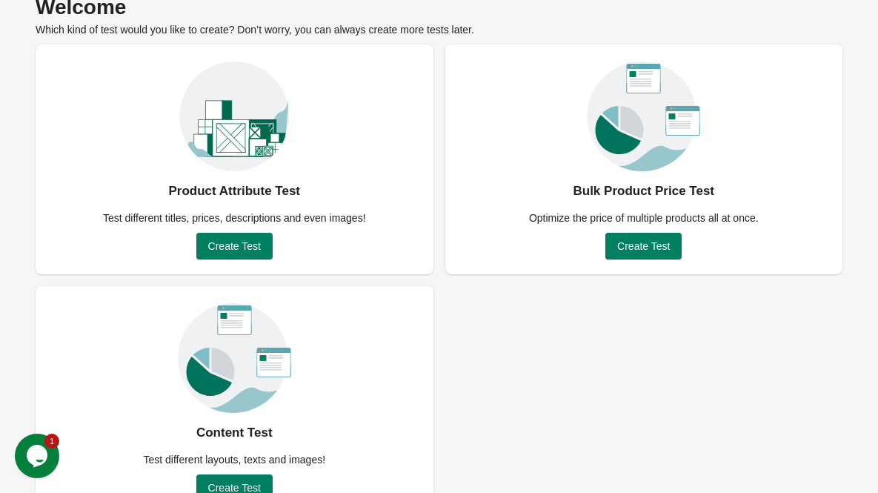
scroll to position [106, 0]
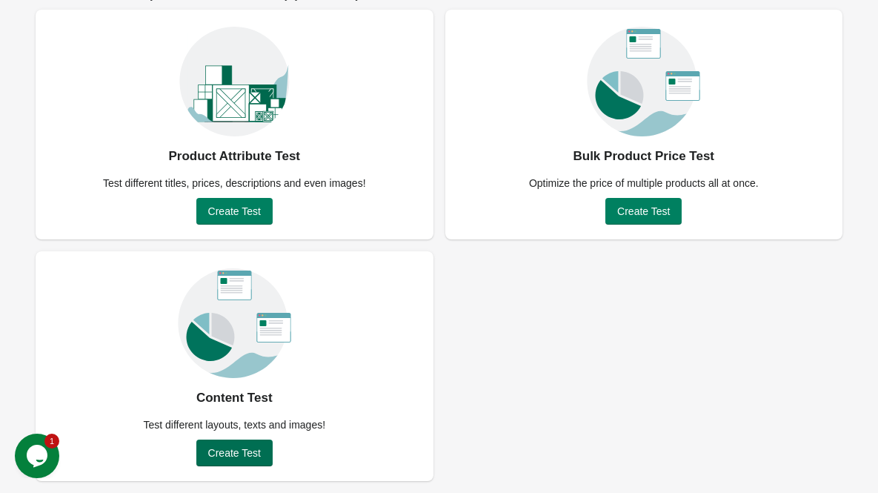
click at [259, 450] on span "Create Test" at bounding box center [234, 453] width 53 height 12
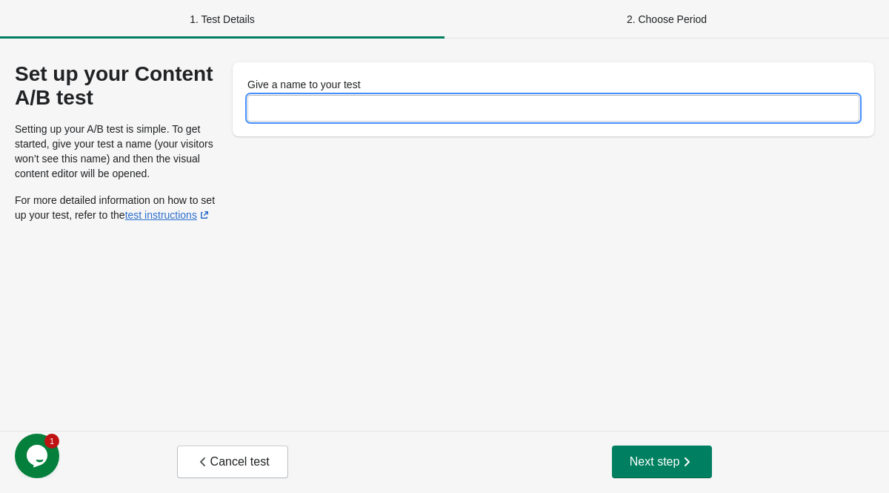
click at [339, 115] on input "Give a name to your test" at bounding box center [553, 108] width 612 height 27
type input "****"
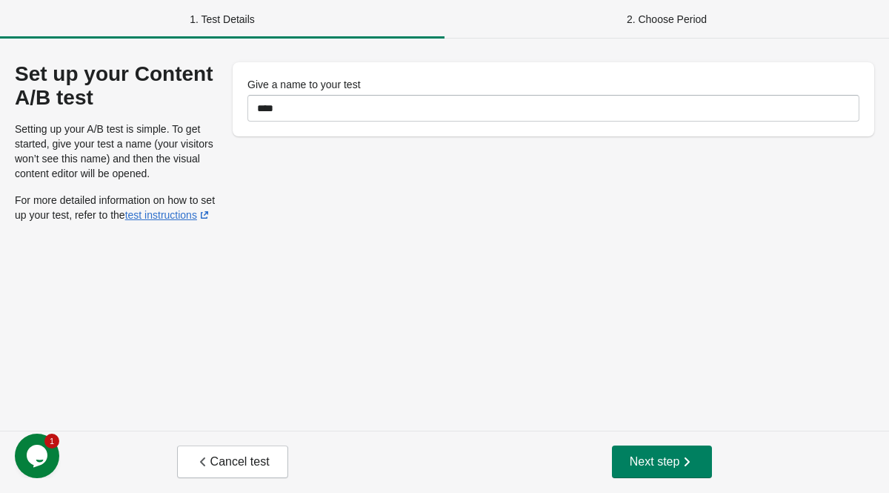
click at [531, 326] on div "Set up your Content A/B test Setting up your A/B test is simple. To get started…" at bounding box center [444, 235] width 889 height 392
click at [659, 453] on button "Next step" at bounding box center [662, 461] width 101 height 33
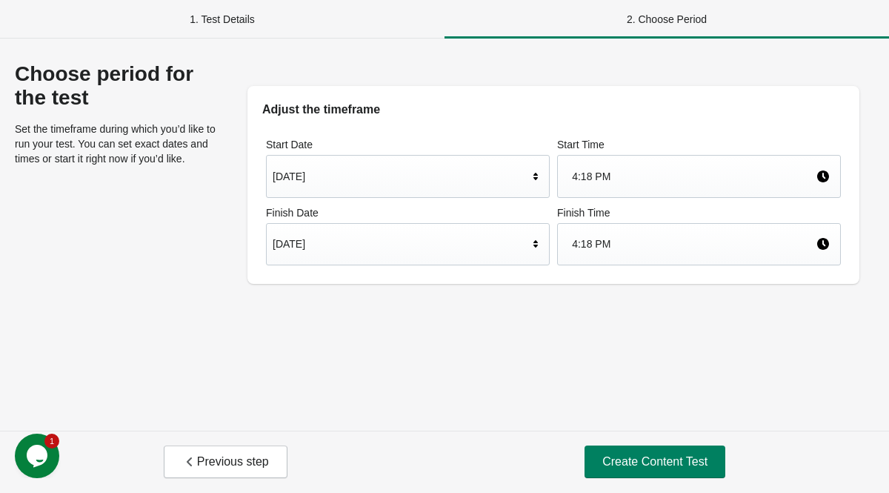
click at [448, 264] on div "Oct 14, 2025" at bounding box center [408, 244] width 284 height 43
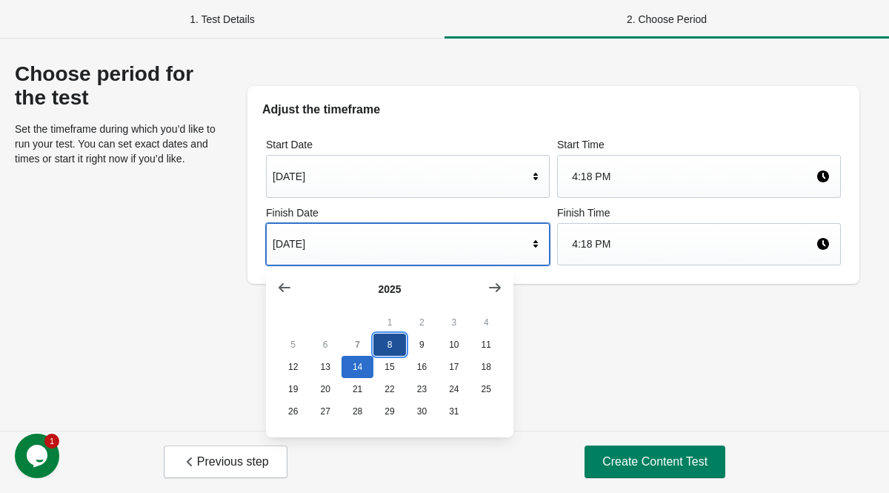
click at [387, 345] on button "8" at bounding box center [389, 344] width 32 height 22
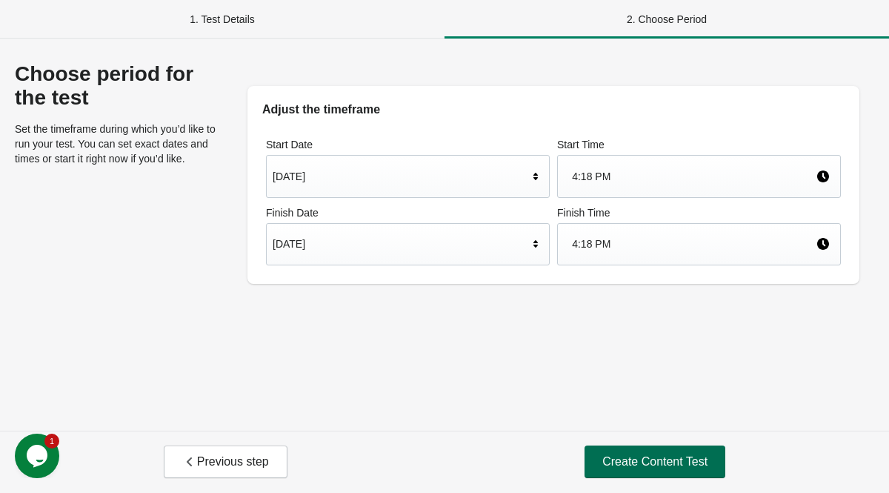
click at [675, 473] on button "Create Content Test" at bounding box center [654, 461] width 141 height 33
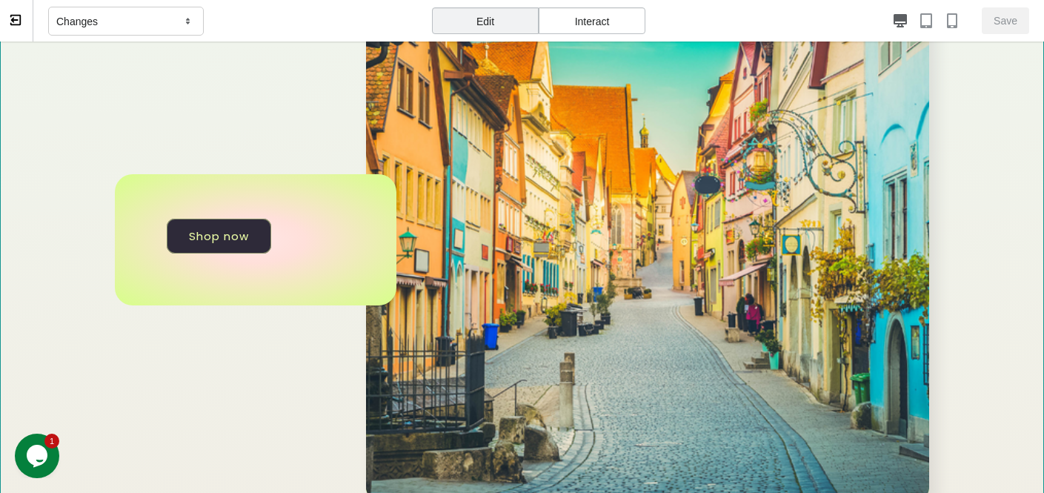
click at [31, 150] on div "Shop now" at bounding box center [522, 239] width 1044 height 516
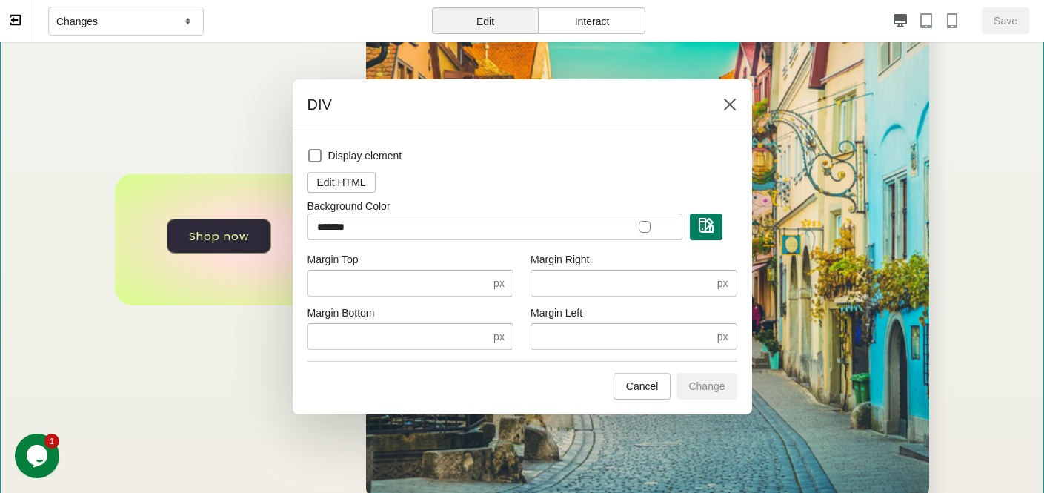
scroll to position [211, 0]
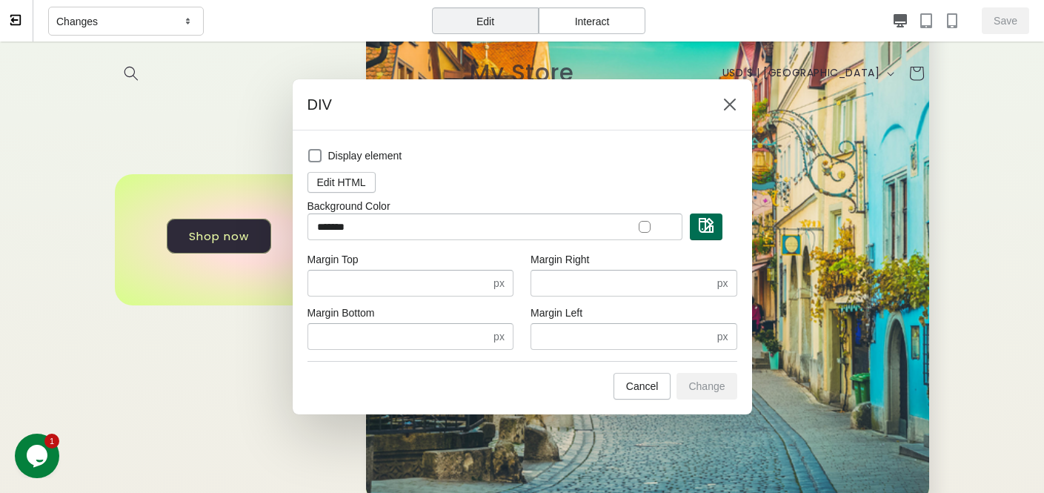
click at [720, 229] on button "button" at bounding box center [706, 226] width 33 height 27
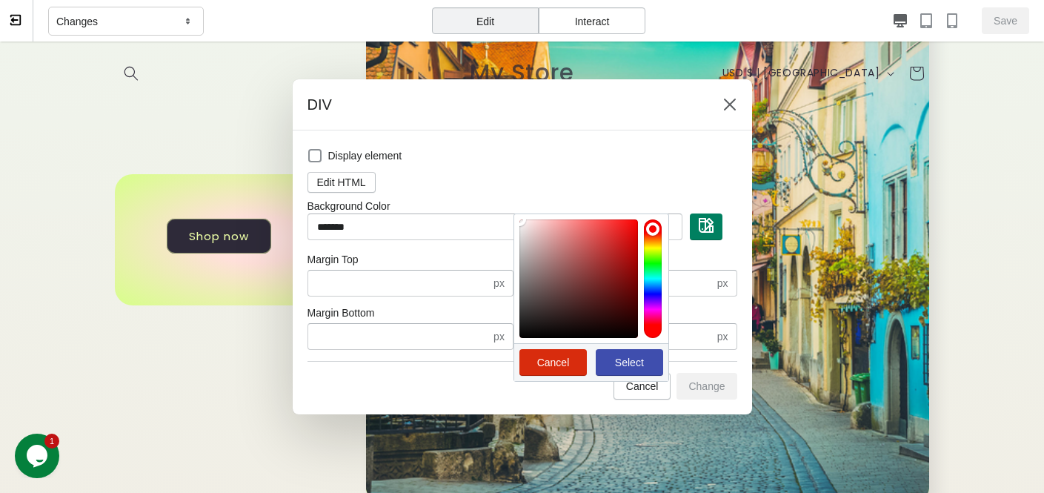
click at [651, 281] on div at bounding box center [653, 278] width 18 height 119
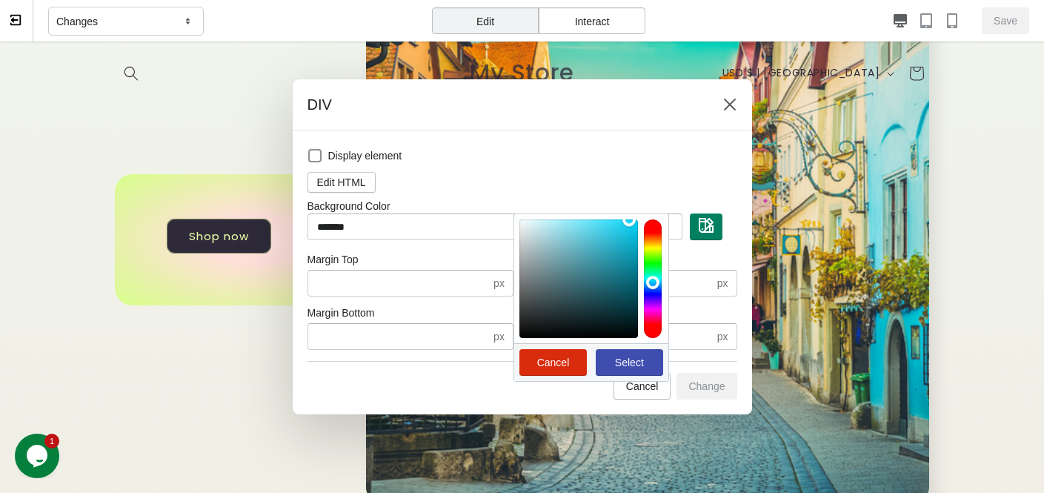
drag, startPoint x: 610, startPoint y: 264, endPoint x: 629, endPoint y: 219, distance: 48.1
click at [629, 219] on div at bounding box center [578, 278] width 119 height 119
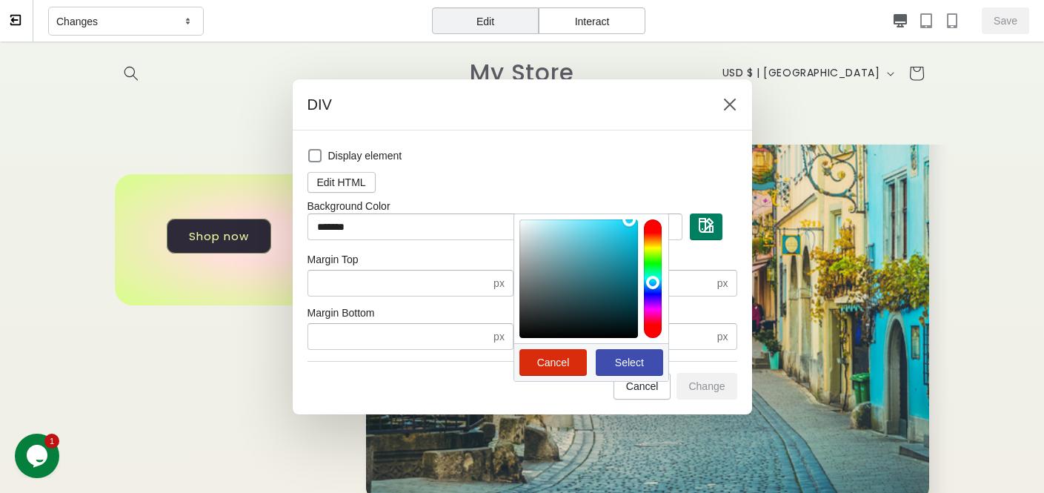
click at [641, 362] on span "Select" at bounding box center [629, 362] width 29 height 12
type input "*******"
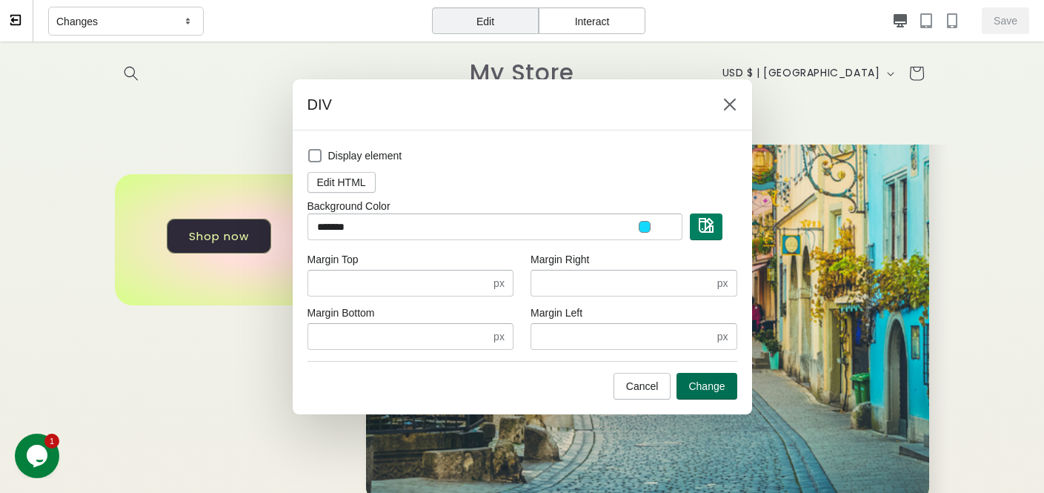
click at [705, 388] on span "Change" at bounding box center [706, 386] width 36 height 12
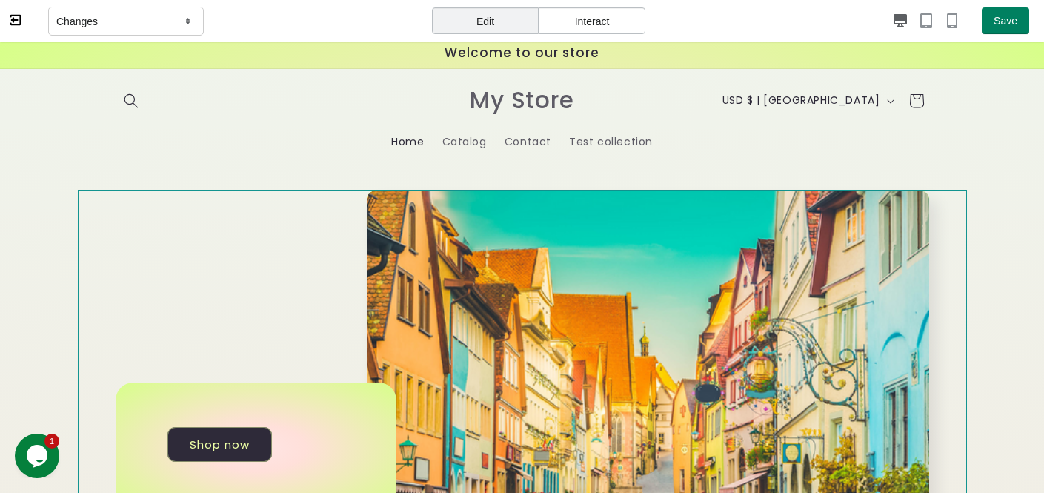
scroll to position [0, 0]
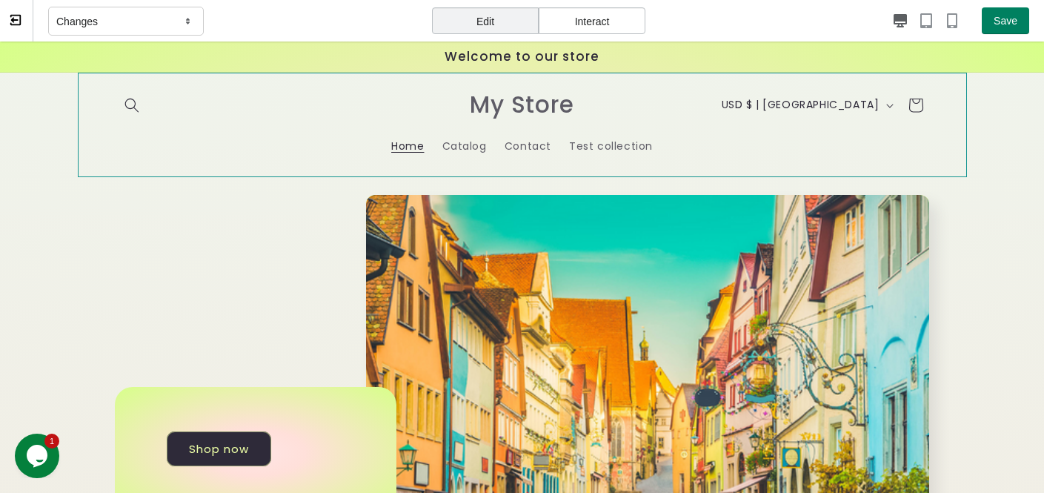
click at [243, 141] on header "Home Catalog Contact Test collection Country/region USD $ | United States CAD $…" at bounding box center [522, 125] width 889 height 104
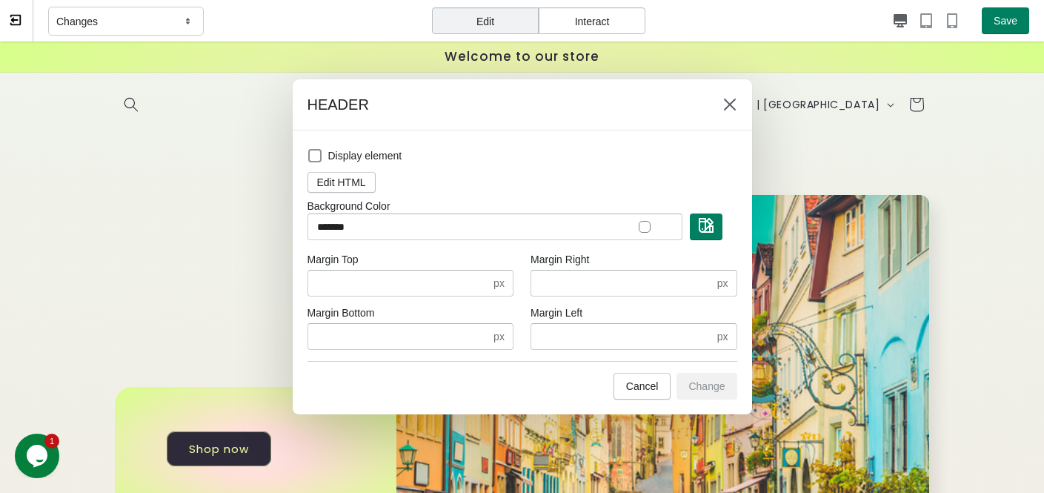
click at [644, 229] on div at bounding box center [645, 227] width 12 height 12
click at [709, 236] on button "button" at bounding box center [706, 226] width 33 height 27
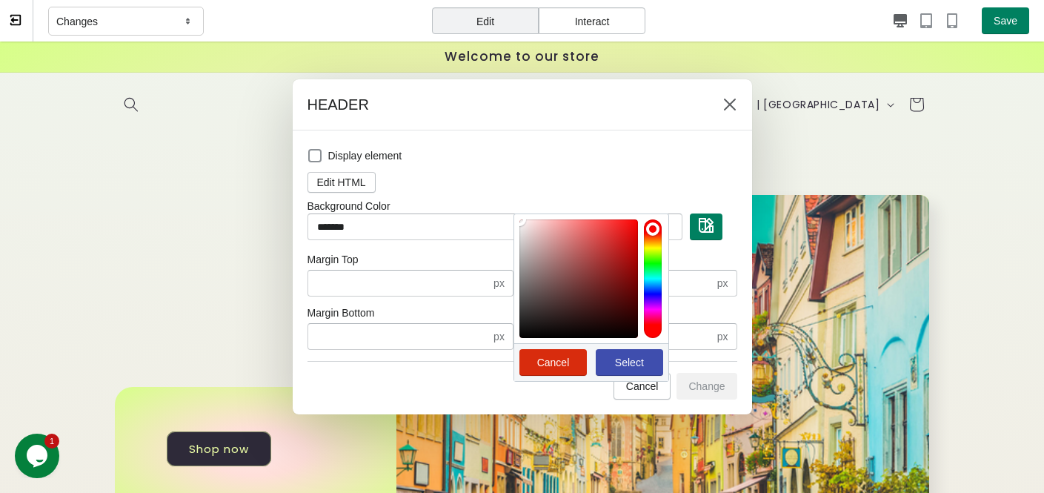
click at [639, 356] on span "Select" at bounding box center [629, 362] width 29 height 12
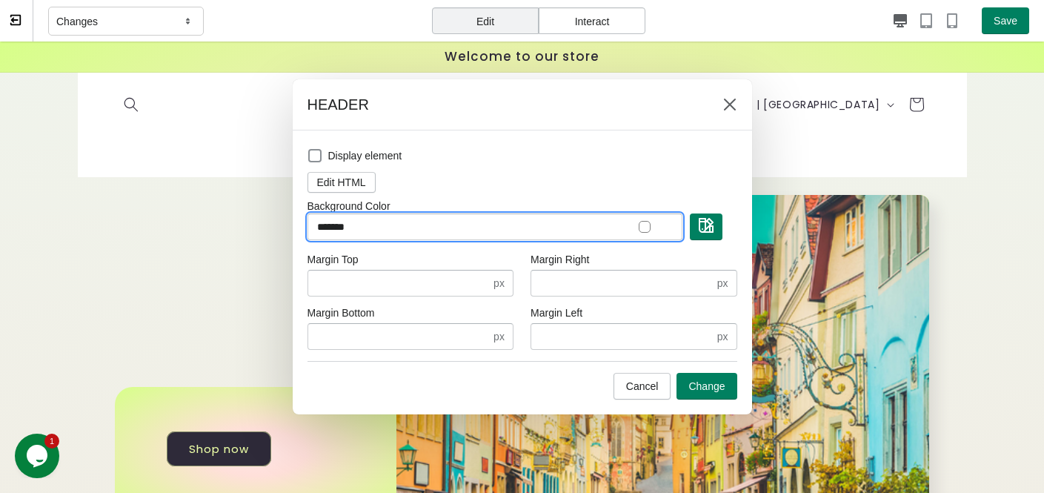
click at [641, 233] on input "*******" at bounding box center [494, 226] width 375 height 27
click at [644, 228] on div at bounding box center [645, 227] width 12 height 12
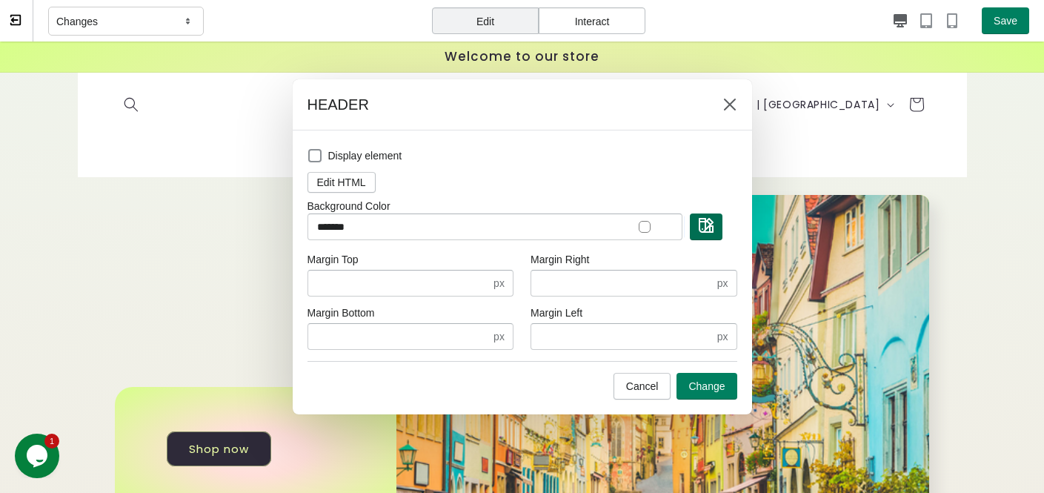
click at [706, 233] on span "button" at bounding box center [706, 226] width 15 height 17
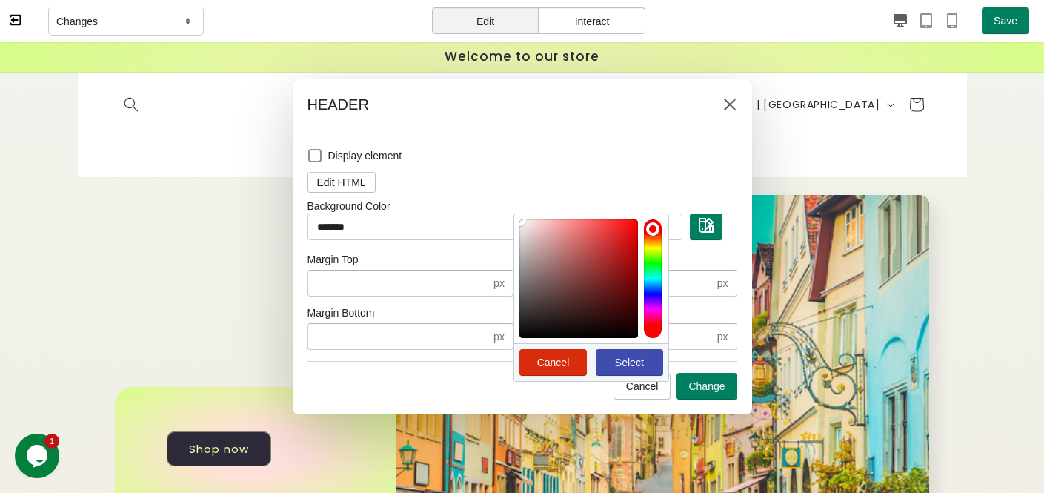
click at [633, 224] on div at bounding box center [578, 278] width 119 height 119
click at [647, 367] on span "Select" at bounding box center [629, 362] width 44 height 12
type input "*******"
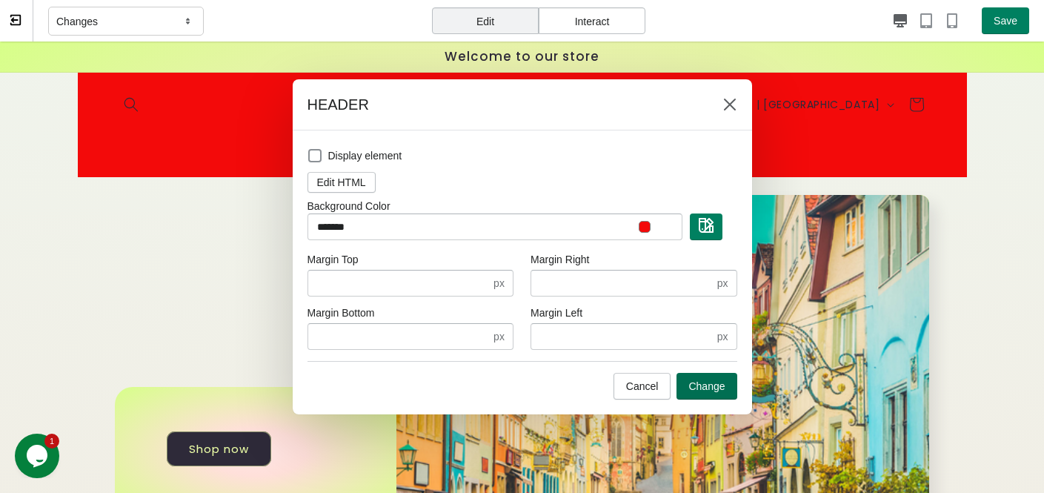
click at [718, 394] on button "Change" at bounding box center [706, 386] width 60 height 27
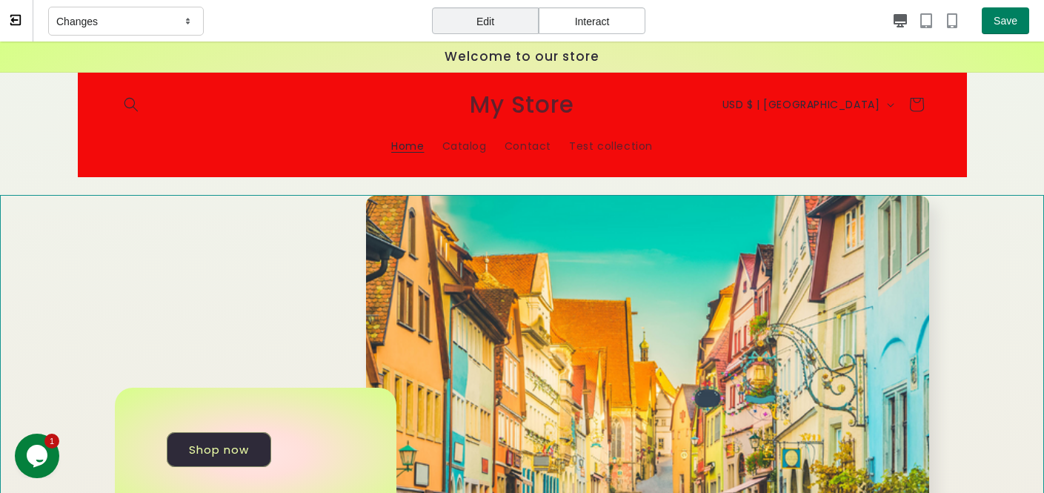
click at [41, 270] on div "Shop now" at bounding box center [522, 453] width 1044 height 516
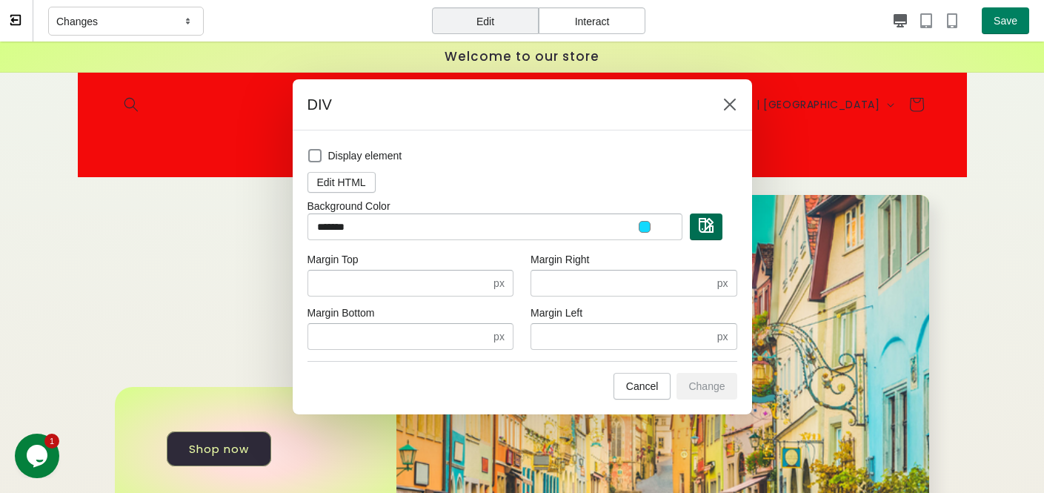
click at [716, 230] on button "button" at bounding box center [706, 226] width 33 height 27
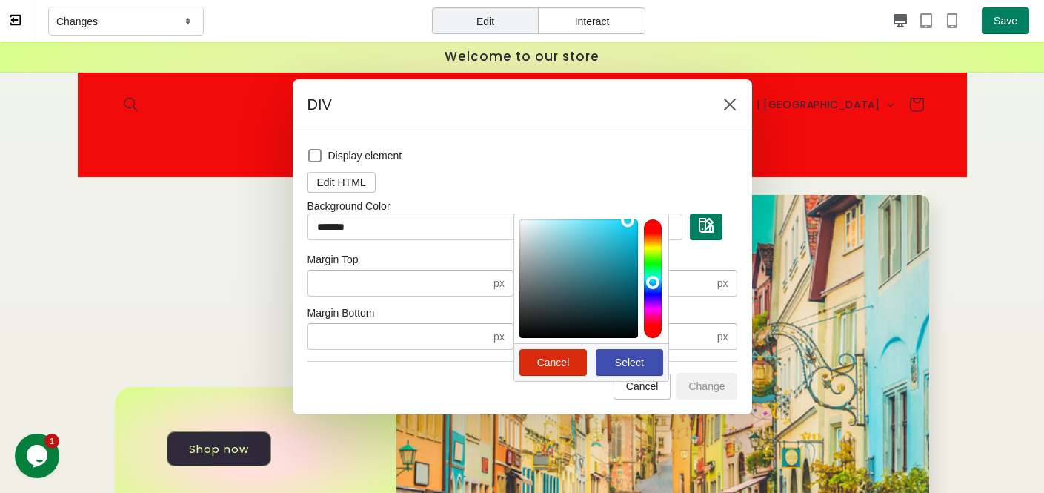
drag, startPoint x: 627, startPoint y: 243, endPoint x: 627, endPoint y: 220, distance: 23.0
click at [627, 220] on div at bounding box center [578, 278] width 119 height 119
click at [620, 240] on div at bounding box center [578, 278] width 119 height 119
drag, startPoint x: 620, startPoint y: 278, endPoint x: 636, endPoint y: 219, distance: 60.6
click at [636, 220] on div at bounding box center [578, 278] width 119 height 119
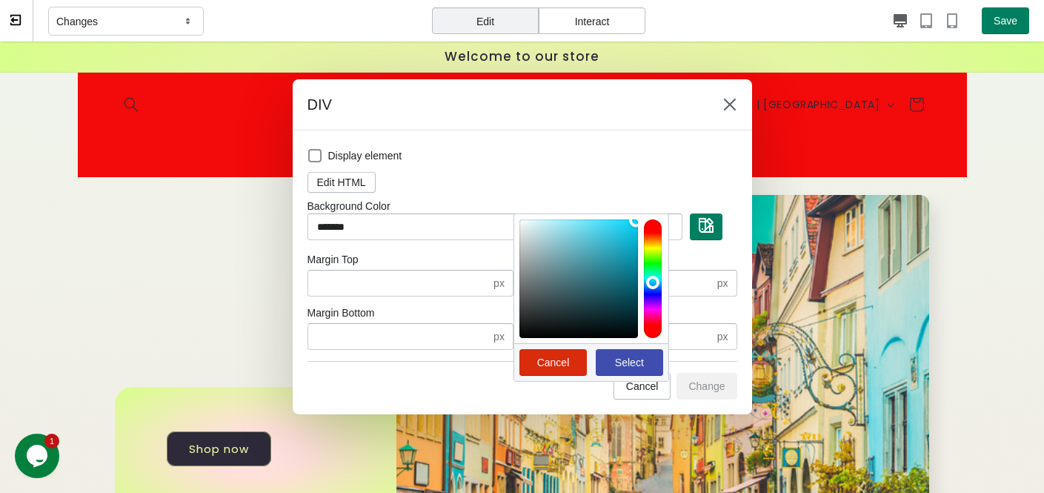
click at [634, 361] on span "Select" at bounding box center [629, 362] width 29 height 12
type input "*******"
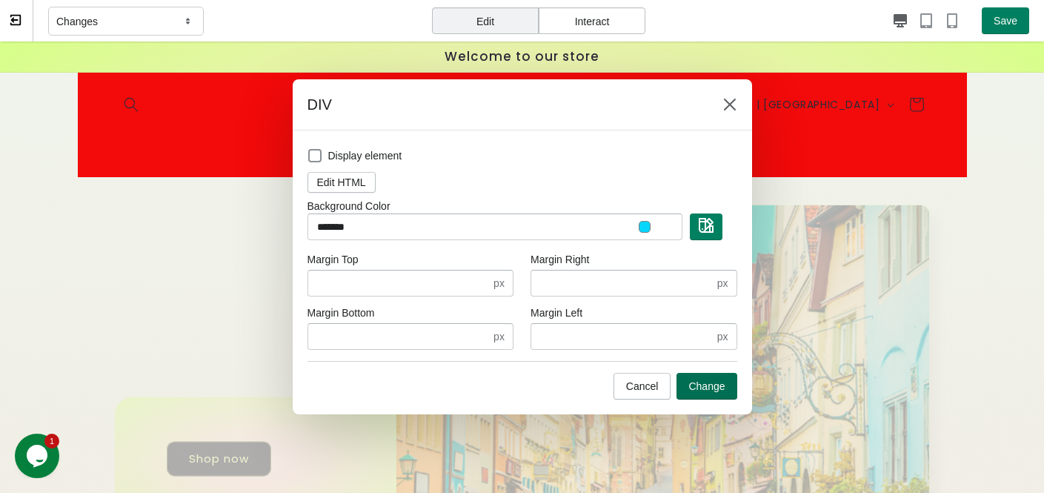
click at [707, 391] on span "Change" at bounding box center [706, 386] width 36 height 12
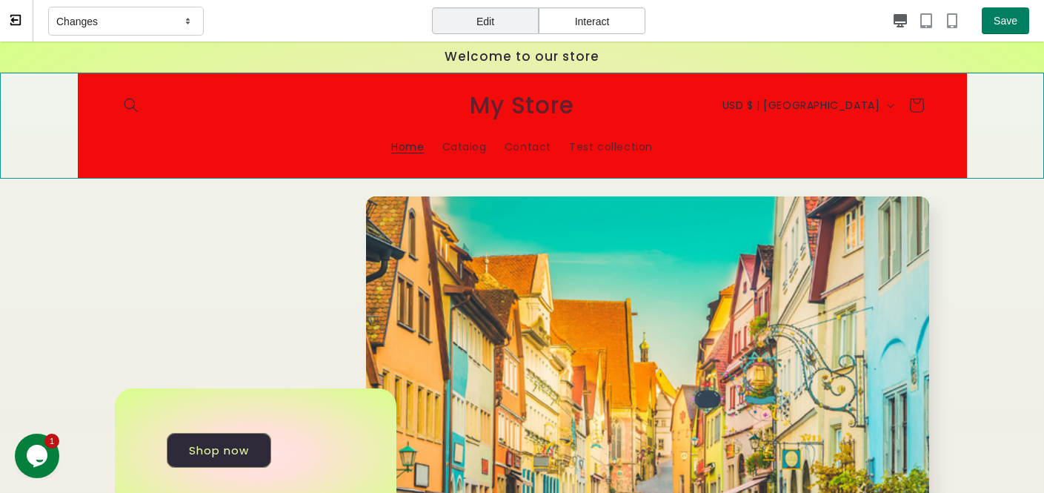
click at [33, 140] on sticky-header "Home Catalog Contact Test collection Country/region USD $ | United States CAD $…" at bounding box center [522, 126] width 1044 height 106
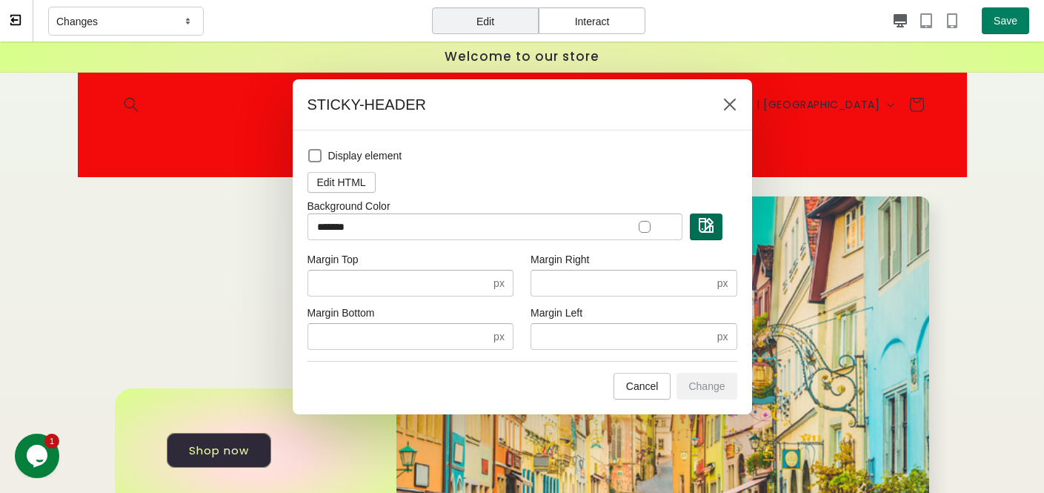
click at [707, 228] on img "button" at bounding box center [706, 225] width 15 height 15
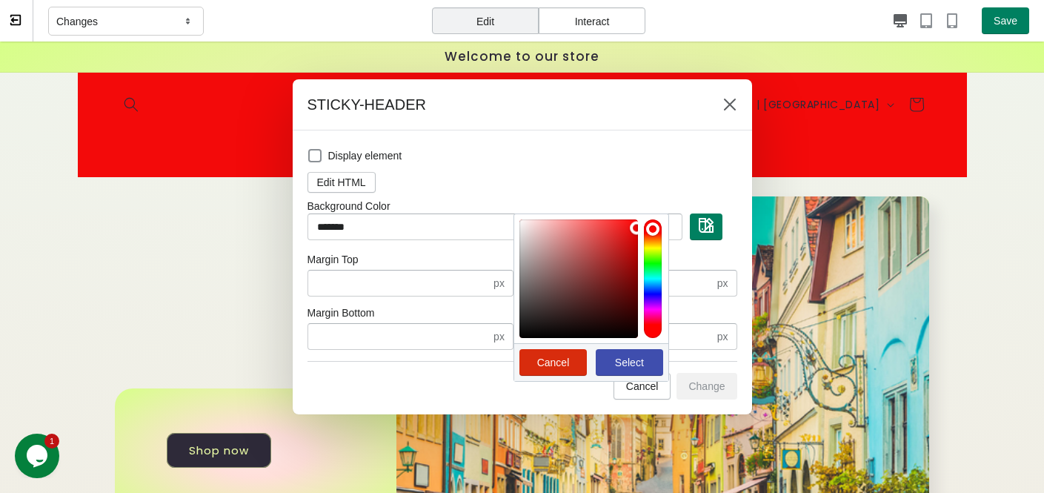
drag, startPoint x: 613, startPoint y: 277, endPoint x: 636, endPoint y: 229, distance: 53.3
click at [636, 229] on div at bounding box center [578, 278] width 119 height 119
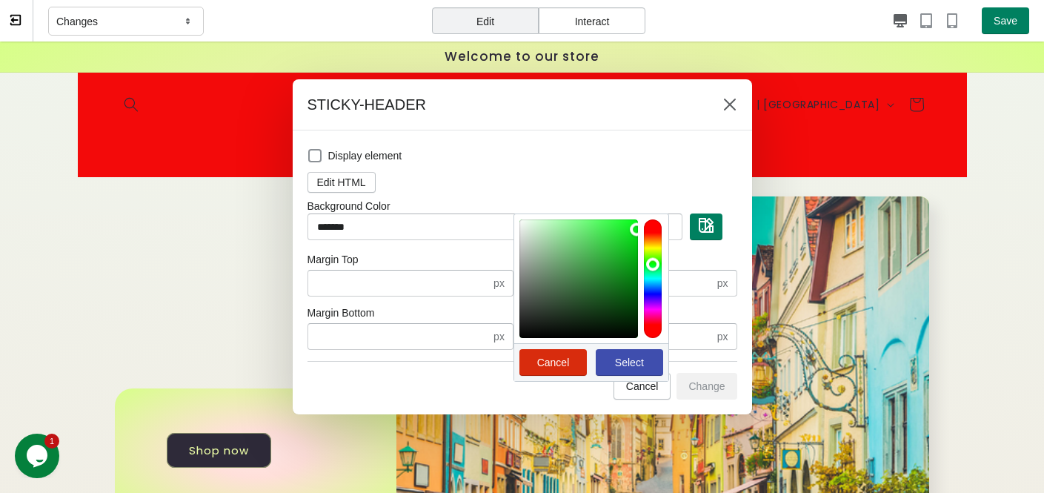
click at [657, 263] on div at bounding box center [653, 278] width 18 height 119
click at [642, 361] on span "Select" at bounding box center [629, 362] width 29 height 12
type input "*******"
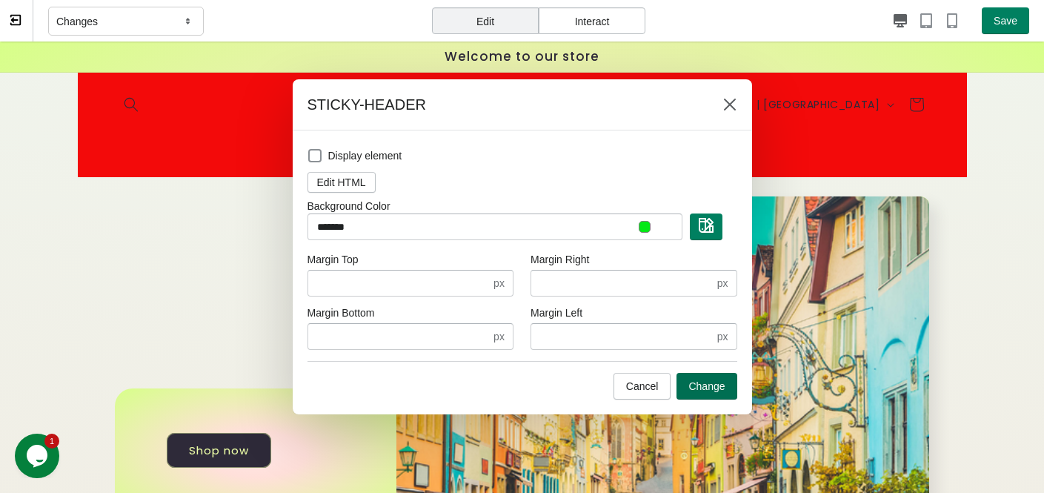
click at [712, 387] on span "Change" at bounding box center [706, 386] width 36 height 12
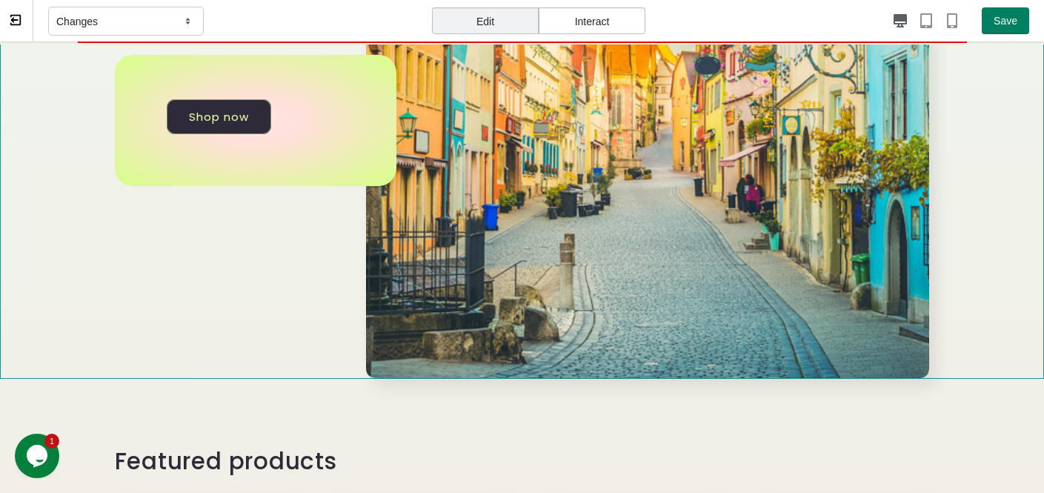
scroll to position [470, 0]
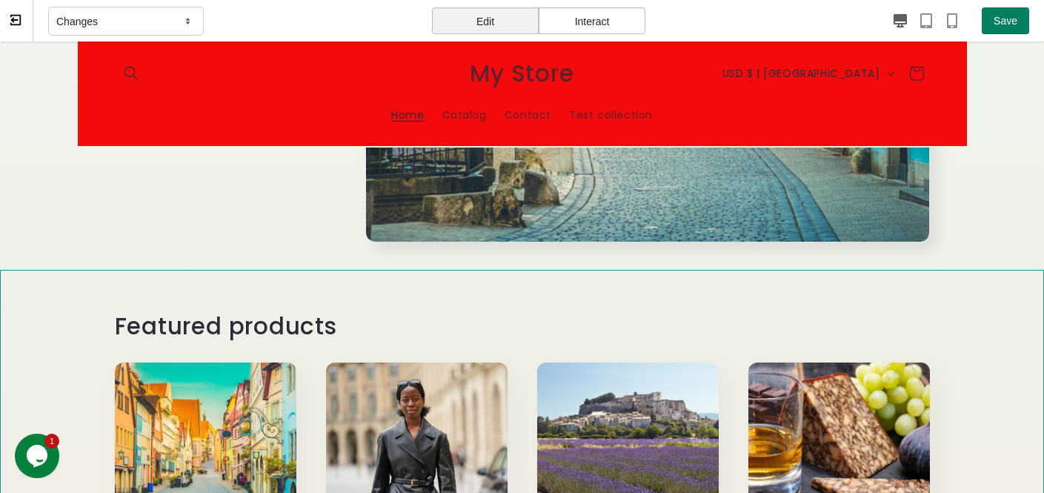
click at [888, 319] on div "Featured products Bavaria Vacation Sale Bavaria Vacation Regular price $1,650.0…" at bounding box center [522, 496] width 1044 height 452
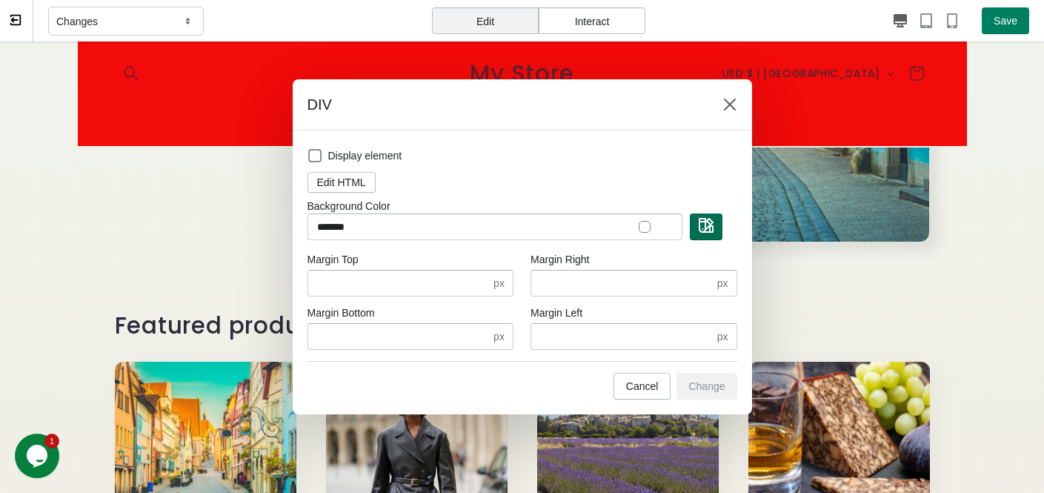
click at [718, 230] on button "button" at bounding box center [706, 226] width 33 height 27
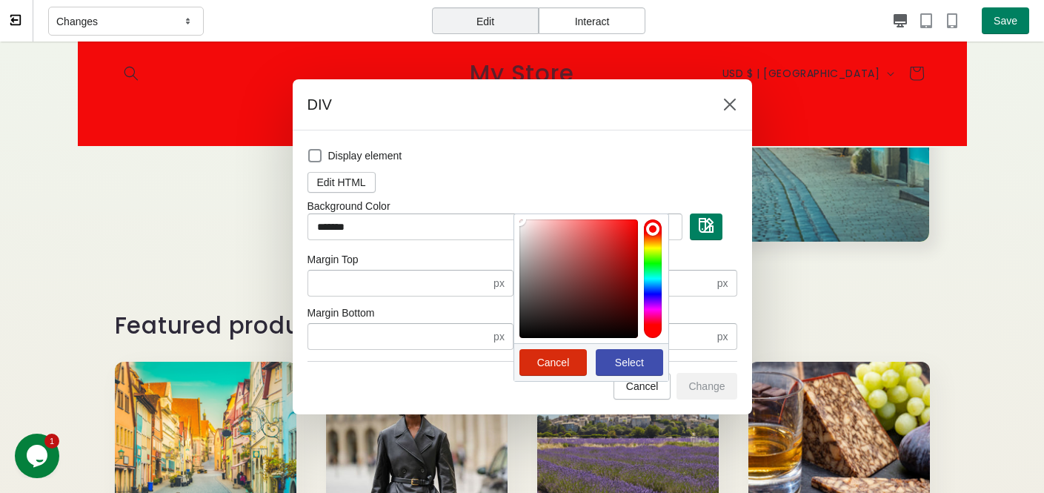
click at [652, 265] on div at bounding box center [653, 278] width 18 height 119
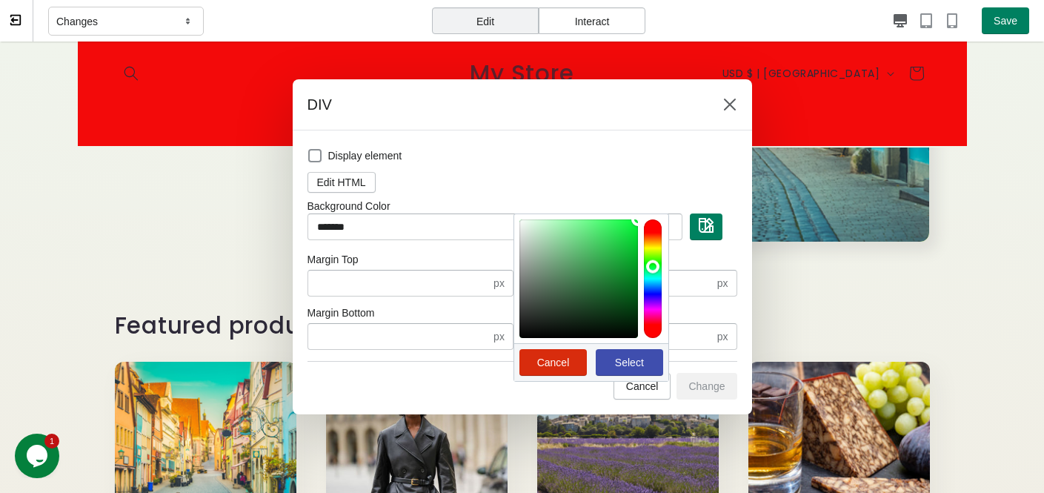
drag, startPoint x: 616, startPoint y: 253, endPoint x: 639, endPoint y: 212, distance: 47.8
click at [639, 211] on div "Background Color ******* Cancel Select" at bounding box center [522, 219] width 430 height 41
click at [645, 363] on span "Select" at bounding box center [629, 362] width 44 height 12
type input "*******"
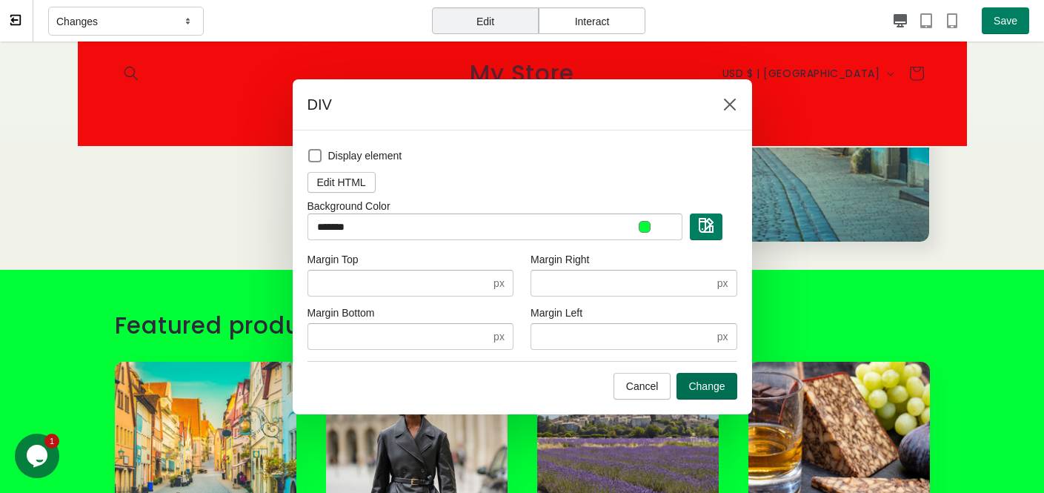
click at [710, 392] on button "Change" at bounding box center [706, 386] width 60 height 27
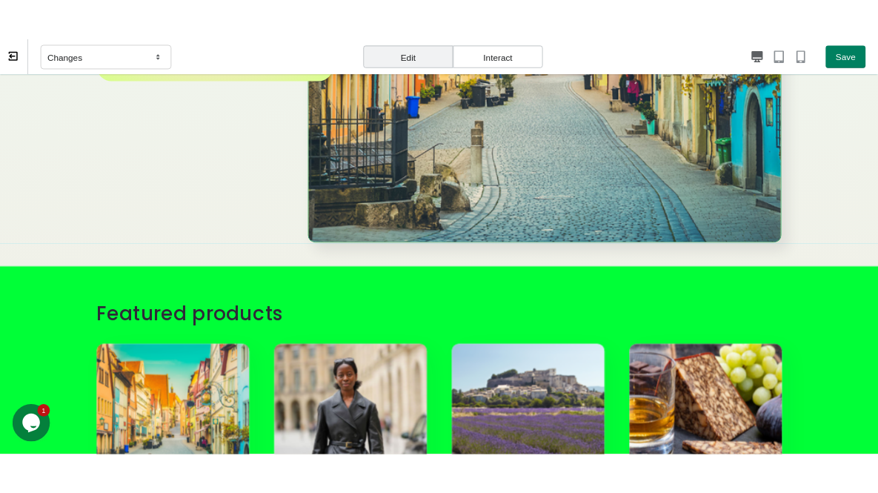
scroll to position [0, 0]
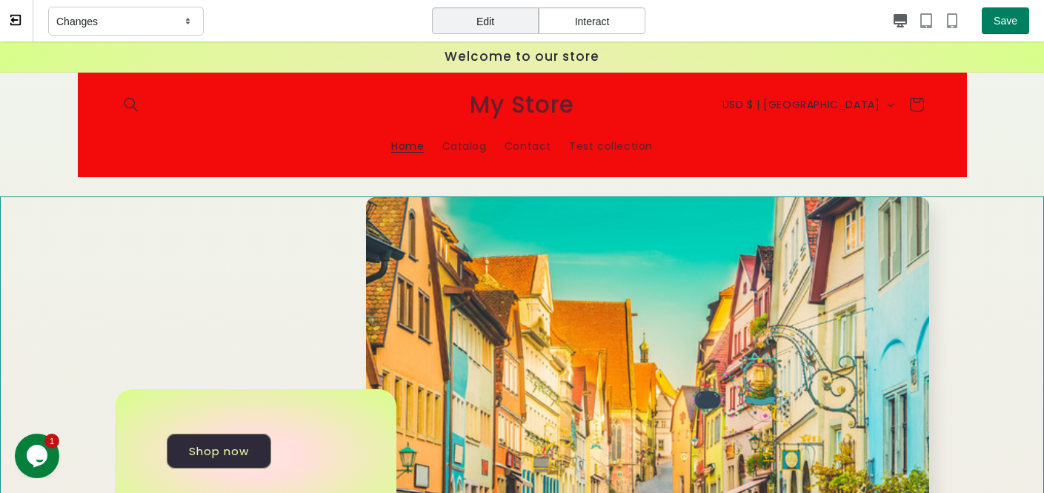
click at [35, 249] on div "Shop now" at bounding box center [522, 454] width 1044 height 516
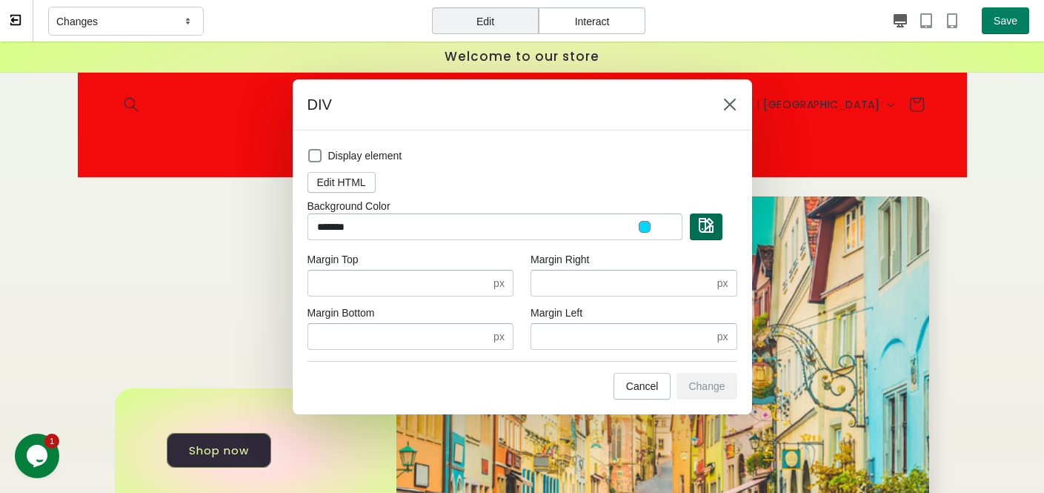
click at [713, 230] on button "button" at bounding box center [706, 226] width 33 height 27
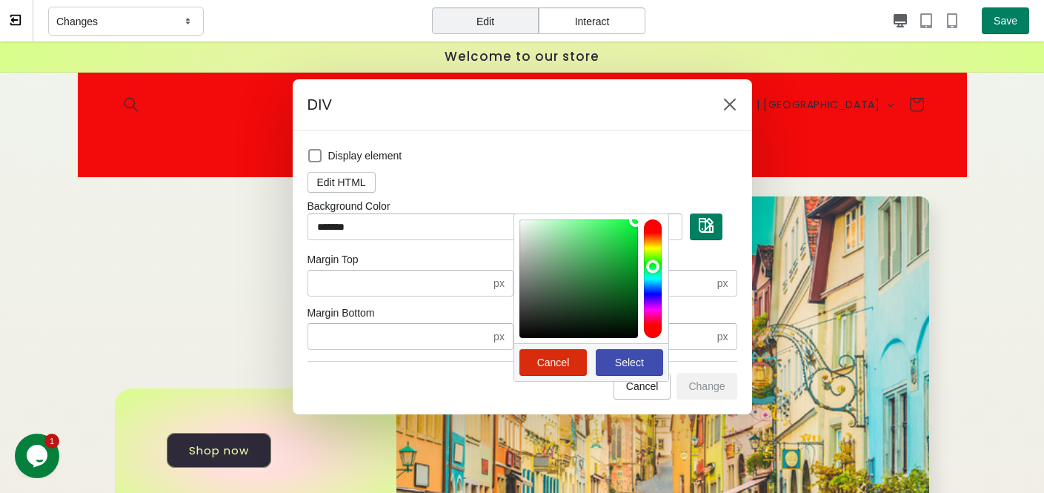
click at [648, 265] on div at bounding box center [653, 278] width 18 height 119
drag, startPoint x: 610, startPoint y: 246, endPoint x: 613, endPoint y: 233, distance: 12.9
click at [613, 233] on div at bounding box center [578, 278] width 119 height 119
click at [650, 287] on div at bounding box center [653, 278] width 18 height 119
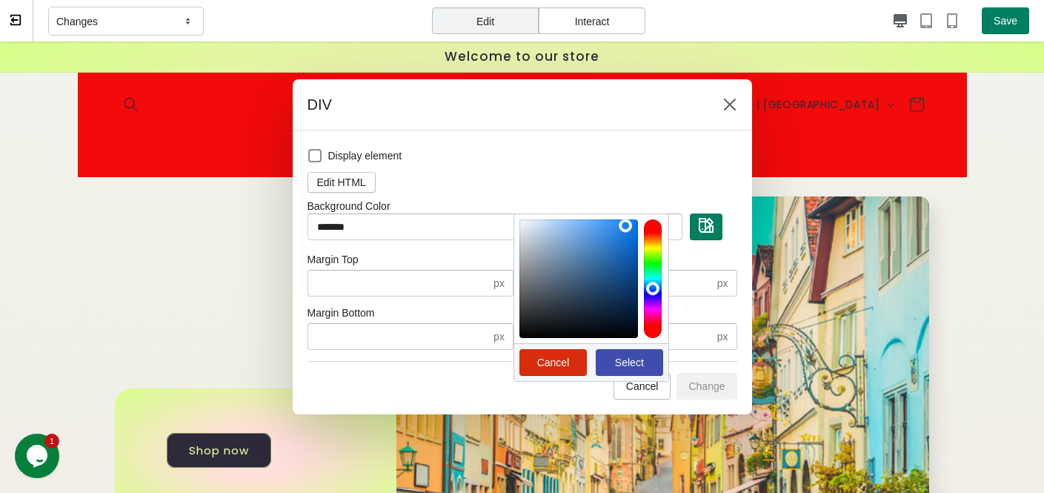
drag, startPoint x: 599, startPoint y: 244, endPoint x: 625, endPoint y: 225, distance: 31.9
click at [625, 225] on div at bounding box center [578, 278] width 119 height 119
click at [636, 360] on span "Select" at bounding box center [629, 362] width 29 height 12
type input "*******"
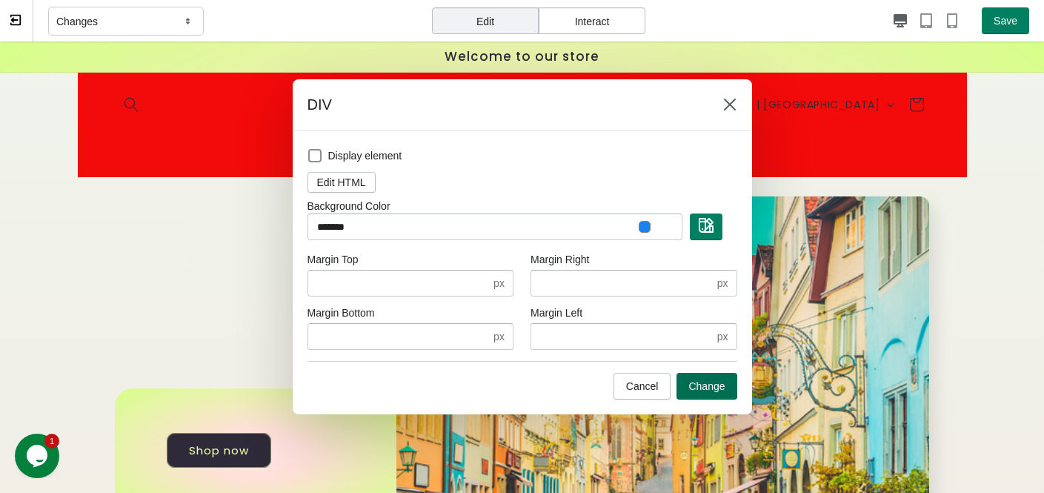
click at [724, 390] on button "Change" at bounding box center [706, 386] width 60 height 27
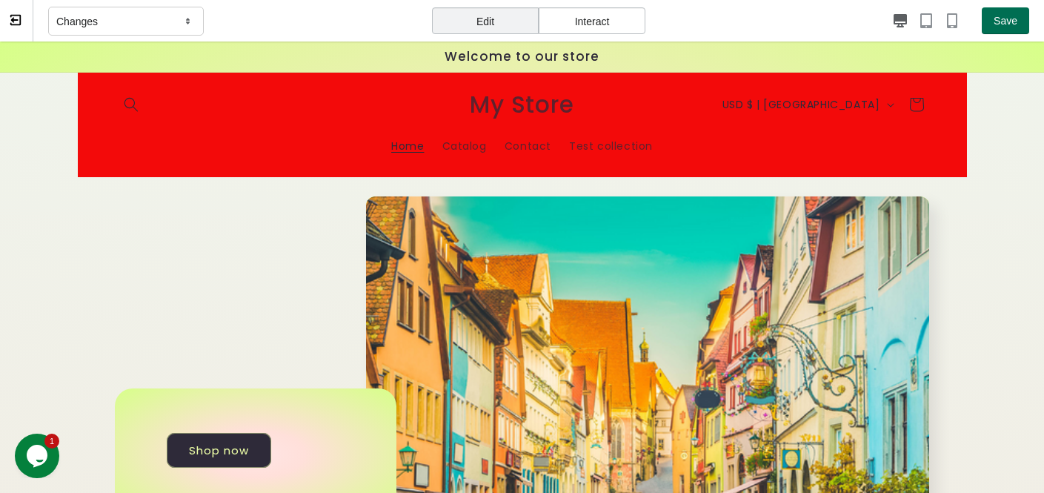
click at [888, 24] on button "Save" at bounding box center [1004, 20] width 47 height 27
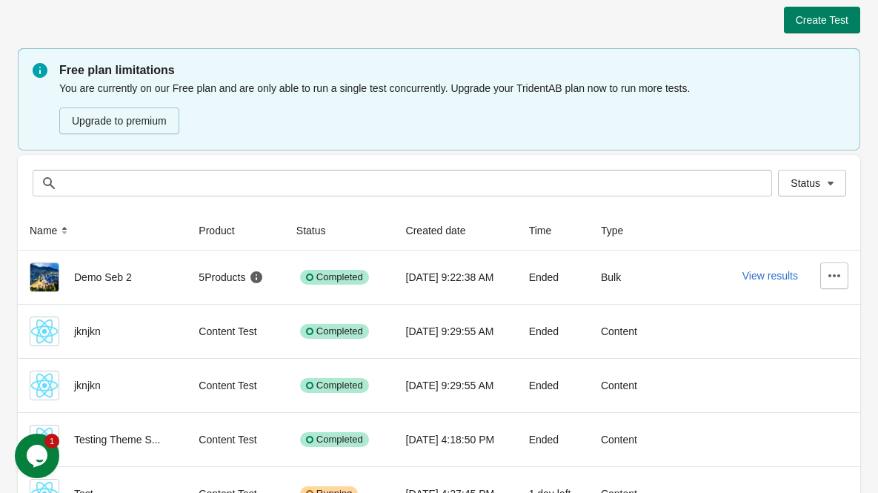
scroll to position [74, 0]
